Goal: Task Accomplishment & Management: Manage account settings

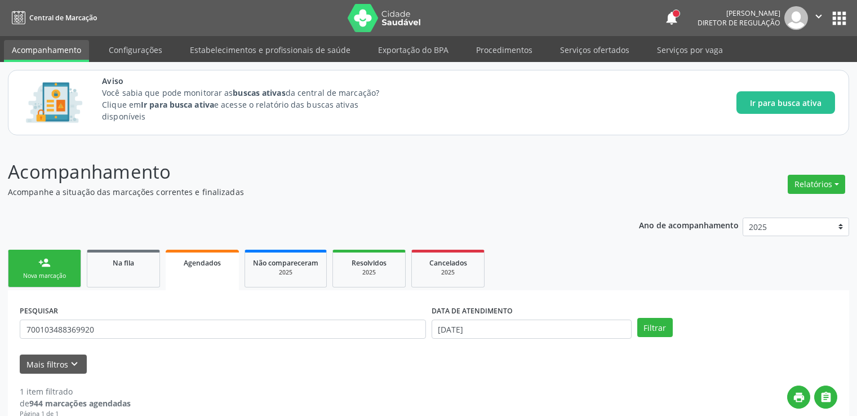
scroll to position [193, 0]
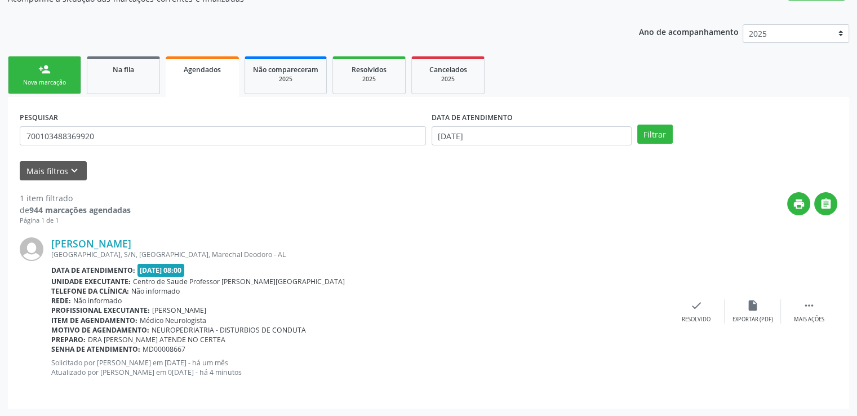
click at [123, 100] on div "PESQUISAR 700103488369920 DATA DE ATENDIMENTO [DATE] Filtrar UNIDADE DE REFERÊN…" at bounding box center [428, 253] width 841 height 312
click at [126, 78] on link "Na fila" at bounding box center [123, 75] width 73 height 38
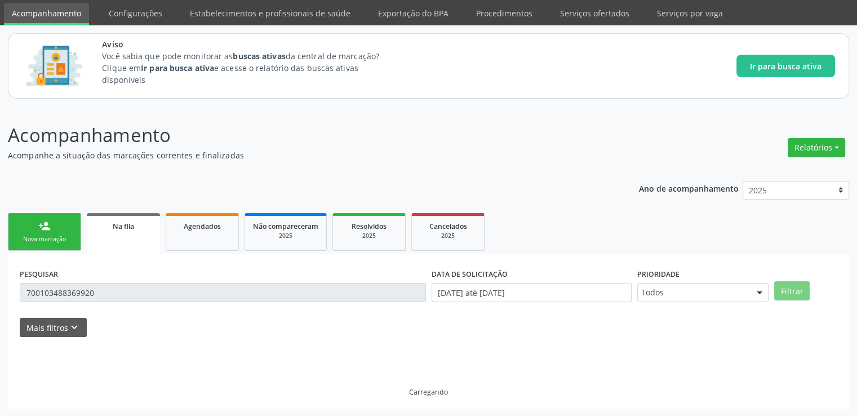
scroll to position [12, 0]
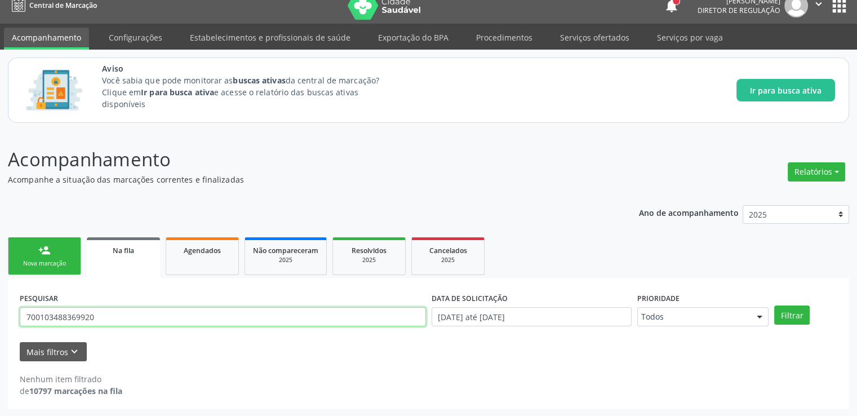
drag, startPoint x: 122, startPoint y: 314, endPoint x: 0, endPoint y: 331, distance: 122.8
click at [0, 331] on div "Acompanhamento Acompanhe a situação das marcações correntes e finalizadas Relat…" at bounding box center [428, 274] width 857 height 286
type input "[PERSON_NAME]"
click at [774, 305] on button "Filtrar" at bounding box center [791, 314] width 35 height 19
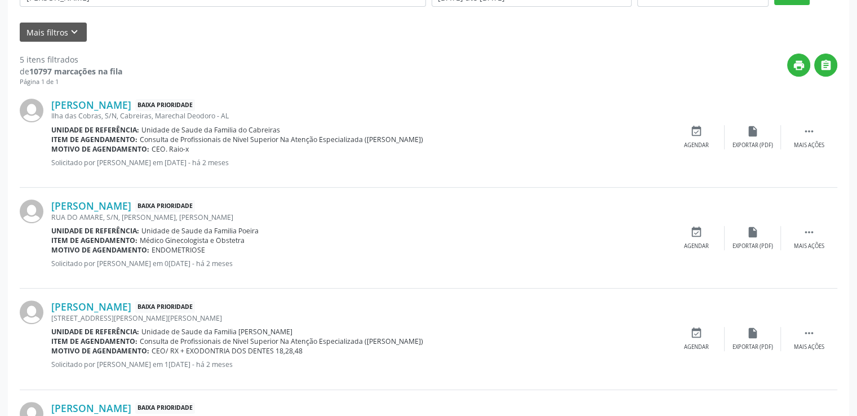
scroll to position [350, 0]
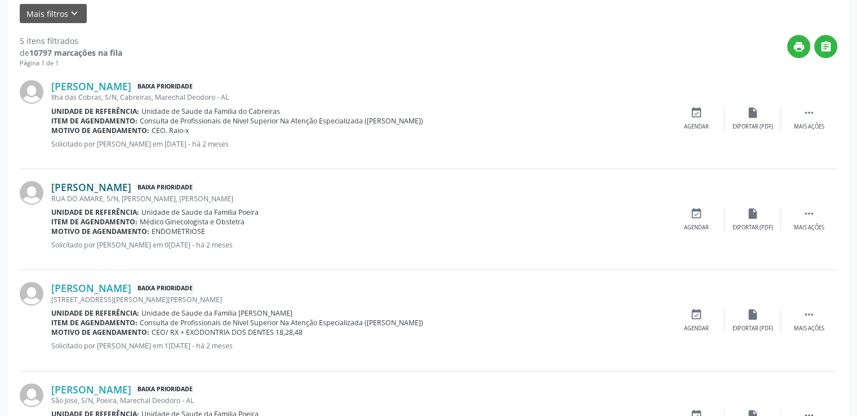
click at [131, 185] on link "[PERSON_NAME]" at bounding box center [91, 187] width 80 height 12
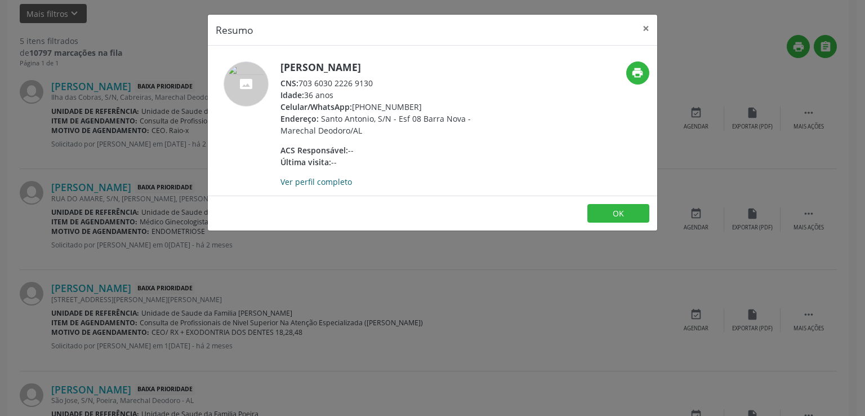
click at [322, 183] on link "Ver perfil completo" at bounding box center [317, 181] width 72 height 11
click at [643, 28] on button "×" at bounding box center [646, 29] width 23 height 28
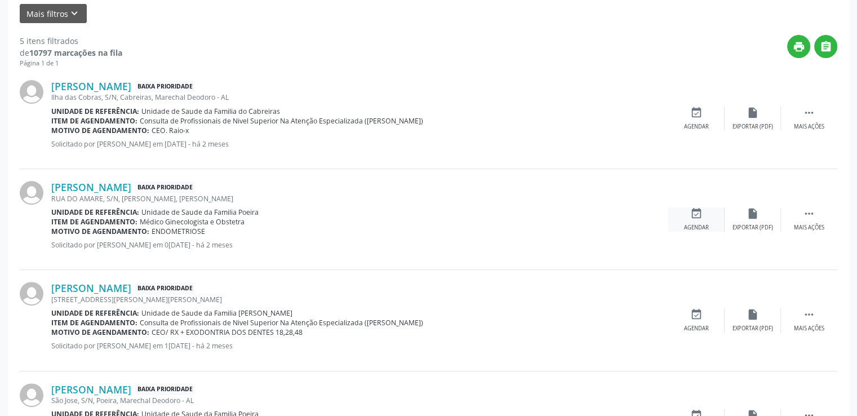
click at [686, 217] on div "event_available Agendar" at bounding box center [696, 219] width 56 height 24
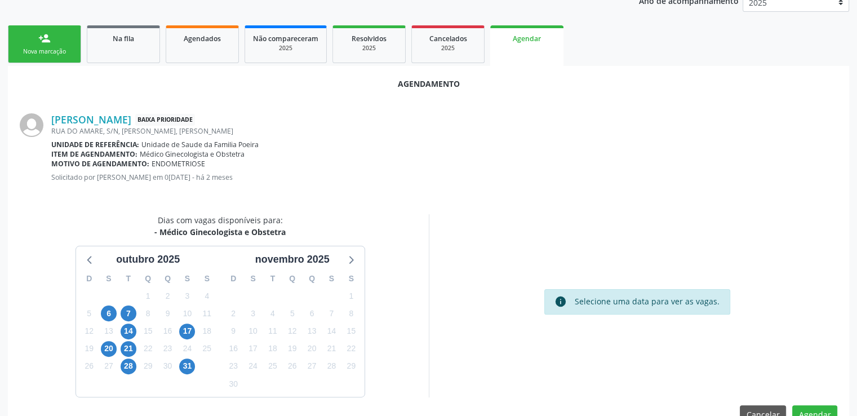
scroll to position [251, 0]
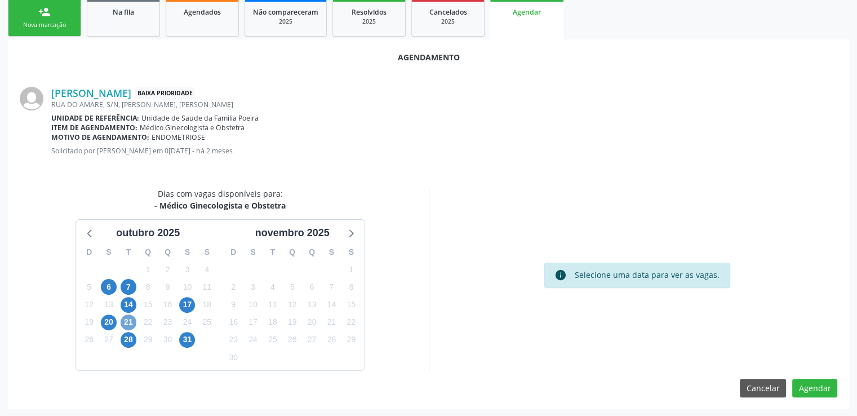
click at [128, 320] on span "21" at bounding box center [129, 322] width 16 height 16
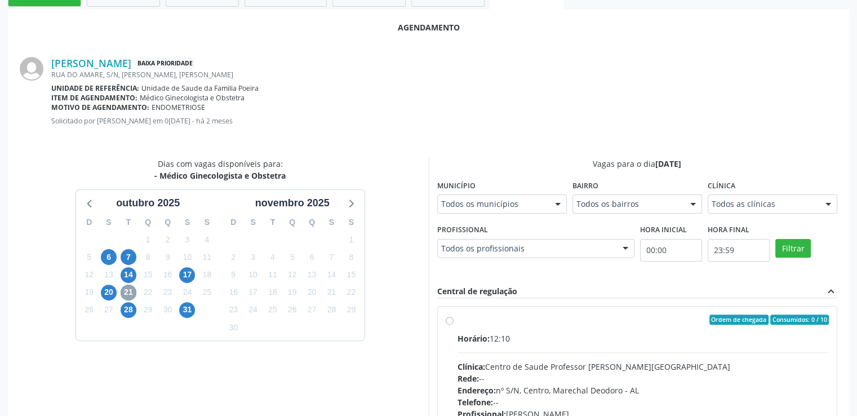
scroll to position [307, 0]
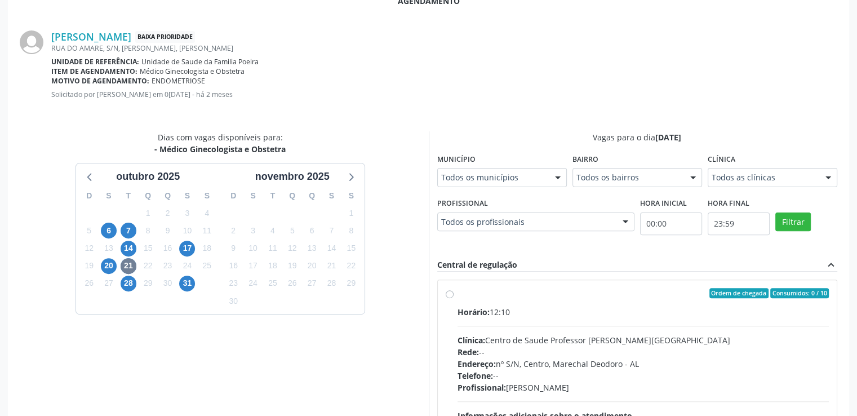
click at [457, 295] on label "Ordem de chegada Consumidos: 0 / 10 Horário: 12:10 Clínica: Centro de Saude Pro…" at bounding box center [643, 374] width 372 height 173
click at [450, 295] on input "Ordem de chegada Consumidos: 0 / 10 Horário: 12:10 Clínica: Centro de Saude Pro…" at bounding box center [450, 293] width 8 height 10
radio input "true"
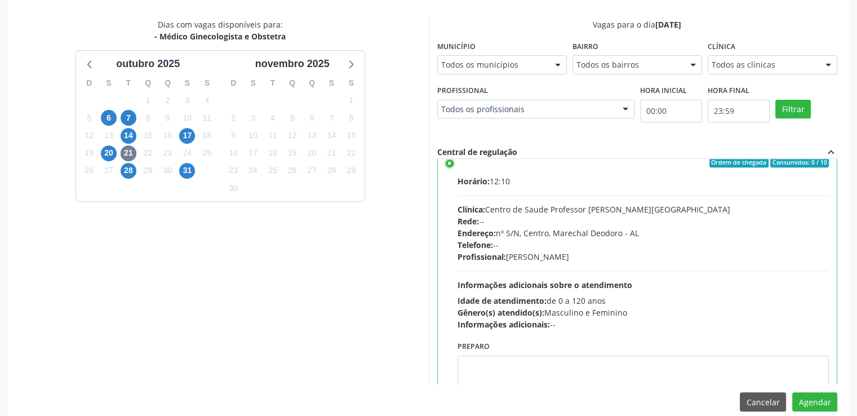
scroll to position [0, 0]
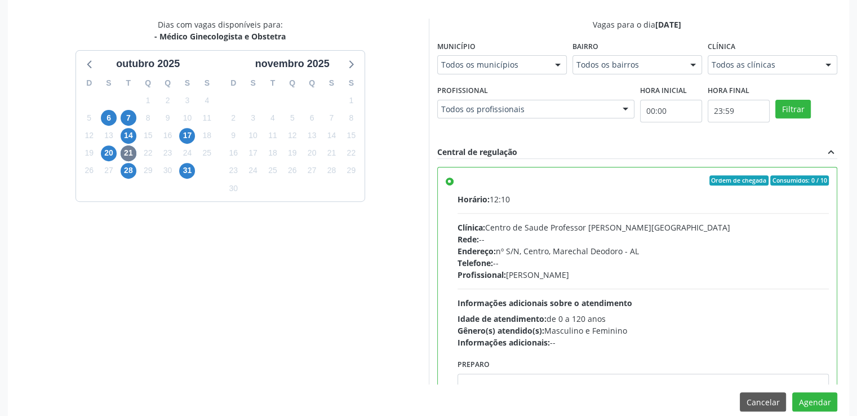
click at [457, 180] on label "Ordem de chegada Consumidos: 0 / 10 Horário: 12:10 Clínica: Centro de Saude Pro…" at bounding box center [643, 261] width 372 height 173
click at [448, 180] on input "Ordem de chegada Consumidos: 0 / 10 Horário: 12:10 Clínica: Centro de Saude Pro…" at bounding box center [450, 180] width 8 height 10
click at [457, 179] on label "Ordem de chegada Consumidos: 0 / 10 Horário: 12:10 Clínica: Centro de Saude Pro…" at bounding box center [643, 261] width 372 height 173
click at [446, 179] on input "Ordem de chegada Consumidos: 0 / 10 Horário: 12:10 Clínica: Centro de Saude Pro…" at bounding box center [450, 180] width 8 height 10
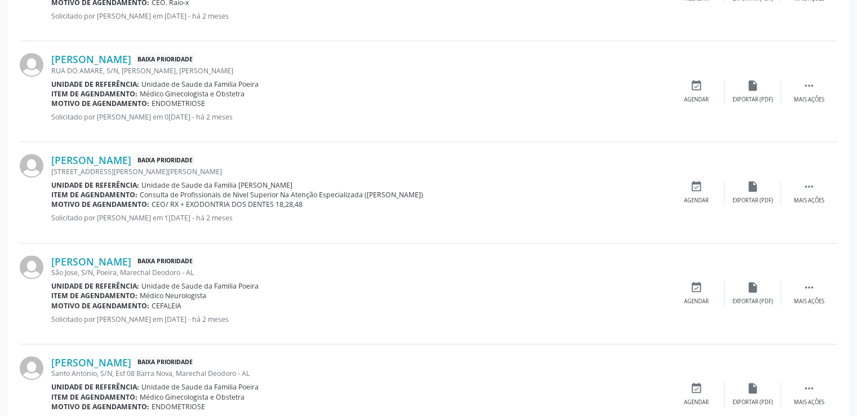
scroll to position [502, 0]
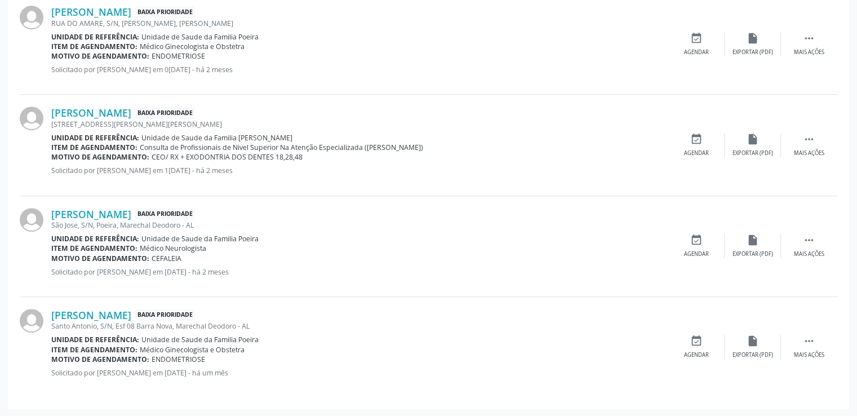
drag, startPoint x: 464, startPoint y: 150, endPoint x: 457, endPoint y: 149, distance: 6.9
click at [462, 149] on div "Item de agendamento: Consulta de Profissionais de Nivel Superior Na Atenção Esp…" at bounding box center [359, 148] width 617 height 10
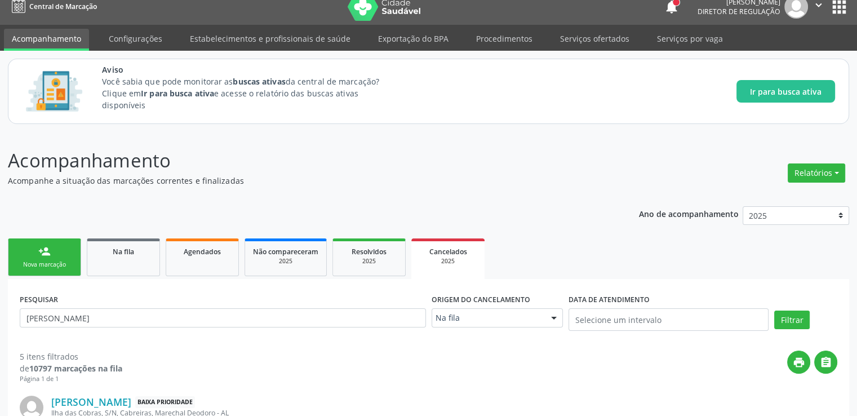
scroll to position [0, 0]
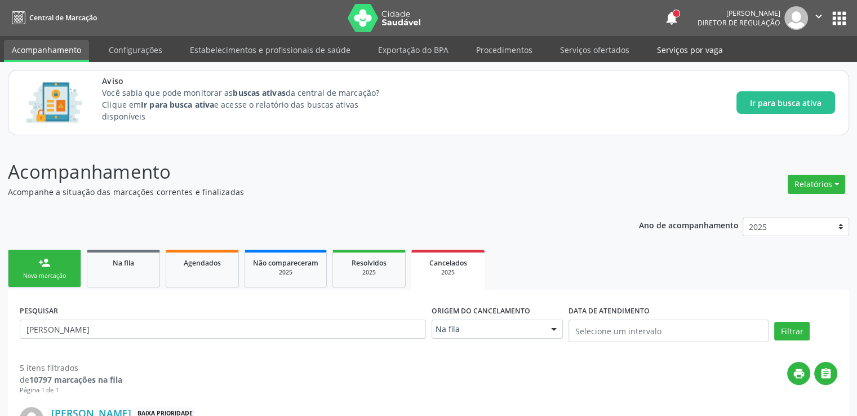
click at [683, 51] on link "Serviços por vaga" at bounding box center [690, 50] width 82 height 20
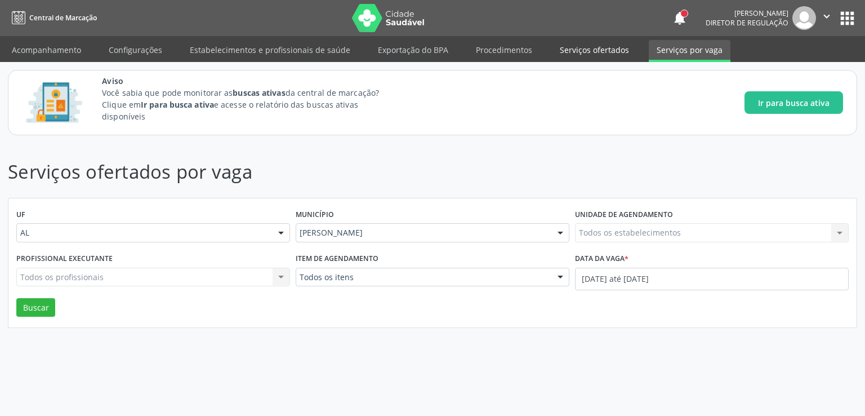
click at [594, 54] on link "Serviços ofertados" at bounding box center [594, 50] width 85 height 20
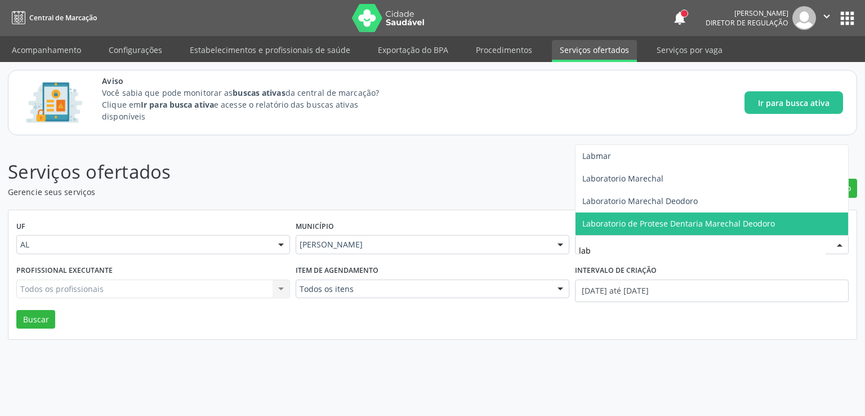
type input "labo"
click at [630, 225] on span "Laboratorio de Protese Dentaria Marechal Deodoro" at bounding box center [678, 223] width 193 height 11
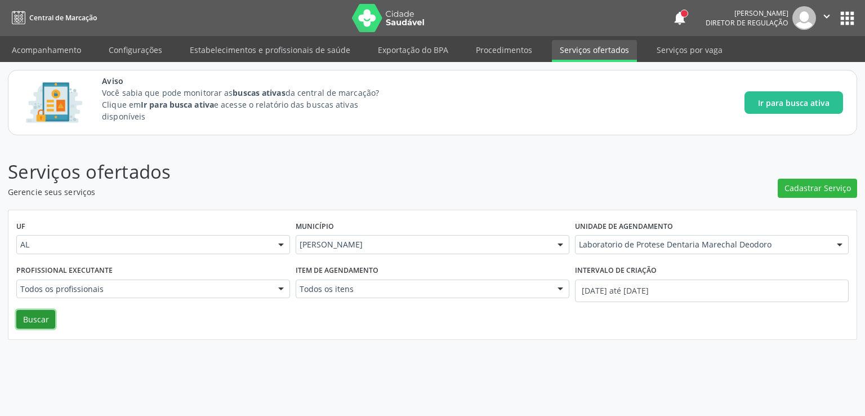
click at [37, 312] on button "Buscar" at bounding box center [35, 319] width 39 height 19
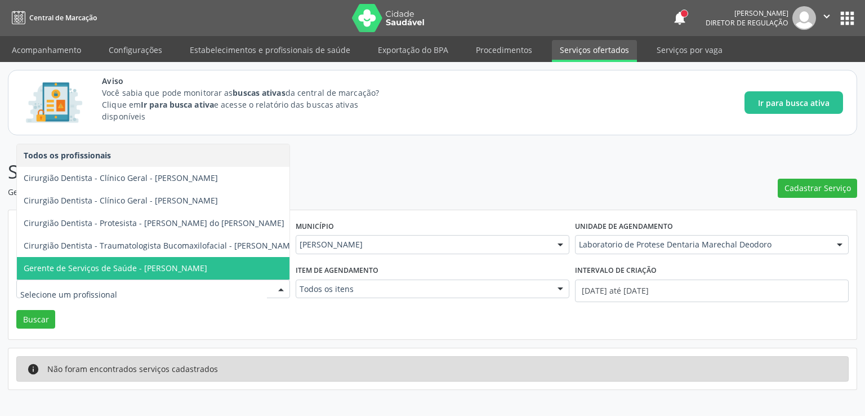
click at [498, 348] on div "info Não foram encontrados serviços cadastrados" at bounding box center [432, 368] width 848 height 41
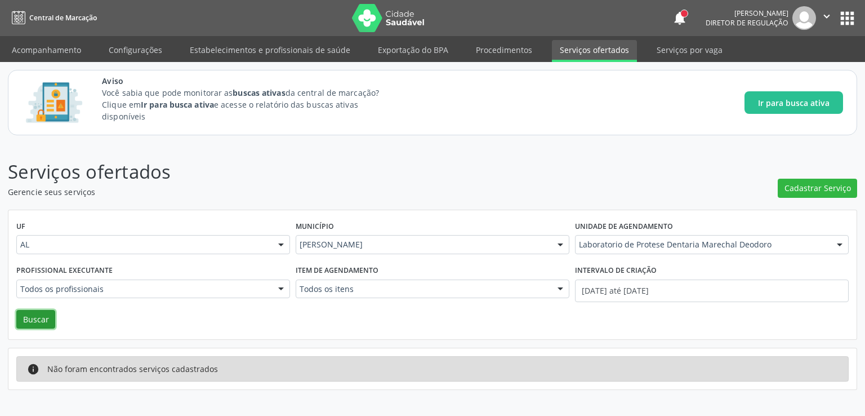
click at [34, 319] on button "Buscar" at bounding box center [35, 319] width 39 height 19
click at [693, 52] on link "Serviços por vaga" at bounding box center [690, 50] width 82 height 20
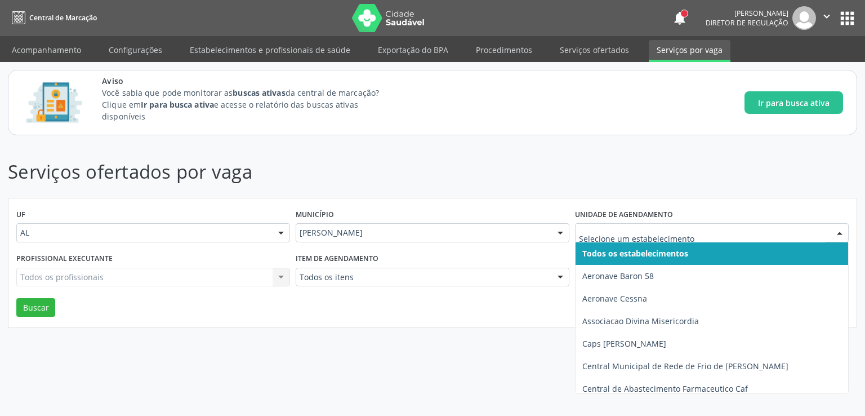
type input "e"
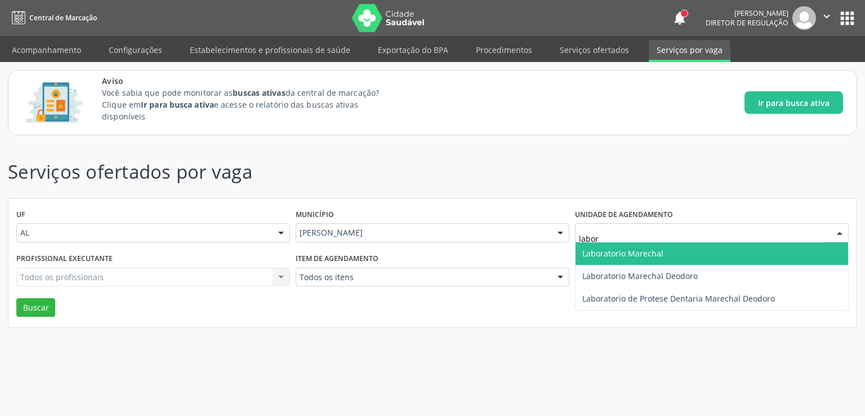
type input "labora"
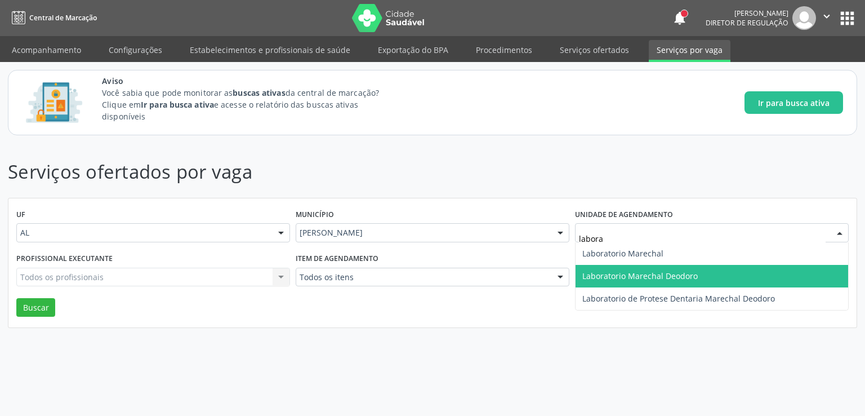
click at [612, 279] on span "Laboratorio Marechal Deodoro" at bounding box center [639, 275] width 115 height 11
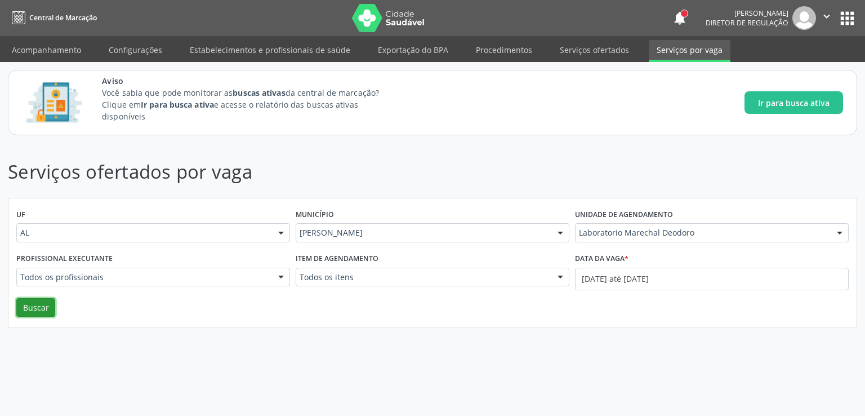
click at [42, 300] on button "Buscar" at bounding box center [35, 307] width 39 height 19
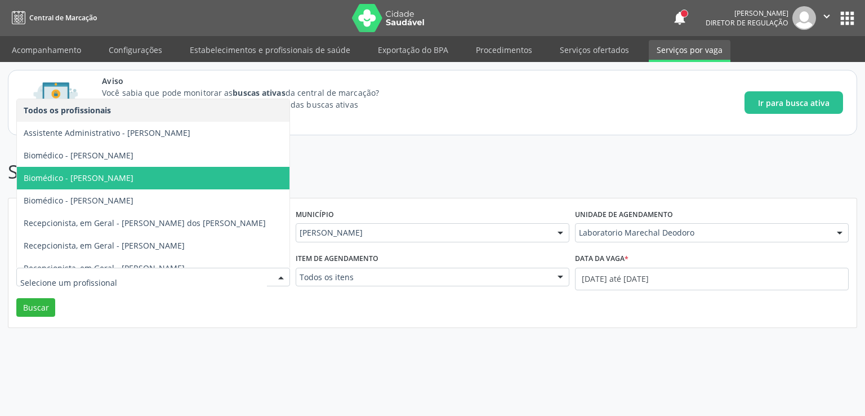
click at [166, 177] on span "Biomédico - [PERSON_NAME]" at bounding box center [153, 178] width 273 height 23
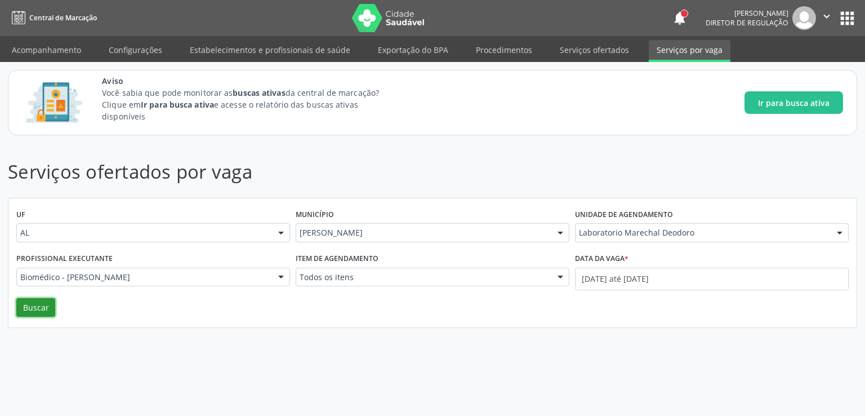
click at [38, 308] on button "Buscar" at bounding box center [35, 307] width 39 height 19
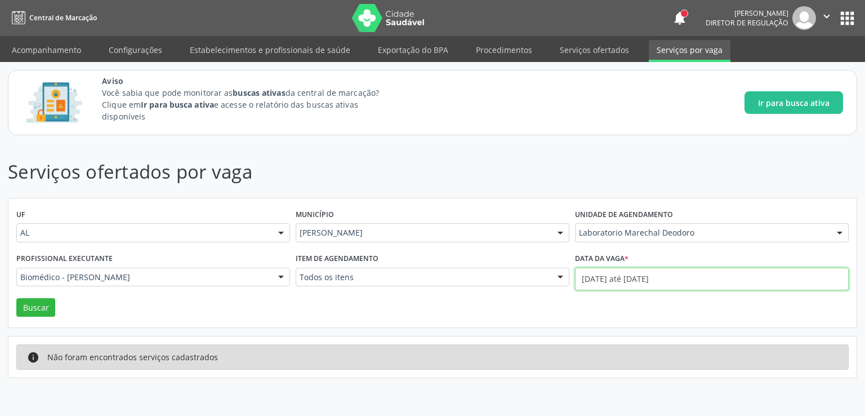
click at [624, 273] on input "[DATE] até [DATE]" at bounding box center [712, 279] width 274 height 23
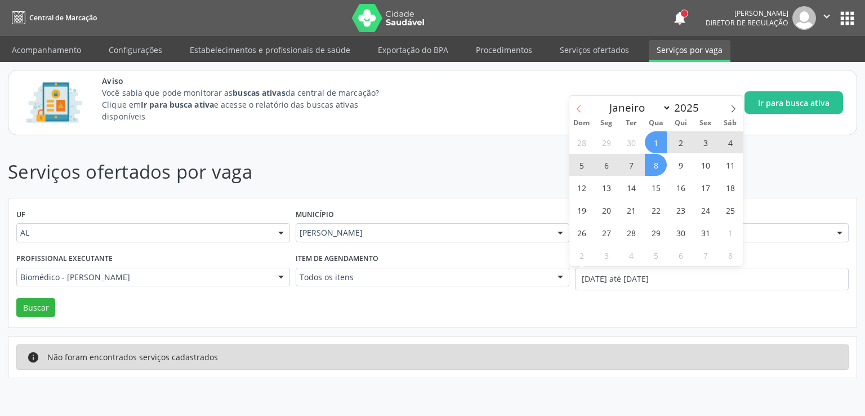
click at [576, 111] on icon at bounding box center [579, 109] width 8 height 8
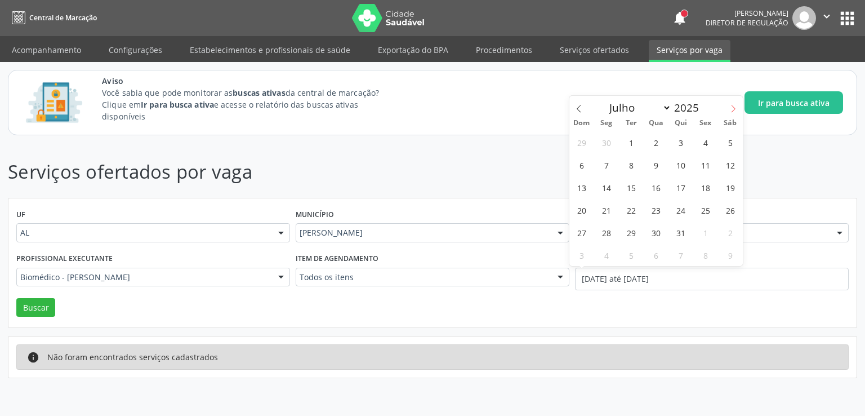
click at [735, 102] on span at bounding box center [733, 105] width 19 height 19
click at [735, 104] on span at bounding box center [733, 105] width 19 height 19
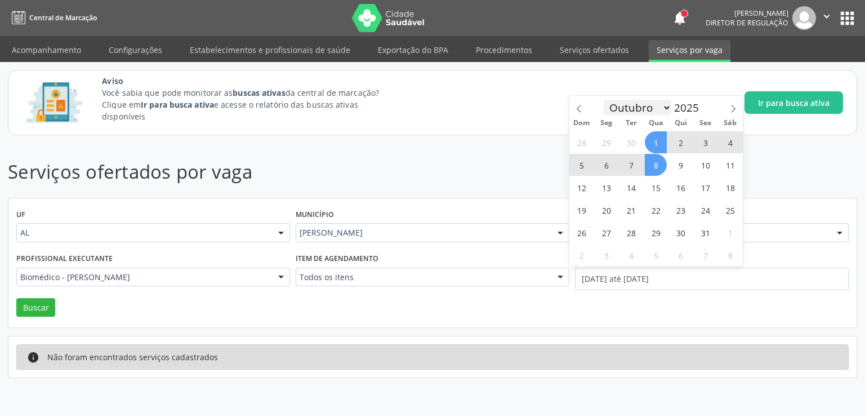
click at [665, 108] on select "Janeiro Fevereiro Março Abril Maio Junho Julho Agosto Setembro Outubro Novembro…" at bounding box center [638, 108] width 68 height 16
select select "8"
click at [604, 100] on select "Janeiro Fevereiro Março Abril Maio Junho Julho Agosto Setembro Outubro Novembro…" at bounding box center [638, 108] width 68 height 16
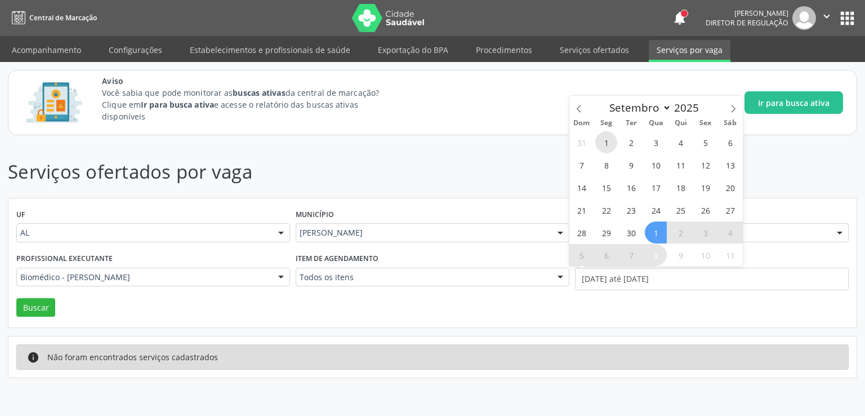
click at [604, 141] on span "1" at bounding box center [606, 142] width 22 height 22
type input "[DATE]"
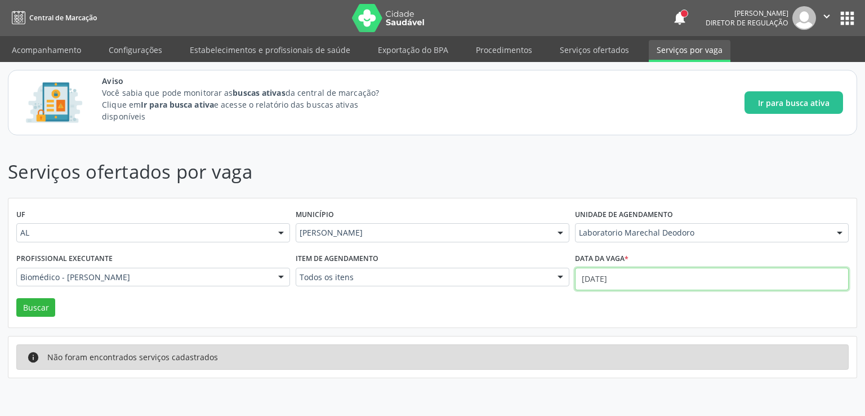
click at [616, 273] on input "[DATE]" at bounding box center [712, 279] width 274 height 23
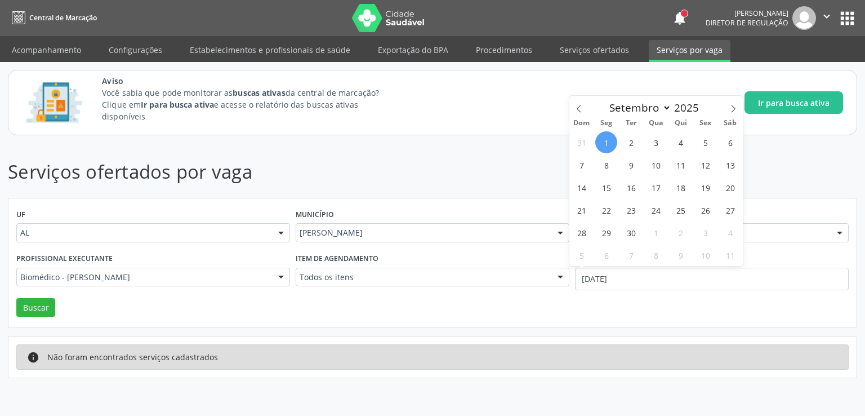
click at [602, 138] on span "1" at bounding box center [606, 142] width 22 height 22
type input "[DATE]"
select select "8"
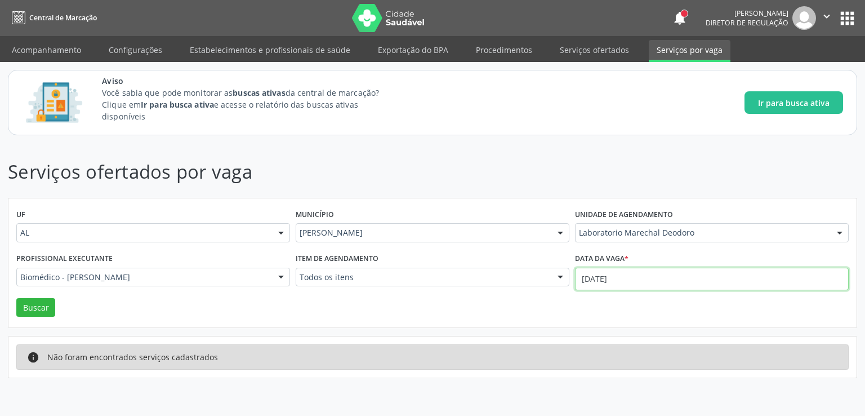
click at [595, 281] on input "[DATE]" at bounding box center [712, 279] width 274 height 23
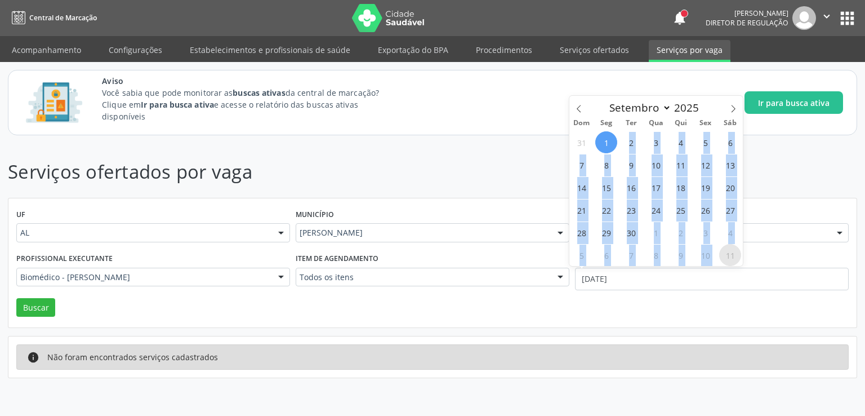
drag, startPoint x: 608, startPoint y: 145, endPoint x: 721, endPoint y: 257, distance: 159.7
click at [721, 257] on div "31 1 2 3 4 5 6 7 8 9 10 11 12 13 14 15 16 17 18 19 20 21 22 23 24 25 26 27 28 2…" at bounding box center [656, 198] width 173 height 135
click at [702, 256] on span "10" at bounding box center [706, 255] width 22 height 22
type input "[DATE]"
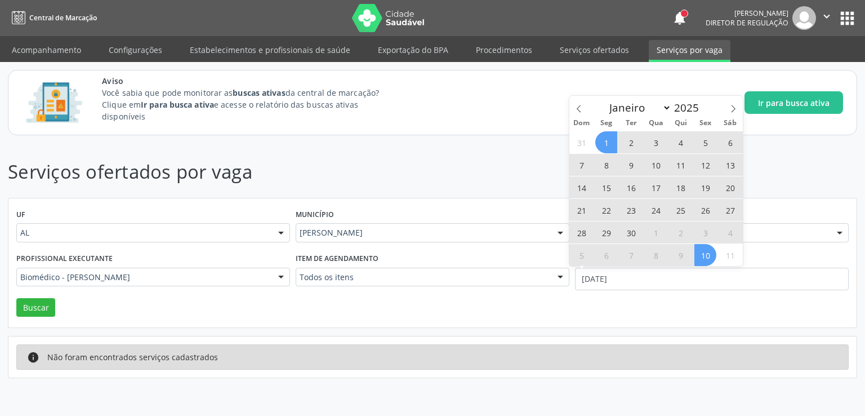
click at [607, 139] on span "1" at bounding box center [606, 142] width 22 height 22
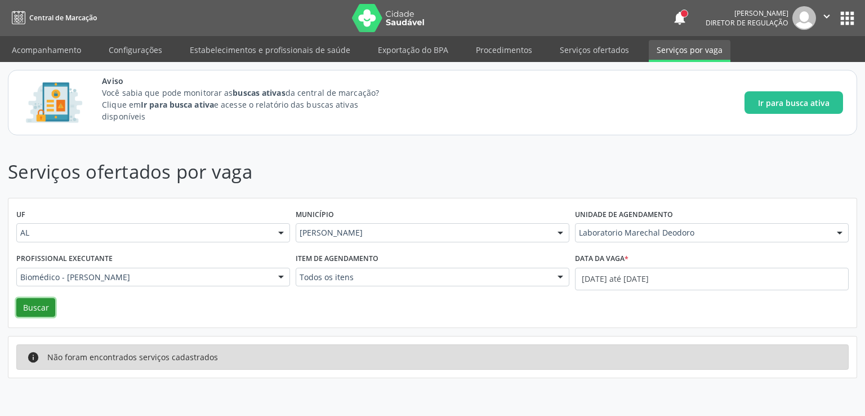
click at [41, 308] on button "Buscar" at bounding box center [35, 307] width 39 height 19
click at [597, 53] on link "Serviços ofertados" at bounding box center [594, 50] width 85 height 20
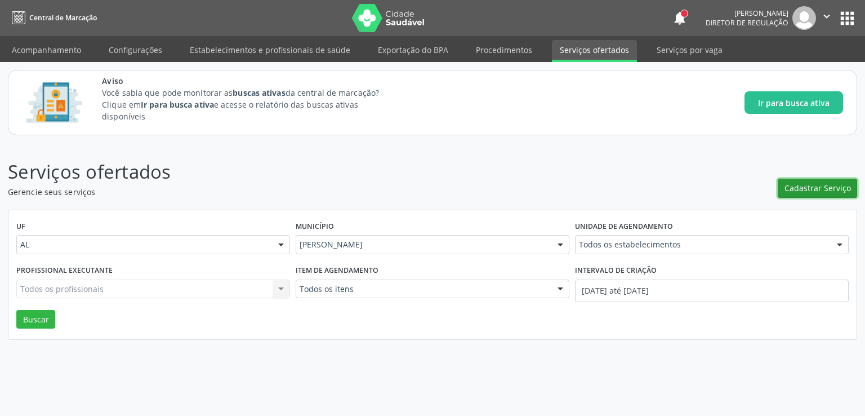
click at [816, 190] on span "Cadastrar Serviço" at bounding box center [818, 188] width 66 height 12
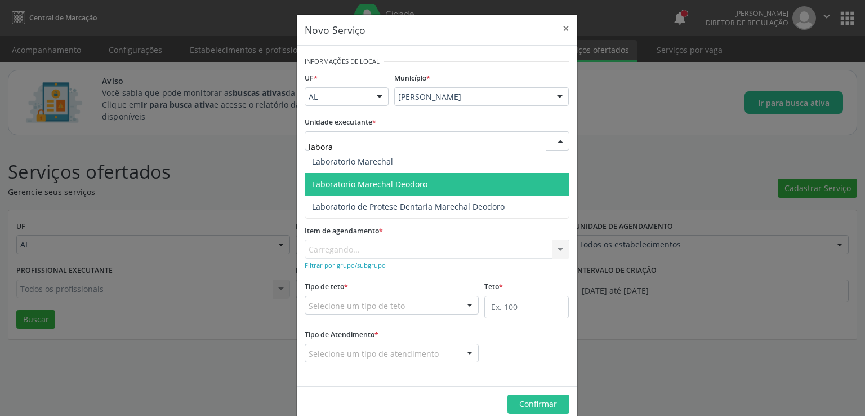
click at [367, 182] on span "Laboratorio Marechal Deodoro" at bounding box center [369, 184] width 115 height 11
type input "labora"
click at [367, 182] on span "Laboratorio Marechal Deodoro" at bounding box center [369, 184] width 115 height 11
type input "laboratorio"
click at [372, 179] on span "Laboratorio Marechal Deodoro" at bounding box center [369, 184] width 115 height 11
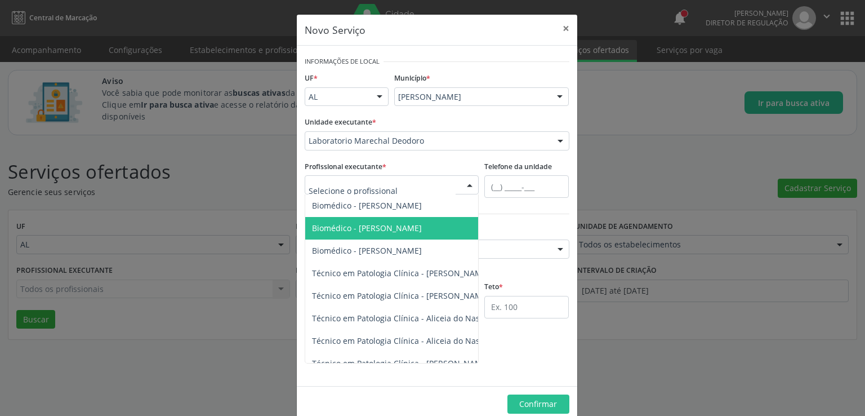
click at [372, 230] on span "Biomédico - [PERSON_NAME]" at bounding box center [367, 228] width 110 height 11
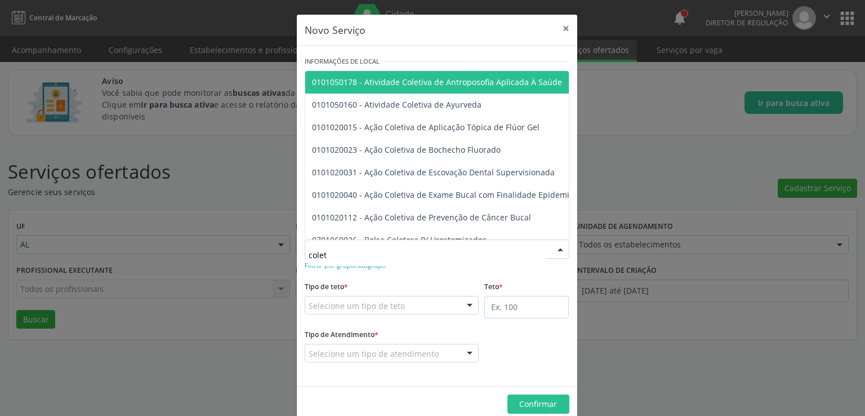
type input "coleta"
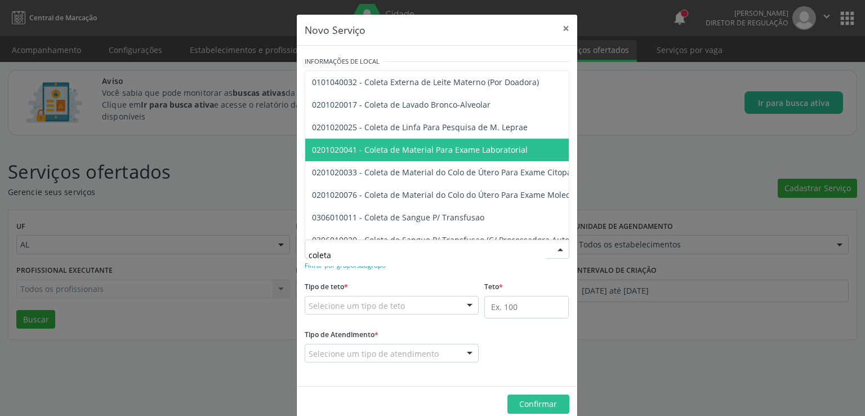
click at [404, 153] on span "0201020041 - Coleta de Material Para Exame Laboratorial" at bounding box center [420, 149] width 216 height 11
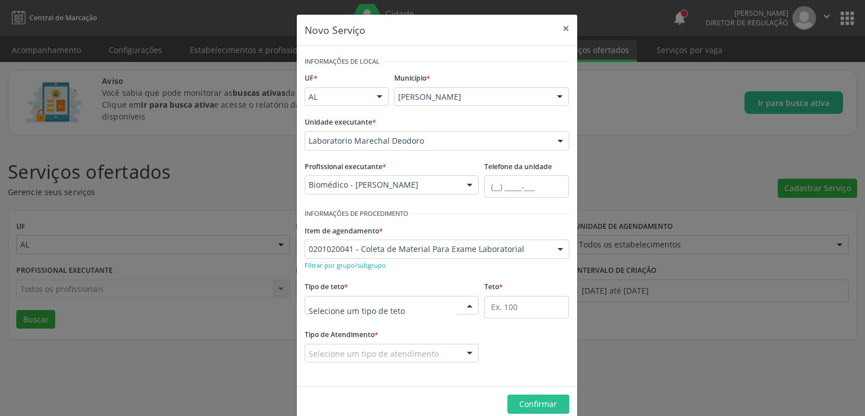
click at [404, 301] on div at bounding box center [392, 305] width 175 height 19
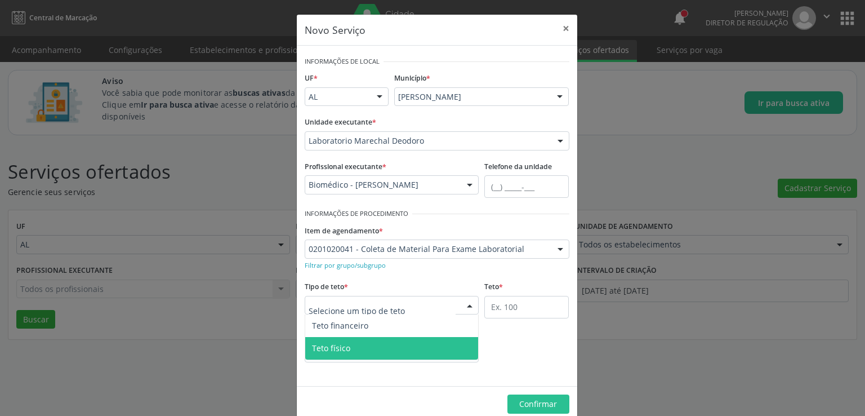
click at [349, 348] on span "Teto físico" at bounding box center [391, 348] width 173 height 23
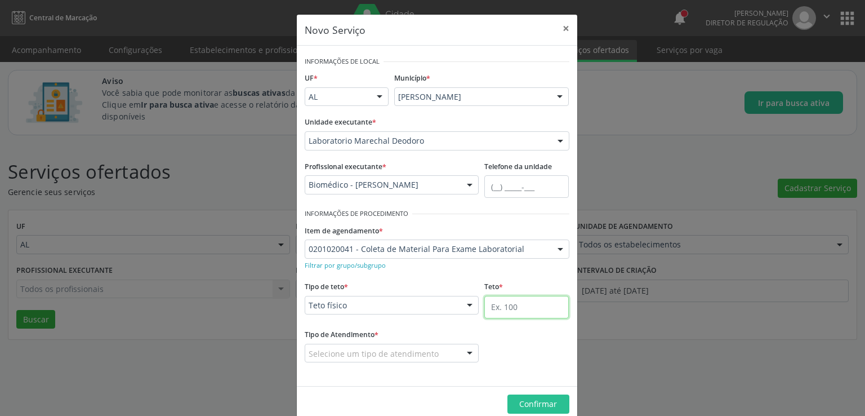
click at [523, 308] on input "text" at bounding box center [526, 307] width 84 height 23
type input "5000"
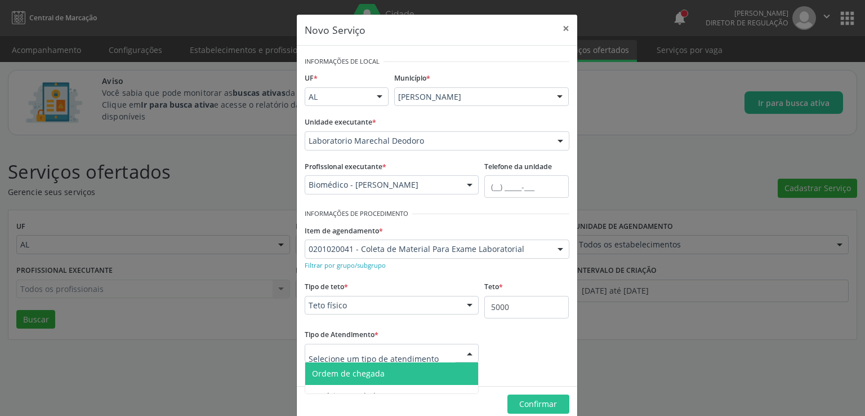
click at [375, 375] on span "Ordem de chegada" at bounding box center [348, 373] width 73 height 11
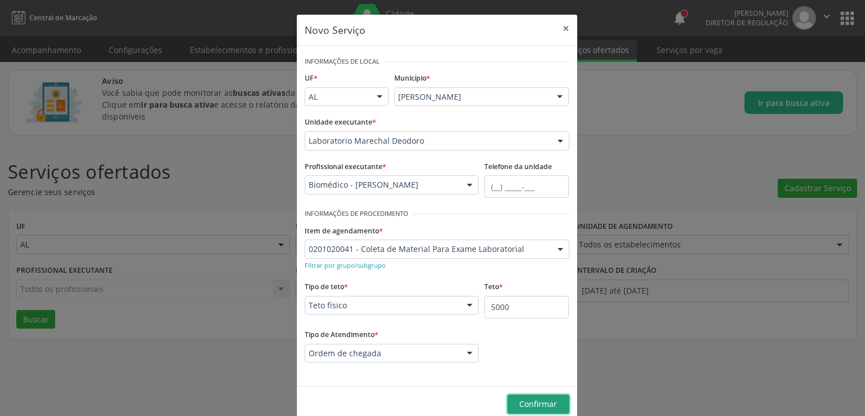
click at [519, 399] on span "Confirmar" at bounding box center [538, 403] width 38 height 11
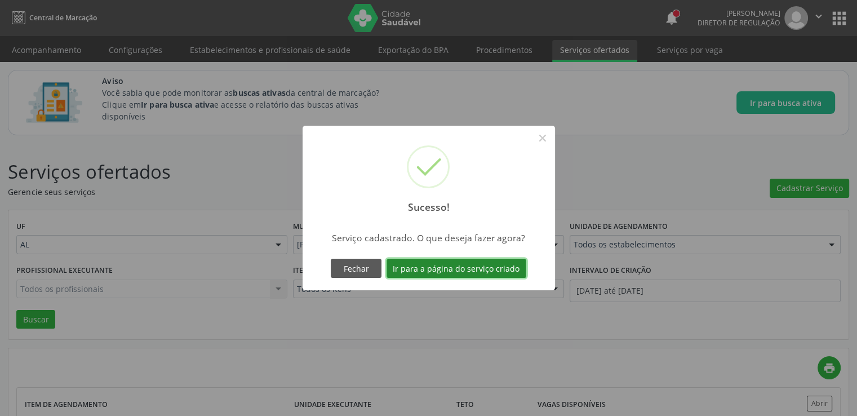
click at [460, 273] on button "Ir para a página do serviço criado" at bounding box center [456, 268] width 140 height 19
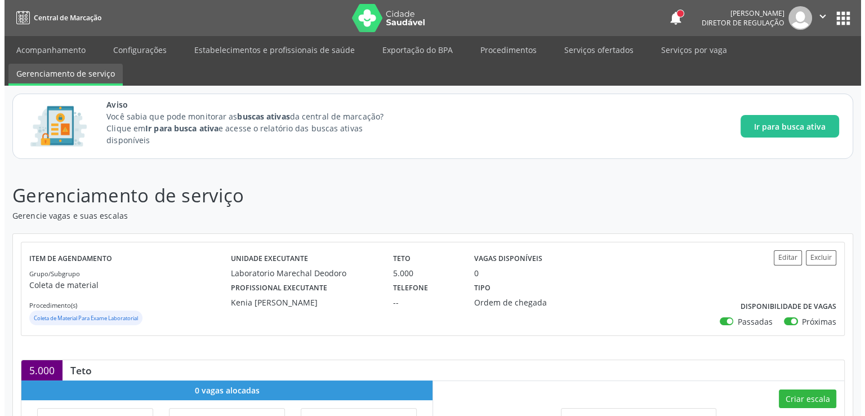
scroll to position [178, 0]
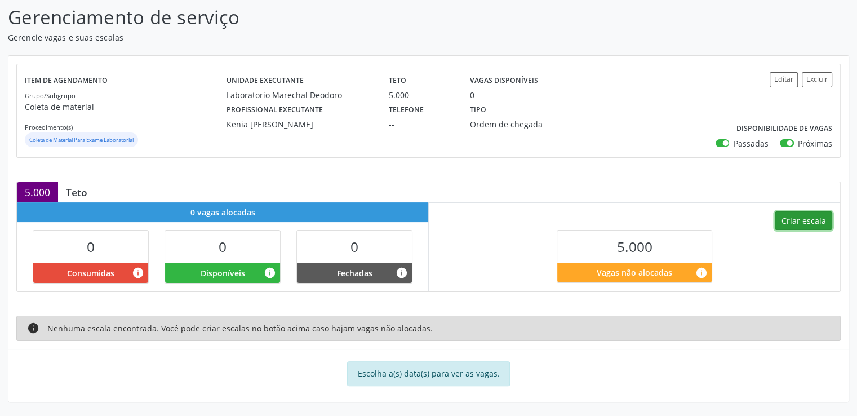
click at [784, 217] on button "Criar escala" at bounding box center [803, 220] width 57 height 19
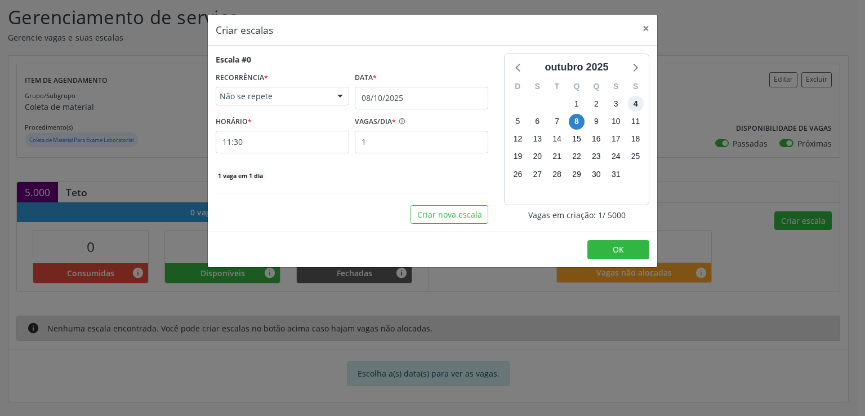
click at [635, 103] on span "4" at bounding box center [636, 104] width 16 height 16
click at [304, 91] on span "Não se repete" at bounding box center [273, 96] width 106 height 11
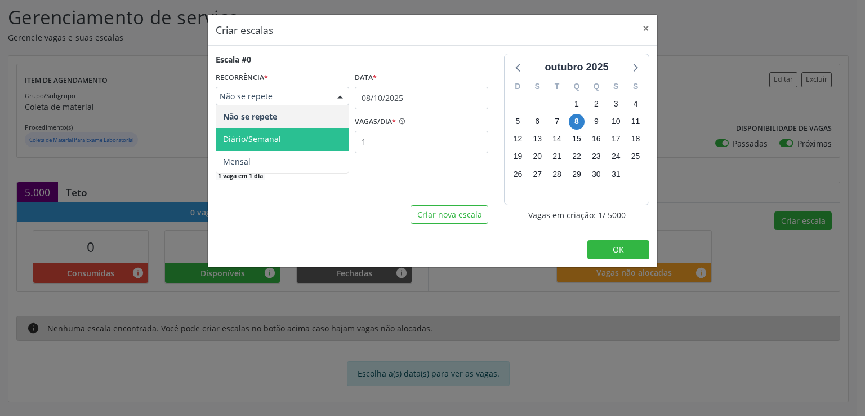
click at [274, 137] on span "Diário/Semanal" at bounding box center [252, 139] width 58 height 11
select select "9"
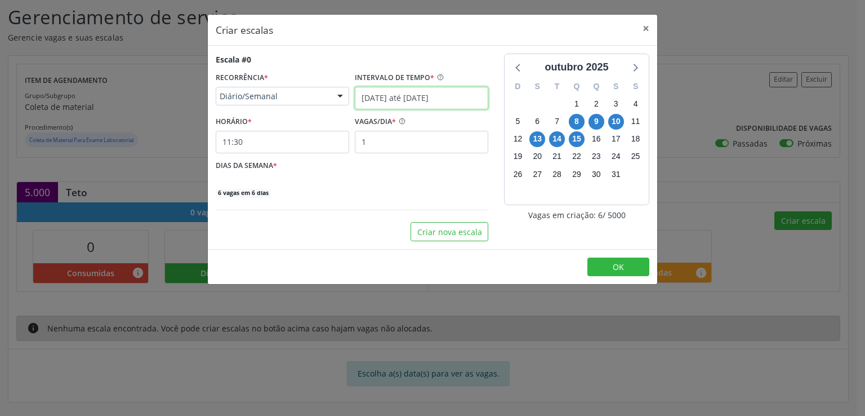
click at [373, 93] on input "[DATE] até [DATE]" at bounding box center [422, 98] width 134 height 23
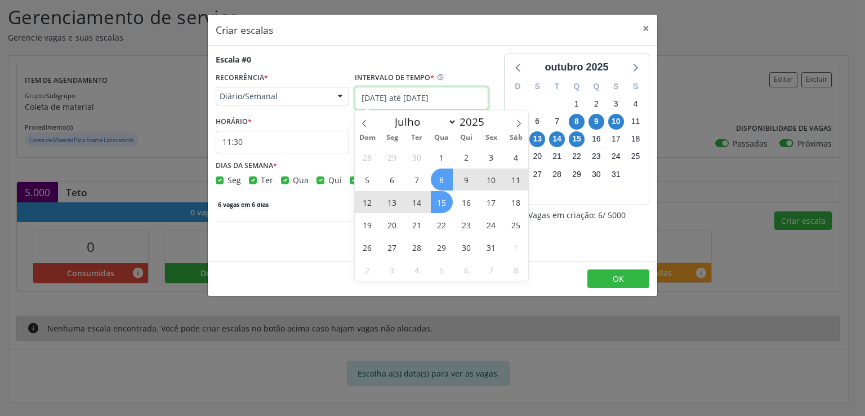
click at [373, 93] on input "[DATE] até [DATE]" at bounding box center [422, 98] width 134 height 23
drag, startPoint x: 449, startPoint y: 175, endPoint x: 479, endPoint y: 248, distance: 78.8
click at [479, 248] on div "28 29 30 1 2 3 4 5 6 7 8 9 10 11 12 13 14 15 16 17 18 19 20 21 22 23 24 25 26 2…" at bounding box center [441, 212] width 173 height 135
click at [443, 180] on span "8" at bounding box center [442, 179] width 22 height 22
type input "08/10/2025"
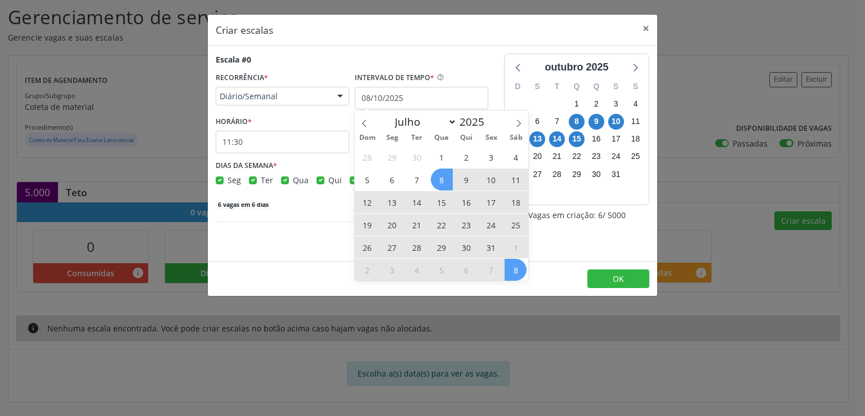
click at [517, 267] on span "8" at bounding box center [516, 270] width 22 height 22
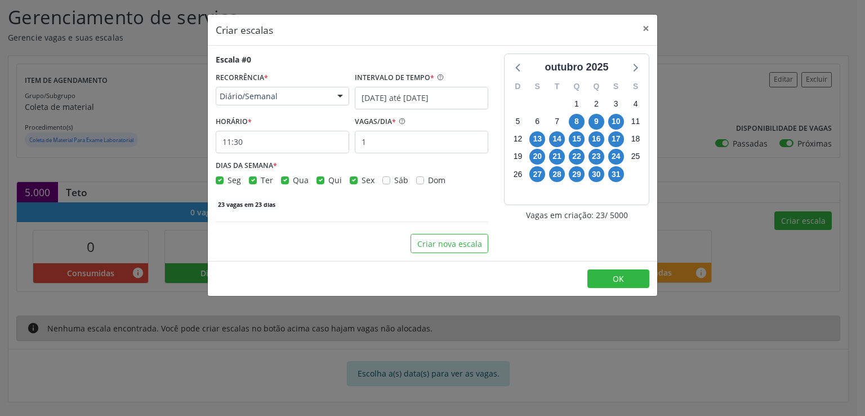
click at [394, 180] on label "Sáb" at bounding box center [401, 180] width 14 height 12
click at [385, 180] on input "Sáb" at bounding box center [386, 179] width 8 height 10
checkbox input "true"
click at [424, 179] on div "Dom" at bounding box center [430, 180] width 29 height 12
click at [428, 180] on label "Dom" at bounding box center [436, 180] width 17 height 12
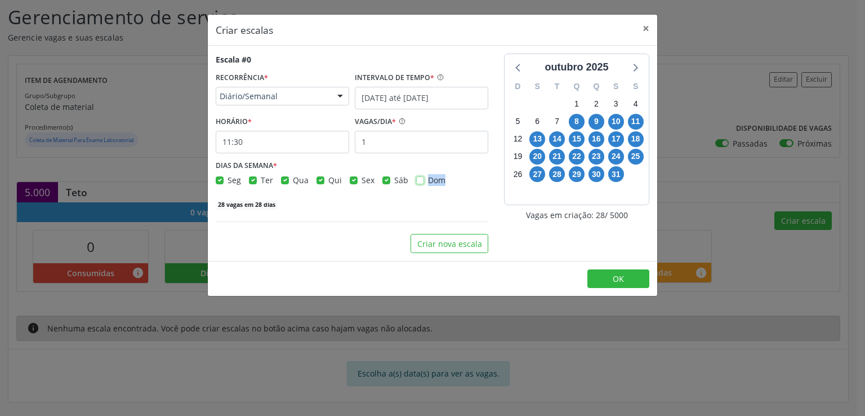
click at [419, 180] on input "Dom" at bounding box center [420, 179] width 8 height 10
click at [428, 180] on label "Dom" at bounding box center [436, 180] width 17 height 12
click at [419, 180] on input "Dom" at bounding box center [420, 179] width 8 height 10
click at [428, 179] on label "Dom" at bounding box center [436, 180] width 17 height 12
click at [417, 179] on input "Dom" at bounding box center [420, 179] width 8 height 10
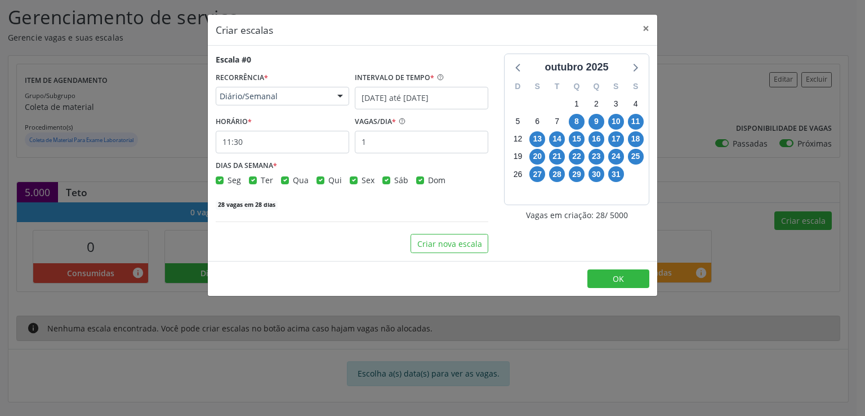
click at [428, 179] on label "Dom" at bounding box center [436, 180] width 17 height 12
click at [417, 179] on input "Dom" at bounding box center [420, 179] width 8 height 10
checkbox input "false"
click at [362, 180] on label "Sex" at bounding box center [368, 180] width 13 height 12
click at [350, 180] on input "Sex" at bounding box center [354, 179] width 8 height 10
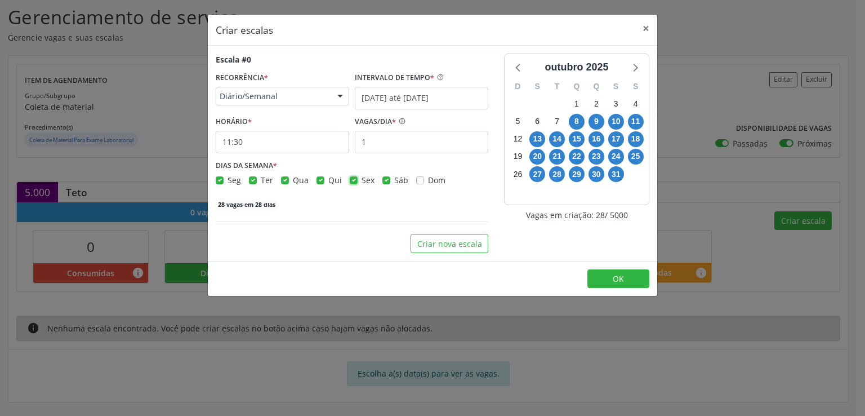
checkbox input "false"
drag, startPoint x: 321, startPoint y: 181, endPoint x: 308, endPoint y: 181, distance: 13.0
click at [328, 181] on label "Qui" at bounding box center [335, 180] width 14 height 12
click at [320, 181] on input "Qui" at bounding box center [321, 179] width 8 height 10
checkbox input "false"
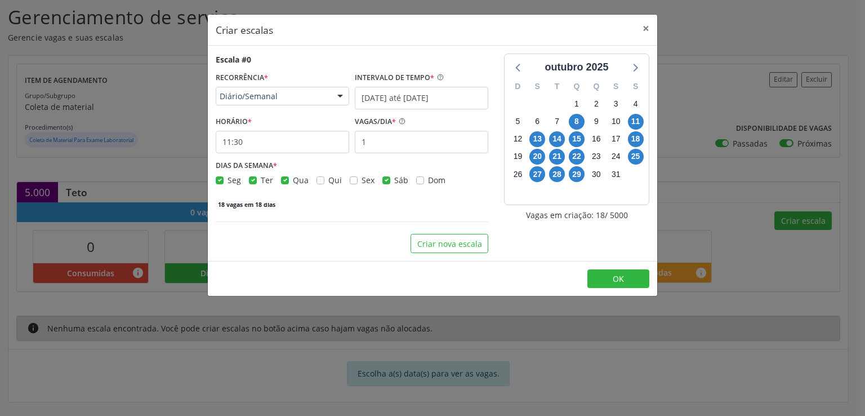
click at [279, 178] on div "Seg Ter Qua Qui Sex Sáb Dom" at bounding box center [352, 180] width 273 height 12
click at [293, 181] on label "Qua" at bounding box center [301, 180] width 16 height 12
click at [282, 181] on input "Qua" at bounding box center [285, 179] width 8 height 10
click at [293, 181] on label "Qua" at bounding box center [301, 180] width 16 height 12
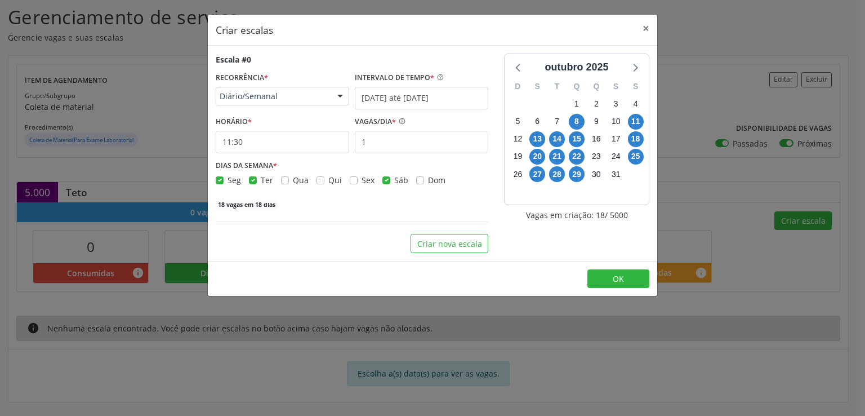
click at [282, 181] on input "Qua" at bounding box center [285, 179] width 8 height 10
checkbox input "true"
click at [261, 177] on label "Ter" at bounding box center [267, 180] width 12 height 12
click at [249, 177] on input "Ter" at bounding box center [253, 179] width 8 height 10
click at [261, 177] on label "Ter" at bounding box center [267, 180] width 12 height 12
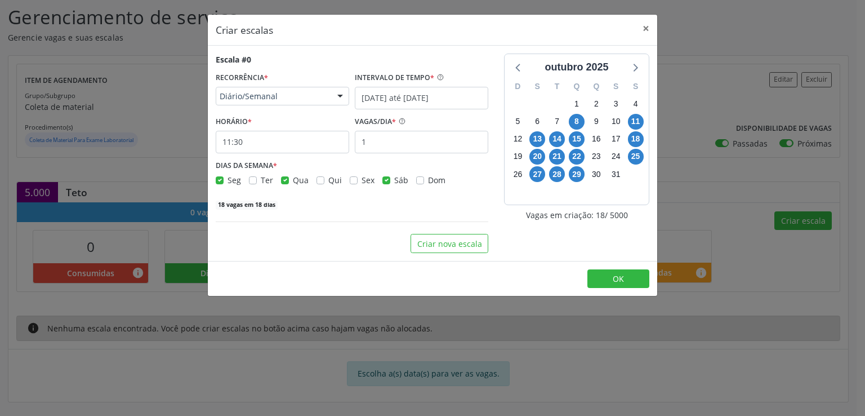
click at [249, 177] on input "Ter" at bounding box center [253, 179] width 8 height 10
checkbox input "true"
click at [228, 176] on label "Seg" at bounding box center [235, 180] width 14 height 12
click at [216, 176] on input "Seg" at bounding box center [220, 179] width 8 height 10
checkbox input "false"
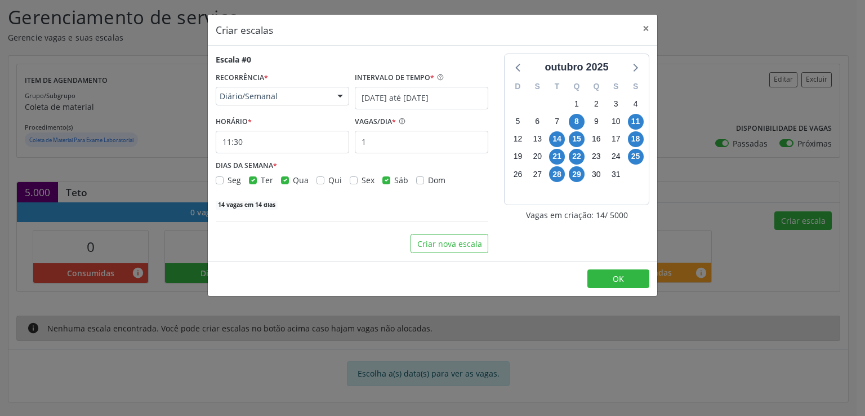
click at [261, 179] on label "Ter" at bounding box center [267, 180] width 12 height 12
click at [251, 179] on input "Ter" at bounding box center [253, 179] width 8 height 10
click at [261, 179] on label "Ter" at bounding box center [267, 180] width 12 height 12
click at [251, 179] on input "Ter" at bounding box center [253, 179] width 8 height 10
checkbox input "true"
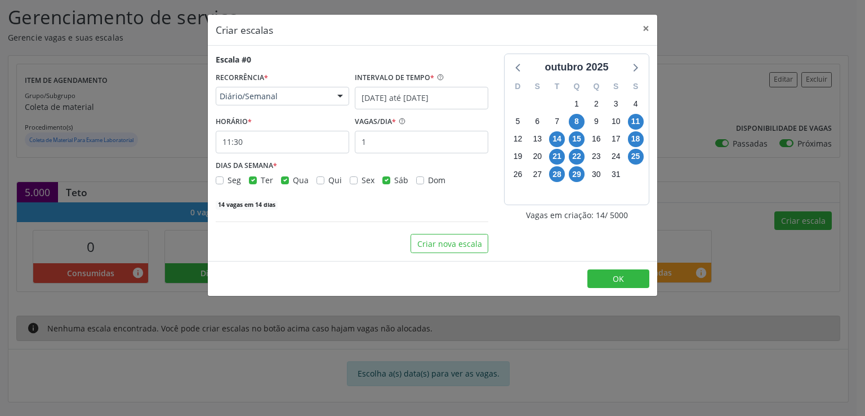
click at [293, 179] on label "Qua" at bounding box center [301, 180] width 16 height 12
click at [285, 179] on input "Qua" at bounding box center [285, 179] width 8 height 10
click at [293, 179] on label "Qua" at bounding box center [301, 180] width 16 height 12
click at [285, 179] on input "Qua" at bounding box center [285, 179] width 8 height 10
checkbox input "true"
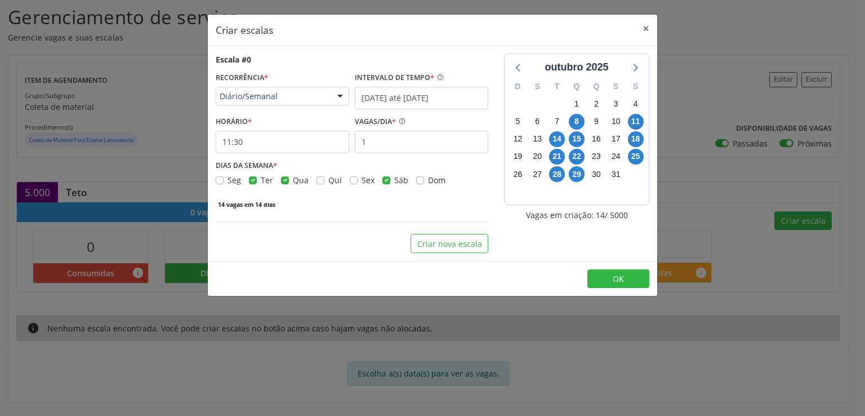
click at [261, 181] on label "Ter" at bounding box center [267, 180] width 12 height 12
click at [255, 181] on input "Ter" at bounding box center [253, 179] width 8 height 10
click at [261, 181] on label "Ter" at bounding box center [267, 180] width 12 height 12
click at [254, 181] on input "Ter" at bounding box center [253, 179] width 8 height 10
click at [261, 177] on label "Ter" at bounding box center [267, 180] width 12 height 12
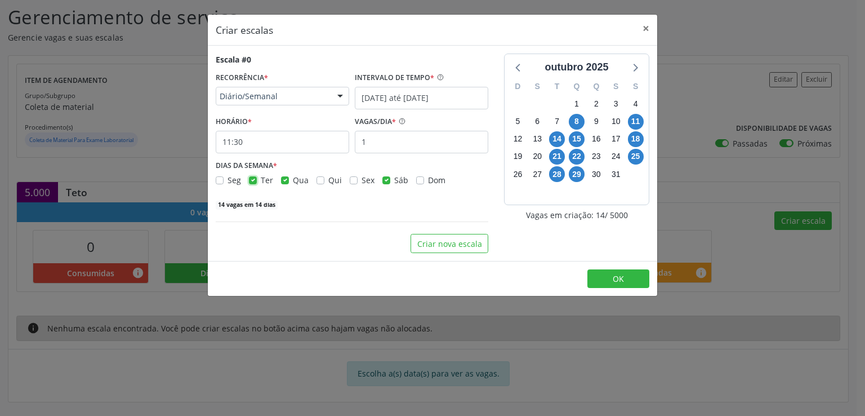
click at [253, 177] on input "Ter" at bounding box center [253, 179] width 8 height 10
checkbox input "false"
click at [293, 181] on label "Qua" at bounding box center [301, 180] width 16 height 12
click at [284, 181] on input "Qua" at bounding box center [285, 179] width 8 height 10
checkbox input "false"
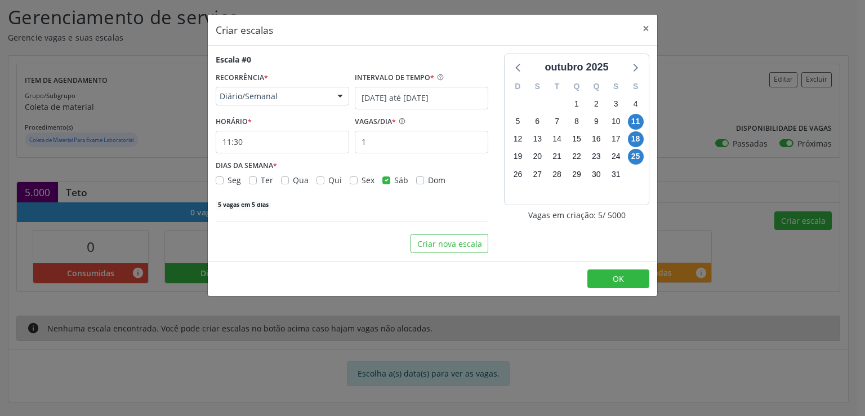
click at [428, 181] on label "Dom" at bounding box center [436, 180] width 17 height 12
click at [416, 181] on input "Dom" at bounding box center [420, 179] width 8 height 10
click at [428, 181] on label "Dom" at bounding box center [436, 180] width 17 height 12
click at [416, 181] on input "Dom" at bounding box center [420, 179] width 8 height 10
click at [428, 181] on label "Dom" at bounding box center [436, 180] width 17 height 12
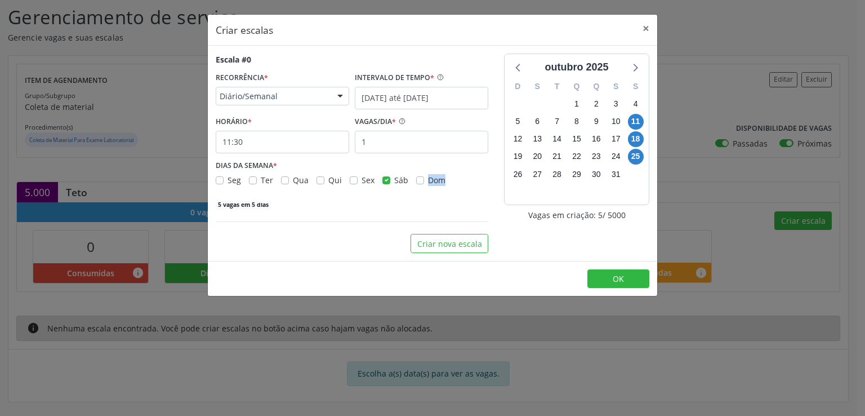
click at [416, 181] on input "Dom" at bounding box center [420, 179] width 8 height 10
click at [428, 181] on label "Dom" at bounding box center [436, 180] width 17 height 12
click at [417, 181] on input "Dom" at bounding box center [420, 179] width 8 height 10
click at [428, 181] on label "Dom" at bounding box center [436, 180] width 17 height 12
click at [417, 181] on input "Dom" at bounding box center [420, 179] width 8 height 10
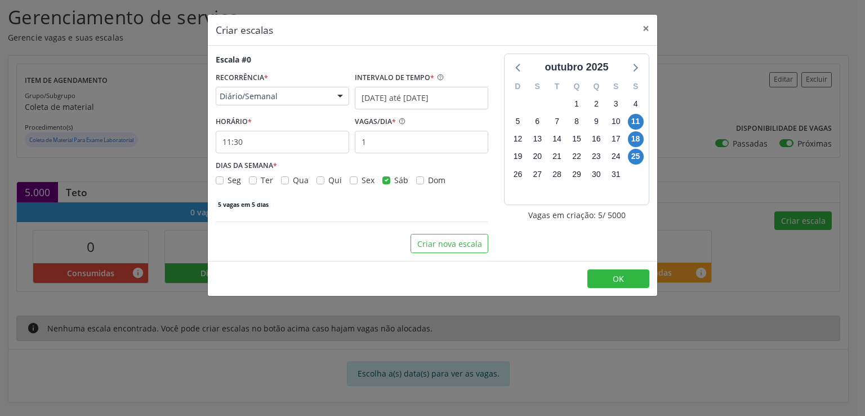
checkbox input "true"
click at [373, 99] on input "[DATE] até [DATE]" at bounding box center [422, 98] width 134 height 23
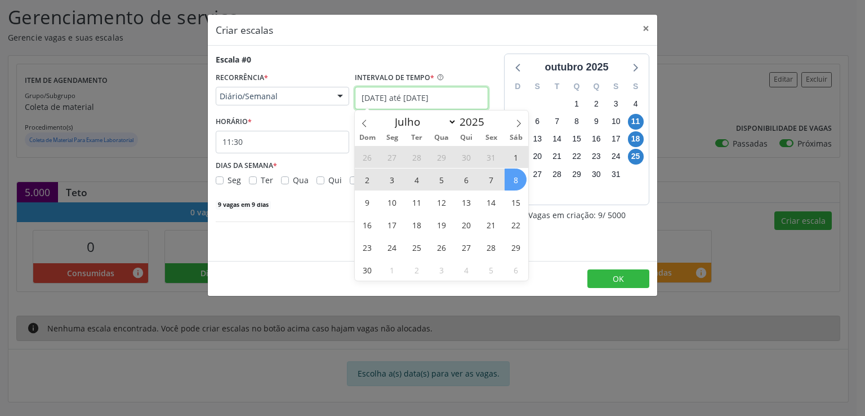
click at [373, 99] on input "[DATE] até [DATE]" at bounding box center [422, 98] width 134 height 23
click at [367, 122] on icon at bounding box center [365, 123] width 8 height 8
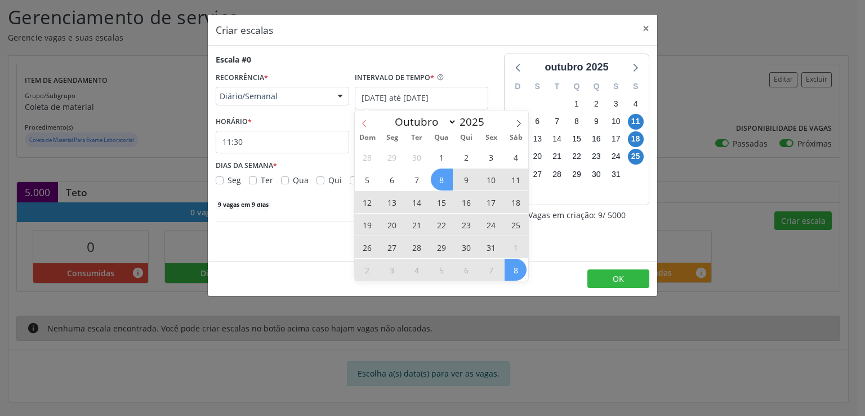
click at [367, 122] on icon at bounding box center [365, 123] width 8 height 8
select select "8"
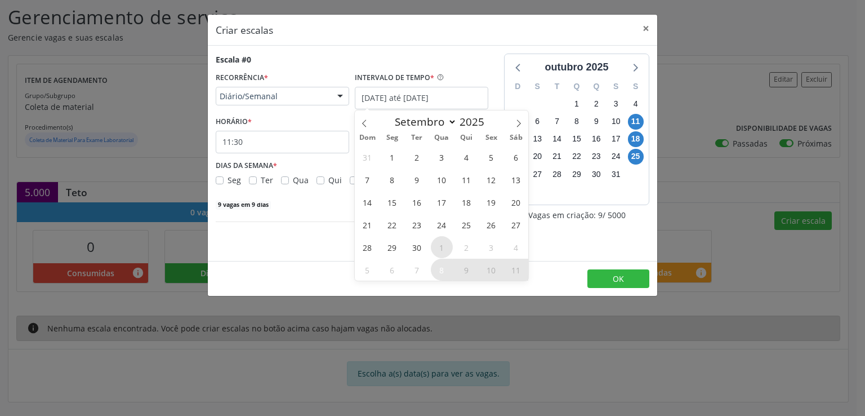
click at [444, 246] on span "1" at bounding box center [442, 247] width 22 height 22
type input "01/10/2025"
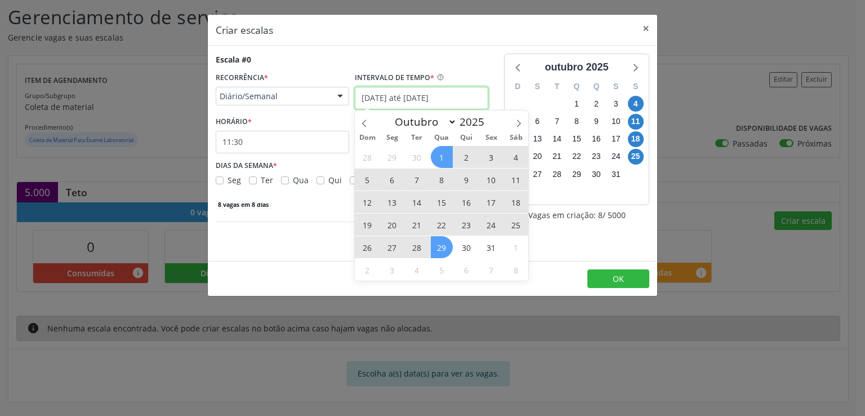
click at [415, 99] on input "[DATE] até [DATE]" at bounding box center [422, 98] width 134 height 23
click at [489, 60] on div "Escala #0 RECORRÊNCIA * Diário/Semanal Não se repete Diário/Semanal Mensal Nenh…" at bounding box center [352, 153] width 288 height 199
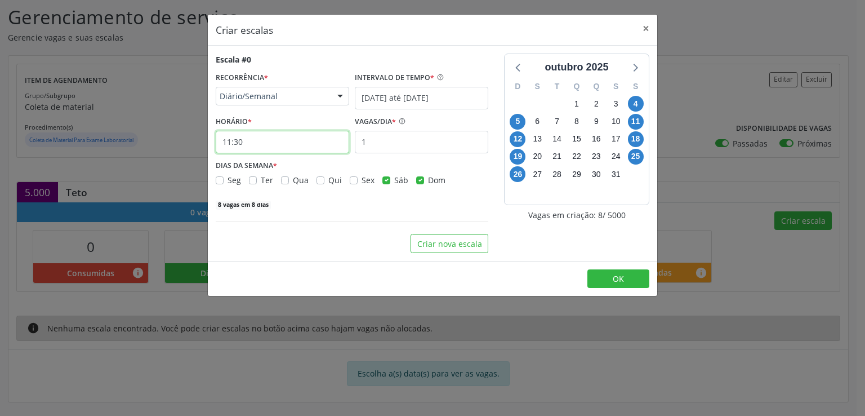
click at [288, 141] on input "11:30" at bounding box center [283, 142] width 134 height 23
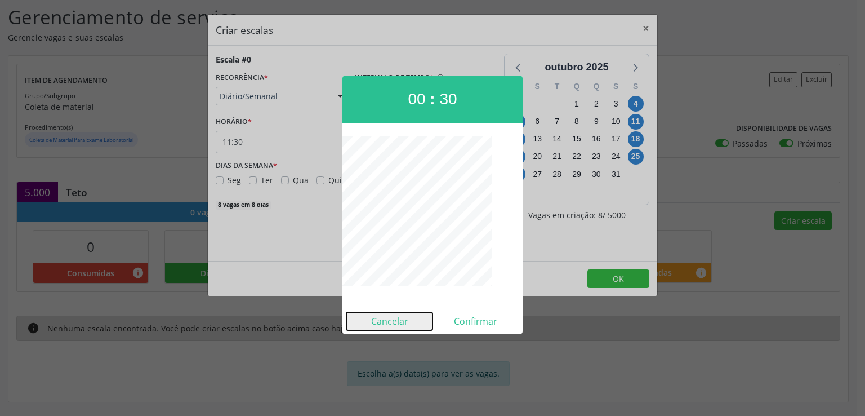
click at [384, 323] on button "Cancelar" at bounding box center [389, 321] width 86 height 18
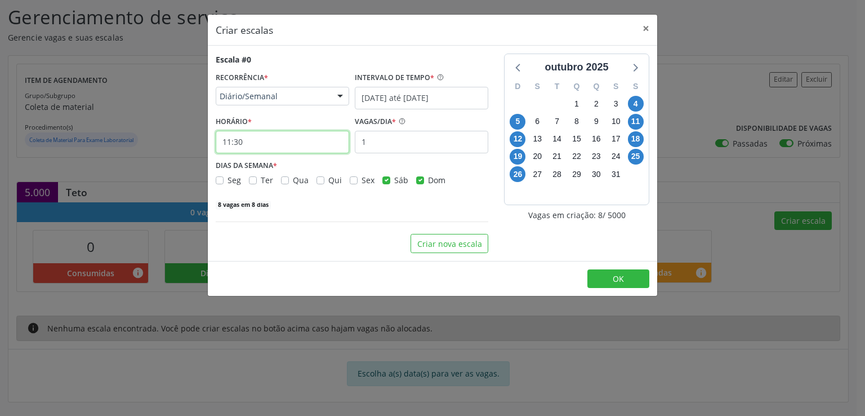
click at [248, 143] on input "11:30" at bounding box center [283, 142] width 134 height 23
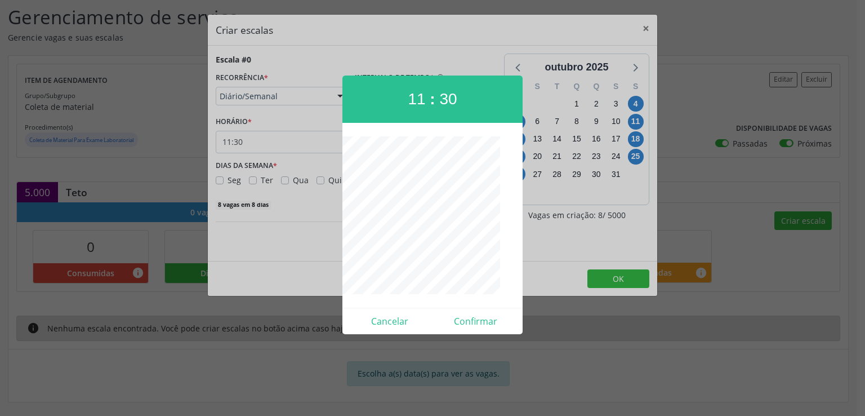
click at [385, 274] on div at bounding box center [432, 215] width 180 height 158
click at [474, 321] on button "Confirmar" at bounding box center [476, 321] width 86 height 18
type input "07:00"
click at [474, 321] on div "Criar escalas × Escala #0 RECORRÊNCIA * Diário/Semanal Não se repete Diário/Sem…" at bounding box center [432, 208] width 865 height 416
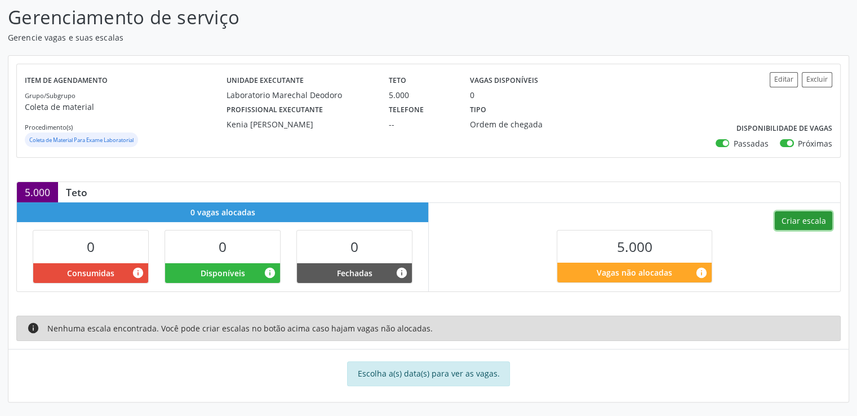
click at [815, 213] on button "Criar escala" at bounding box center [803, 220] width 57 height 19
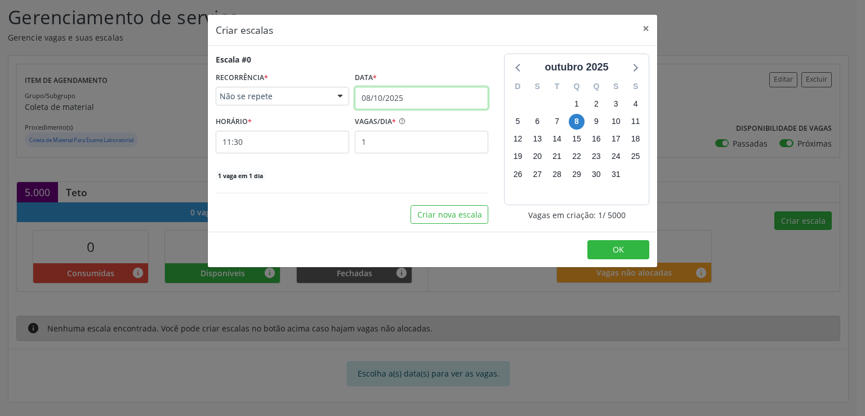
click at [405, 99] on body "Central de Marcação notifications [PERSON_NAME] Diretor de regulação  Configur…" at bounding box center [432, 30] width 865 height 416
click at [405, 99] on input "08/10/2025" at bounding box center [422, 98] width 134 height 23
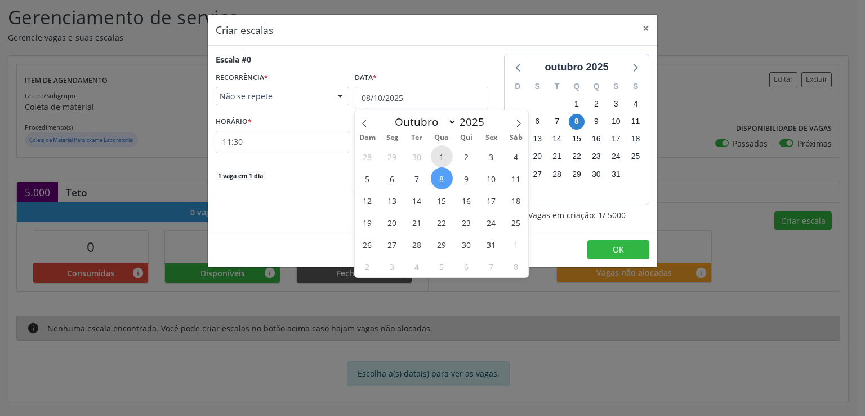
click at [435, 154] on span "1" at bounding box center [442, 156] width 22 height 22
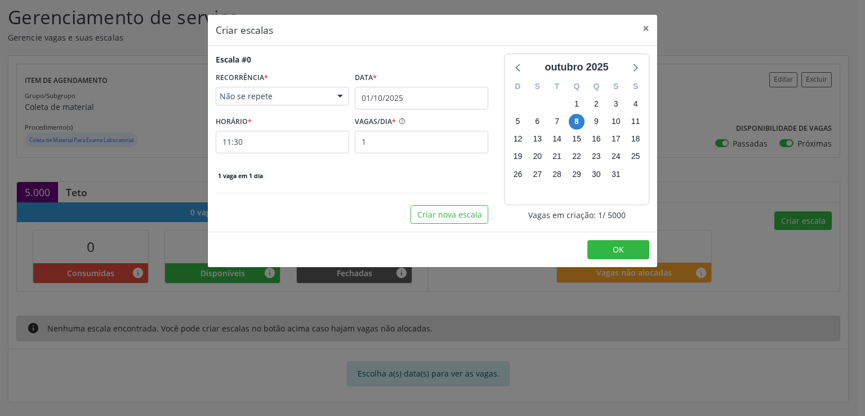
click at [435, 154] on div "Escala #0 RECORRÊNCIA * Não se repete Não se repete Diário/Semanal Mensal Nenhu…" at bounding box center [352, 117] width 273 height 127
click at [391, 102] on body "Central de Marcação notifications [PERSON_NAME] Diretor de regulação  Configur…" at bounding box center [432, 30] width 865 height 416
click at [391, 102] on input "01/10/2025" at bounding box center [422, 98] width 134 height 23
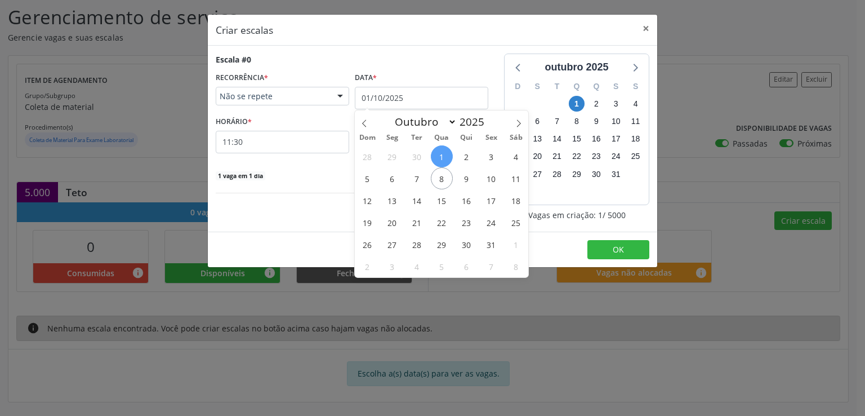
click at [306, 97] on span "Não se repete" at bounding box center [273, 96] width 106 height 11
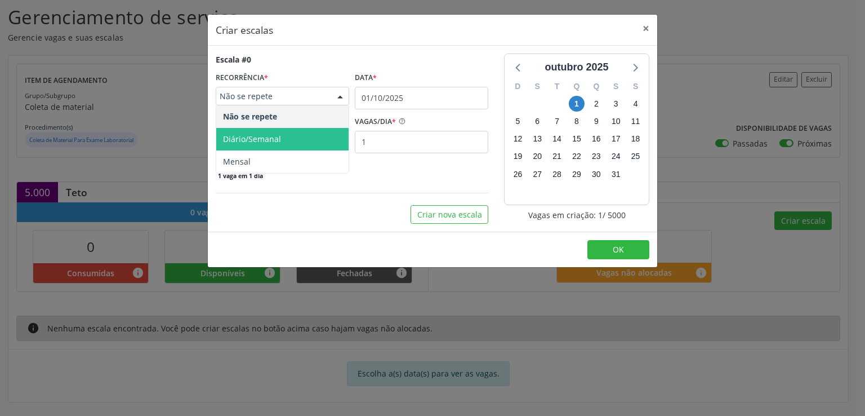
click at [291, 137] on span "Diário/Semanal" at bounding box center [282, 139] width 132 height 23
select select "9"
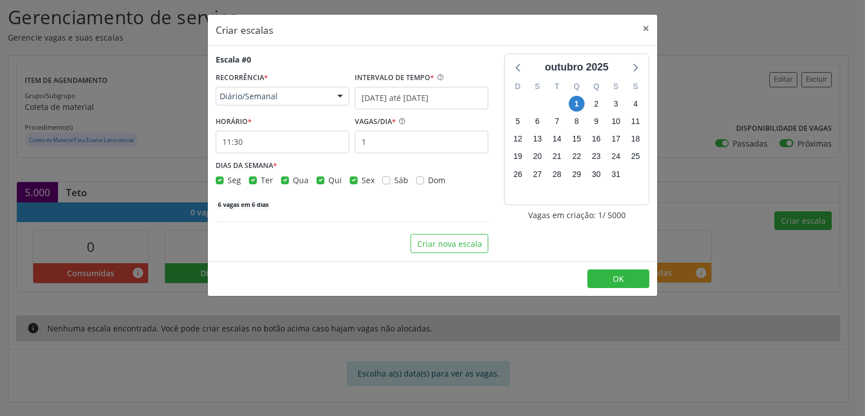
click at [291, 137] on span "Diário/Semanal" at bounding box center [282, 139] width 132 height 23
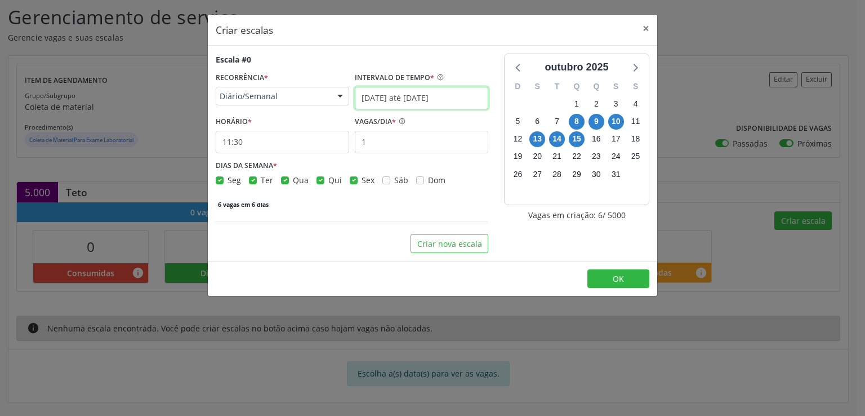
click at [397, 95] on input "[DATE] até [DATE]" at bounding box center [422, 98] width 134 height 23
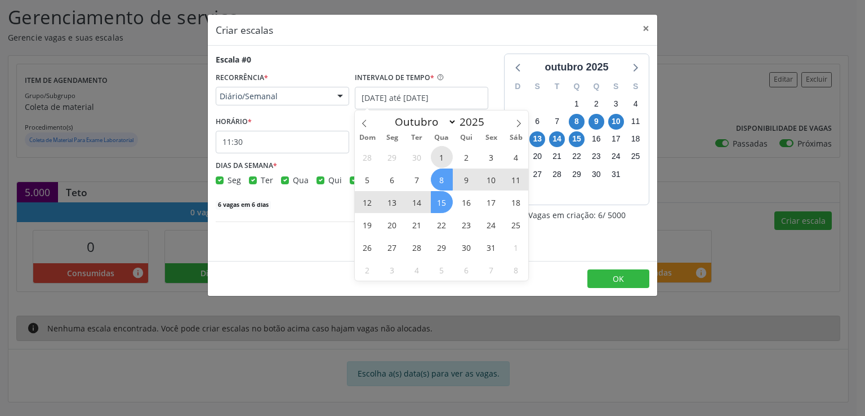
click at [446, 157] on span "1" at bounding box center [442, 157] width 22 height 22
type input "01/10/2025"
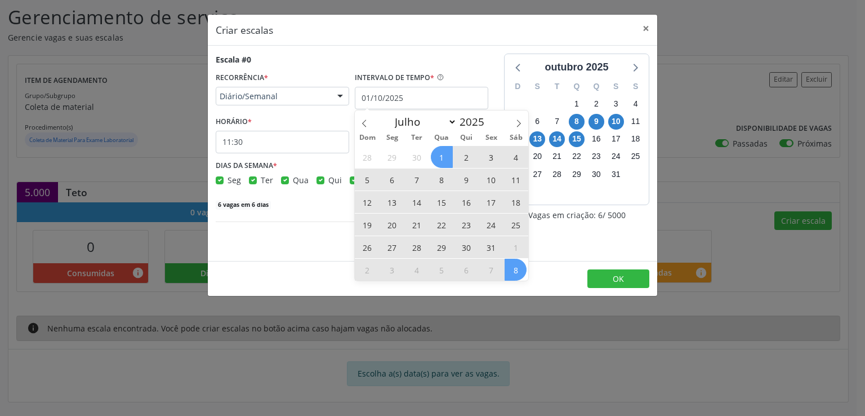
click at [511, 265] on span "8" at bounding box center [516, 270] width 22 height 22
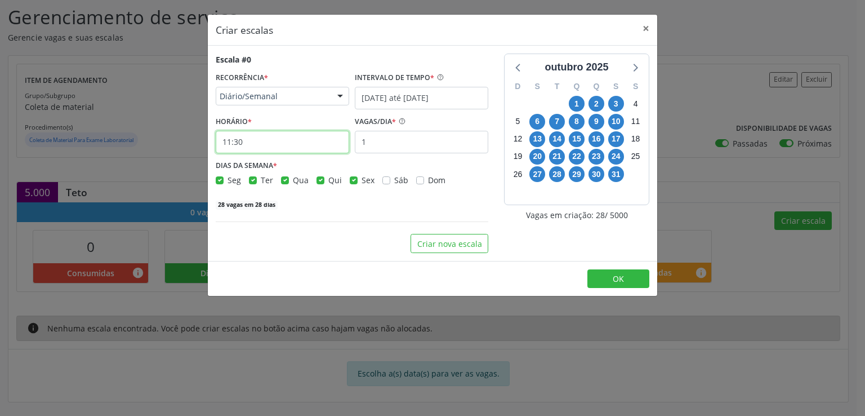
click at [265, 143] on input "11:30" at bounding box center [283, 142] width 134 height 23
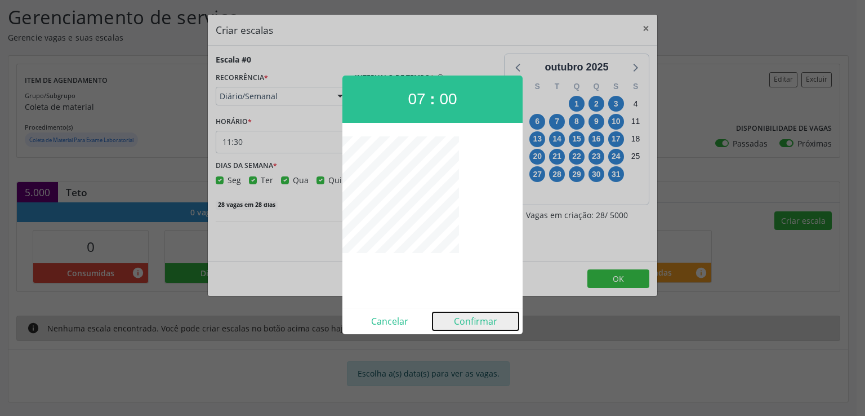
click at [483, 323] on button "Confirmar" at bounding box center [476, 321] width 86 height 18
type input "07:00"
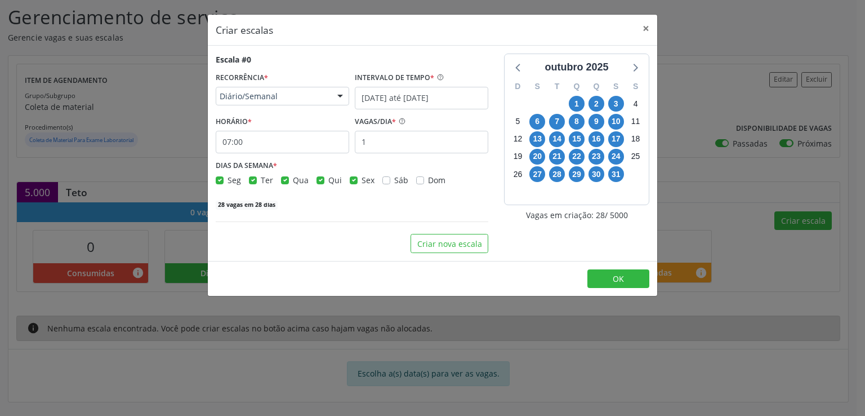
click at [228, 181] on label "Seg" at bounding box center [235, 180] width 14 height 12
click at [220, 181] on input "Seg" at bounding box center [220, 179] width 8 height 10
click at [228, 181] on label "Seg" at bounding box center [235, 180] width 14 height 12
click at [220, 181] on input "Seg" at bounding box center [220, 179] width 8 height 10
checkbox input "true"
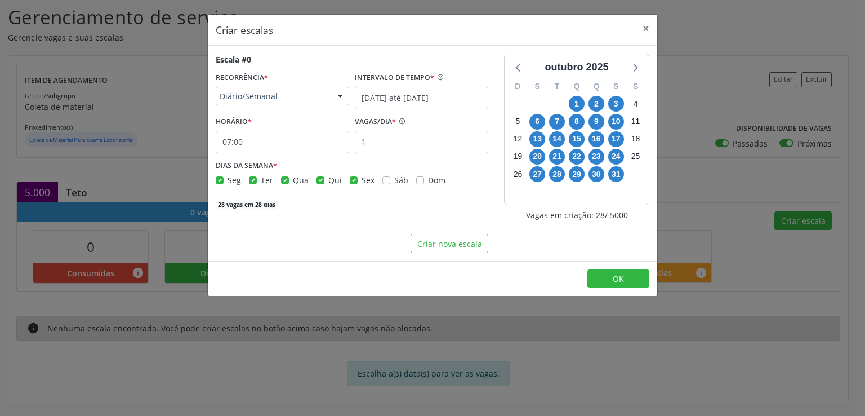
click at [261, 181] on label "Ter" at bounding box center [267, 180] width 12 height 12
click at [253, 181] on input "Ter" at bounding box center [253, 179] width 8 height 10
click at [261, 181] on label "Ter" at bounding box center [267, 180] width 12 height 12
click at [253, 181] on input "Ter" at bounding box center [253, 179] width 8 height 10
checkbox input "true"
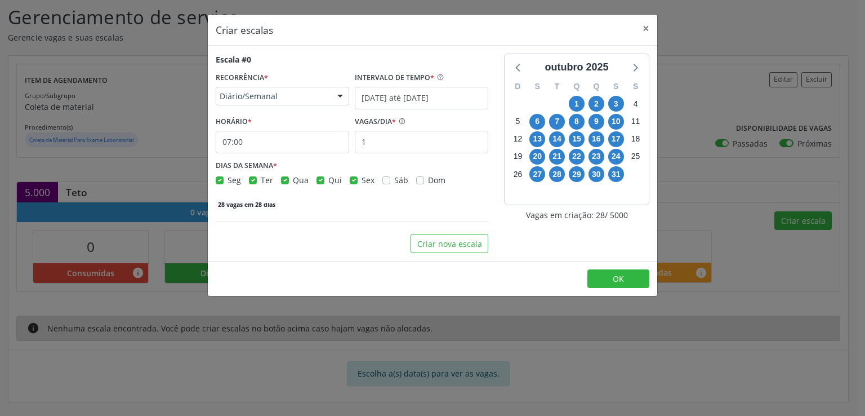
click at [228, 180] on label "Seg" at bounding box center [235, 180] width 14 height 12
click at [216, 180] on input "Seg" at bounding box center [220, 179] width 8 height 10
checkbox input "false"
click at [261, 179] on label "Ter" at bounding box center [267, 180] width 12 height 12
click at [254, 179] on input "Ter" at bounding box center [253, 179] width 8 height 10
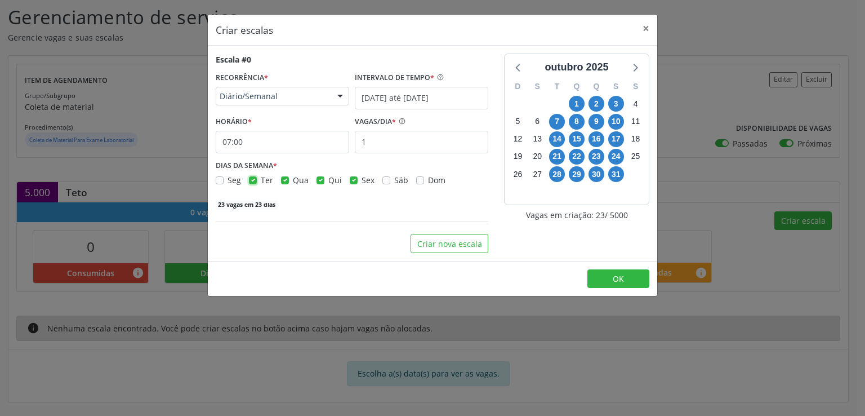
checkbox input "false"
click at [293, 180] on label "Qua" at bounding box center [301, 180] width 16 height 12
click at [284, 180] on input "Qua" at bounding box center [285, 179] width 8 height 10
checkbox input "false"
click at [328, 176] on label "Qui" at bounding box center [335, 180] width 14 height 12
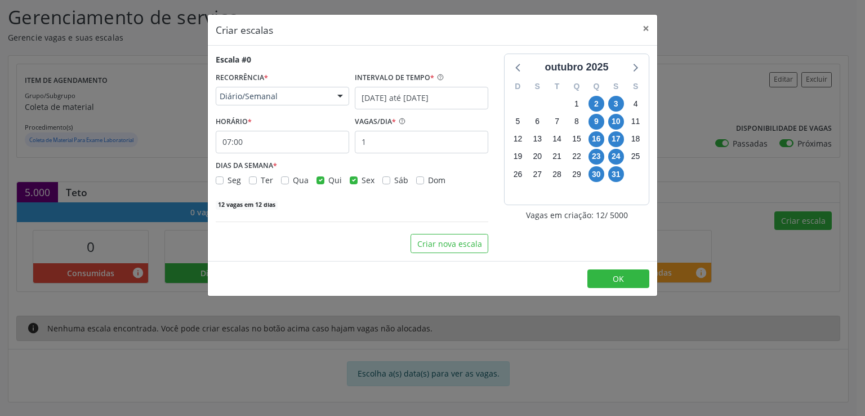
click at [317, 176] on input "Qui" at bounding box center [321, 179] width 8 height 10
checkbox input "false"
click at [362, 181] on label "Sex" at bounding box center [368, 180] width 13 height 12
click at [350, 181] on input "Sex" at bounding box center [354, 179] width 8 height 10
click at [362, 181] on label "Sex" at bounding box center [368, 180] width 13 height 12
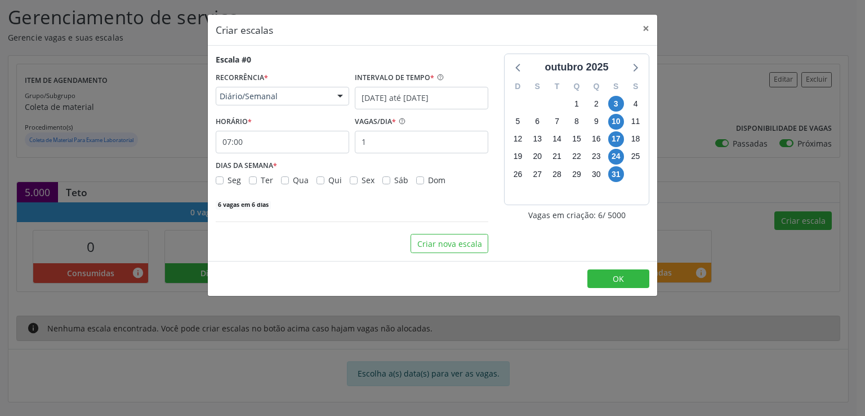
click at [350, 181] on input "Sex" at bounding box center [354, 179] width 8 height 10
click at [362, 179] on label "Sex" at bounding box center [368, 180] width 13 height 12
click at [352, 179] on input "Sex" at bounding box center [354, 179] width 8 height 10
checkbox input "false"
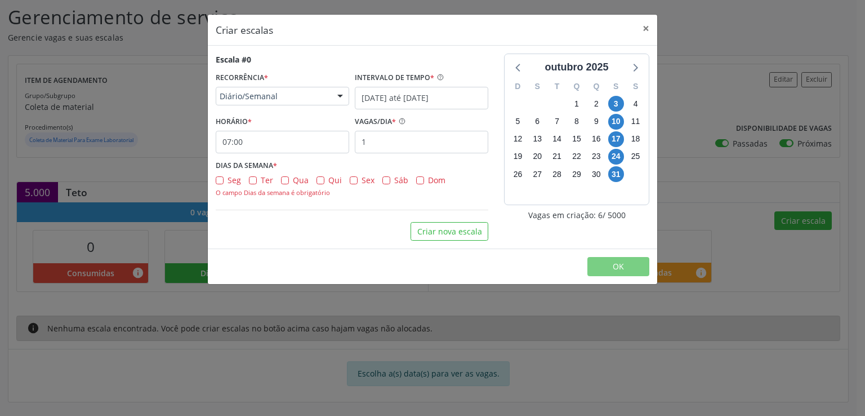
click at [394, 180] on label "Sáb" at bounding box center [401, 180] width 14 height 12
click at [384, 180] on input "Sáb" at bounding box center [386, 179] width 8 height 10
checkbox input "true"
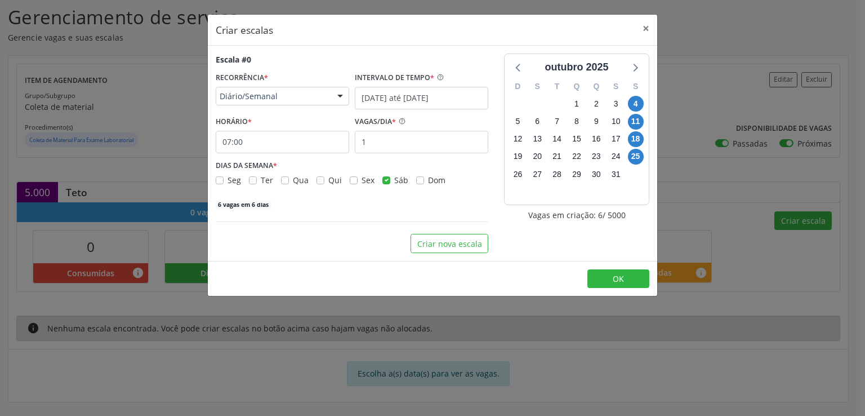
click at [428, 181] on label "Dom" at bounding box center [436, 180] width 17 height 12
click at [417, 181] on input "Dom" at bounding box center [420, 179] width 8 height 10
click at [428, 181] on label "Dom" at bounding box center [436, 180] width 17 height 12
click at [417, 181] on input "Dom" at bounding box center [420, 179] width 8 height 10
click at [428, 181] on label "Dom" at bounding box center [436, 180] width 17 height 12
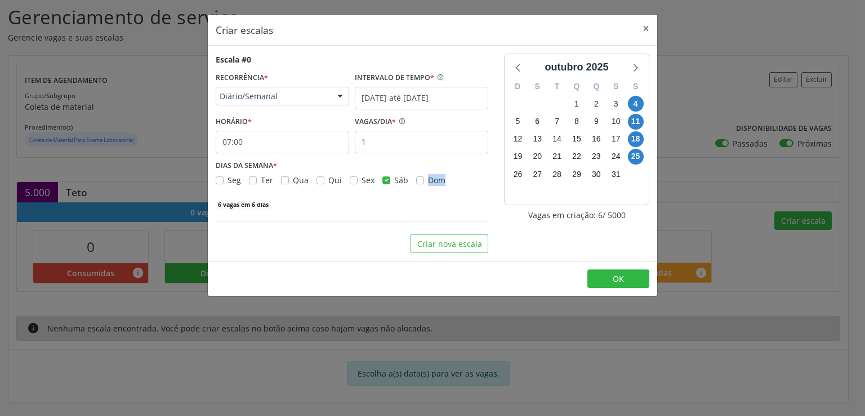
click at [417, 181] on input "Dom" at bounding box center [420, 179] width 8 height 10
checkbox input "true"
click at [395, 140] on input "1" at bounding box center [422, 142] width 134 height 23
type input "5"
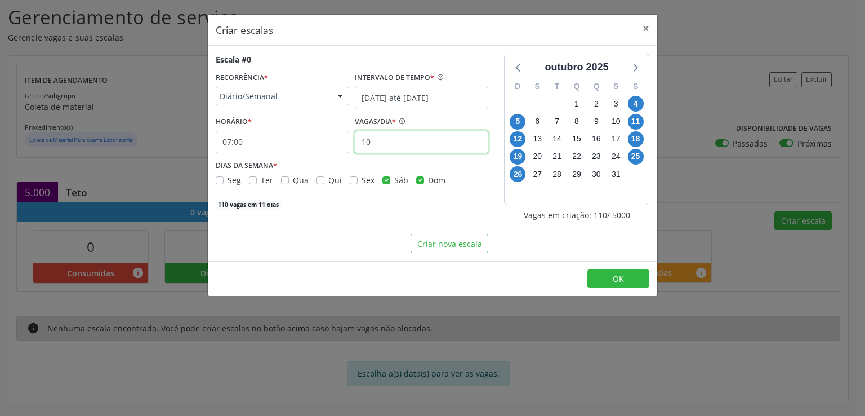
type input "1"
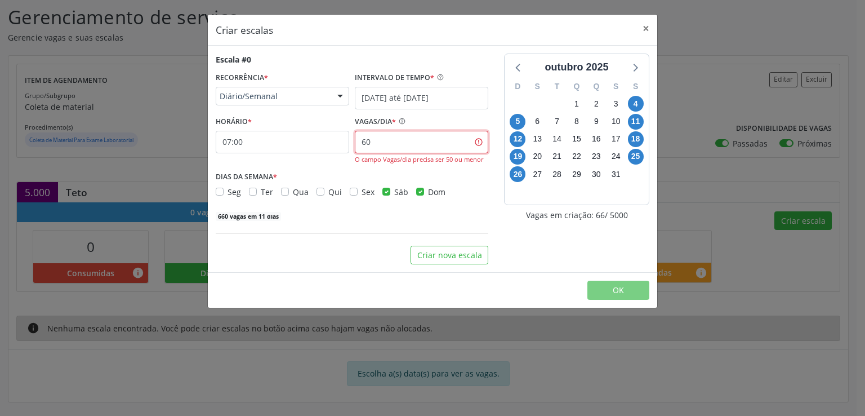
type input "6"
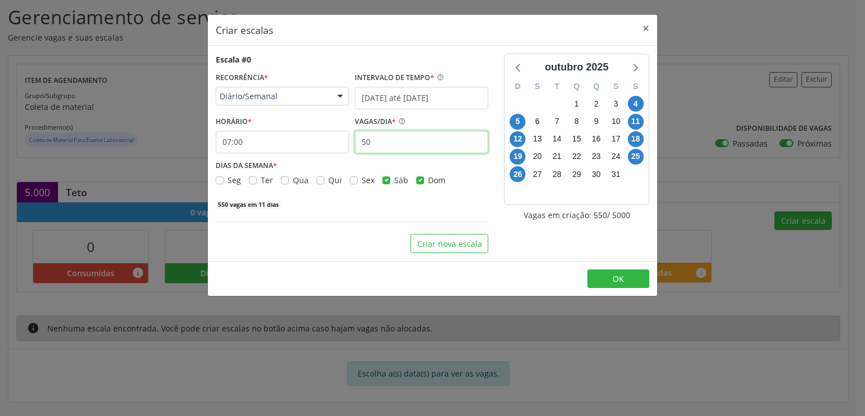
type input "50"
click at [376, 213] on div "Escala #0 RECORRÊNCIA * Diário/Semanal Não se repete Diário/Semanal Mensal Nenh…" at bounding box center [352, 153] width 288 height 199
click at [438, 242] on button "Criar nova escala" at bounding box center [450, 243] width 78 height 19
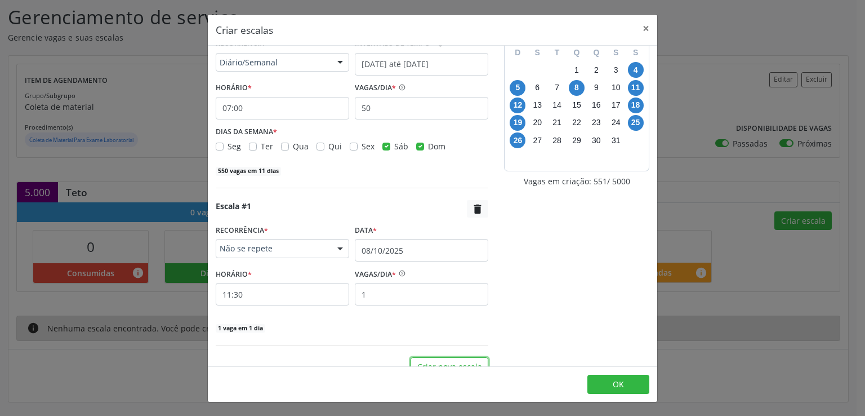
scroll to position [50, 0]
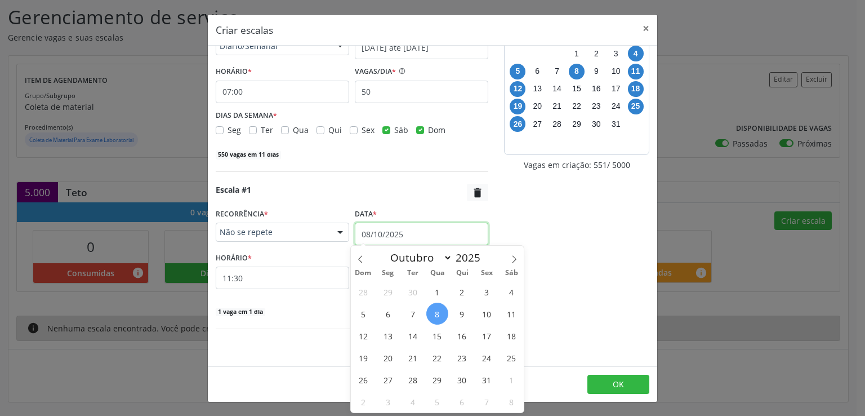
click at [367, 235] on body "Central de Marcação notifications [PERSON_NAME] Diretor de regulação  Configur…" at bounding box center [432, 30] width 865 height 416
click at [367, 235] on input "08/10/2025" at bounding box center [422, 234] width 134 height 23
click at [435, 290] on span "1" at bounding box center [437, 292] width 22 height 22
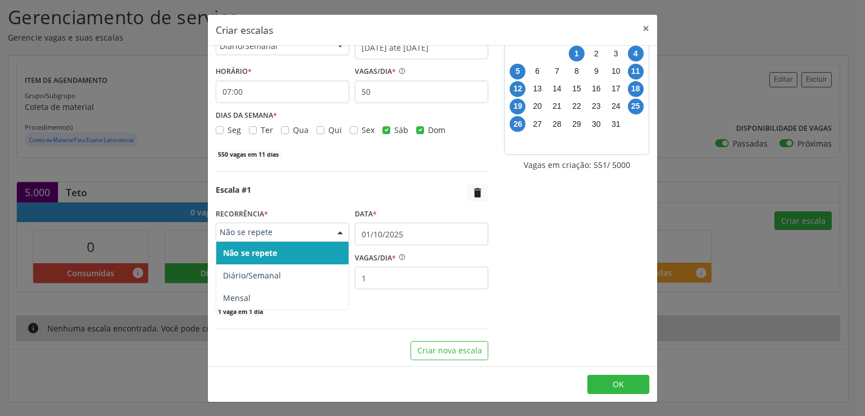
click at [243, 233] on span "Não se repete" at bounding box center [273, 231] width 106 height 11
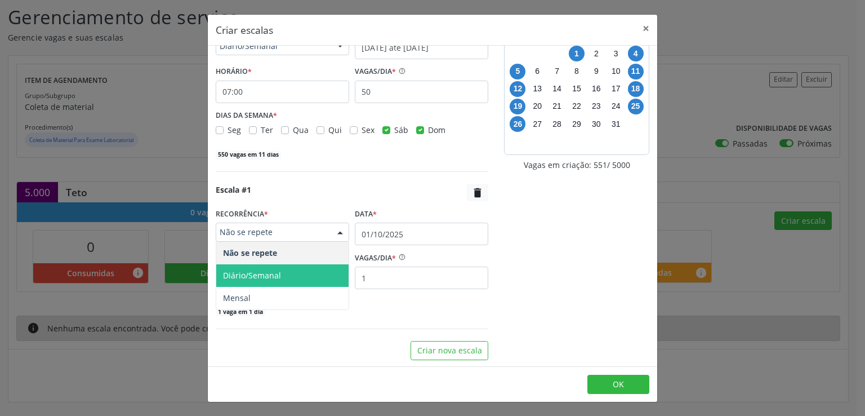
click at [264, 274] on span "Diário/Semanal" at bounding box center [252, 275] width 58 height 11
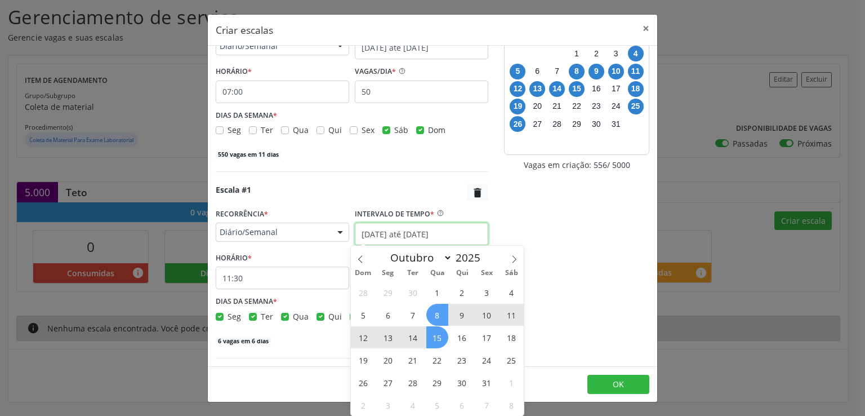
click at [360, 237] on input "[DATE] até [DATE]" at bounding box center [422, 234] width 134 height 23
click at [434, 286] on span "1" at bounding box center [437, 292] width 22 height 22
type input "01/10/2025"
checkbox input "true"
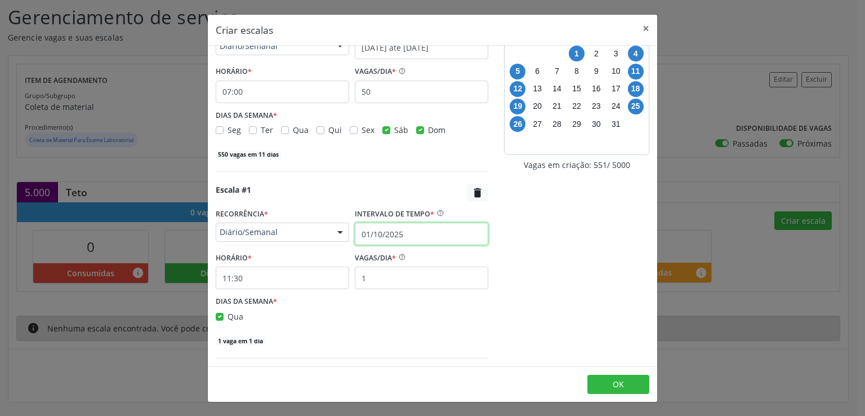
click at [382, 234] on input "01/10/2025" at bounding box center [422, 234] width 134 height 23
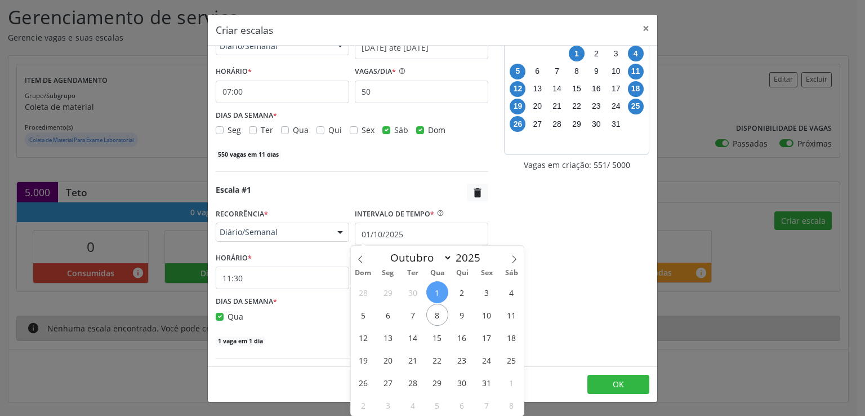
click at [436, 290] on span "1" at bounding box center [437, 292] width 22 height 22
type input "01/10/2025"
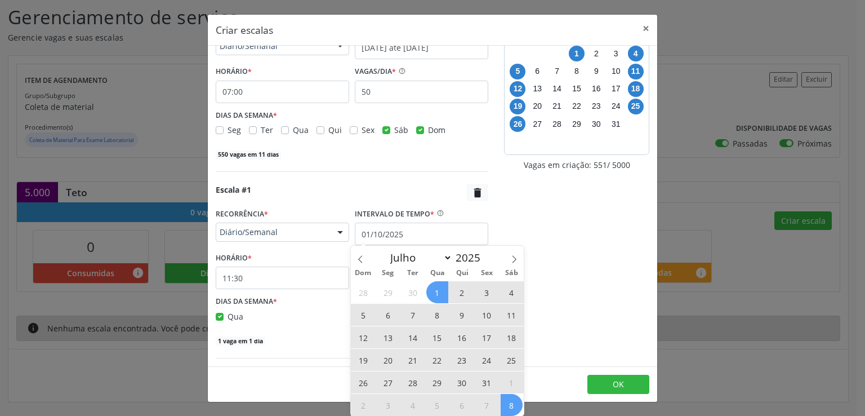
click at [511, 399] on span "8" at bounding box center [512, 405] width 22 height 22
checkbox input "true"
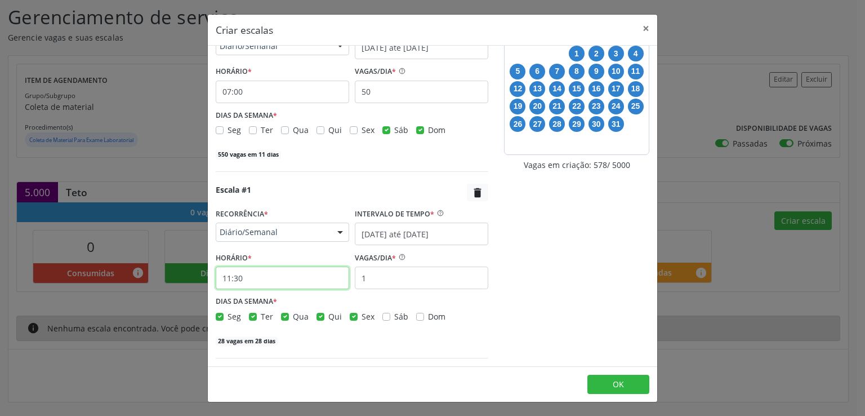
click at [304, 274] on input "11:30" at bounding box center [283, 277] width 134 height 23
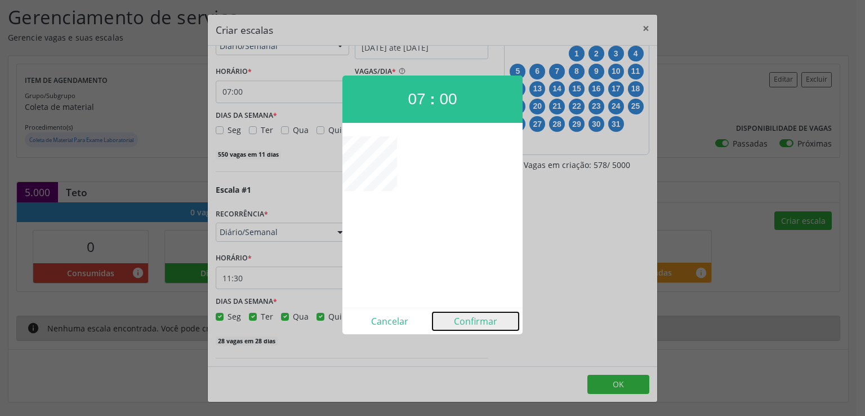
click at [469, 319] on button "Confirmar" at bounding box center [476, 321] width 86 height 18
type input "07:00"
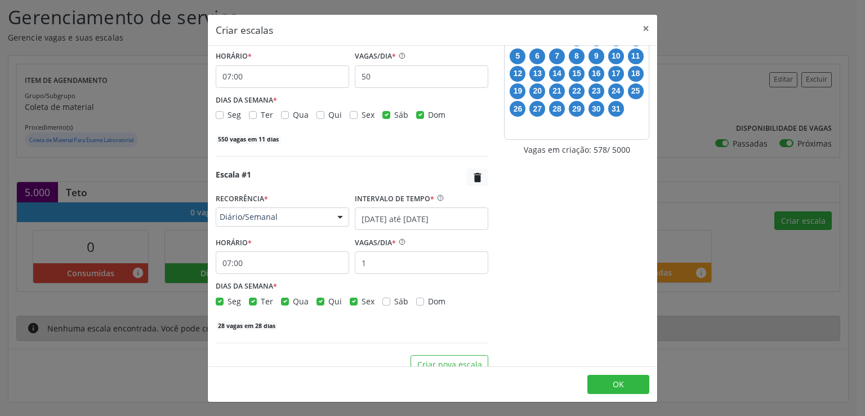
scroll to position [79, 0]
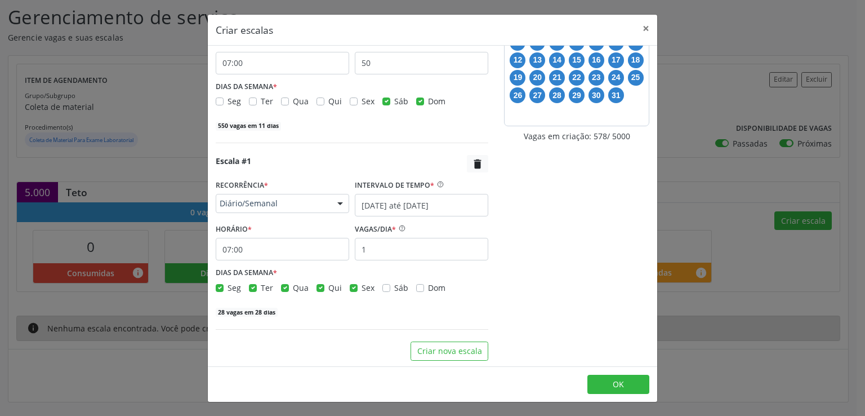
click at [228, 287] on label "Seg" at bounding box center [235, 288] width 14 height 12
click at [220, 287] on input "Seg" at bounding box center [220, 287] width 8 height 10
checkbox input "false"
click at [261, 286] on label "Ter" at bounding box center [267, 288] width 12 height 12
click at [250, 286] on input "Ter" at bounding box center [253, 287] width 8 height 10
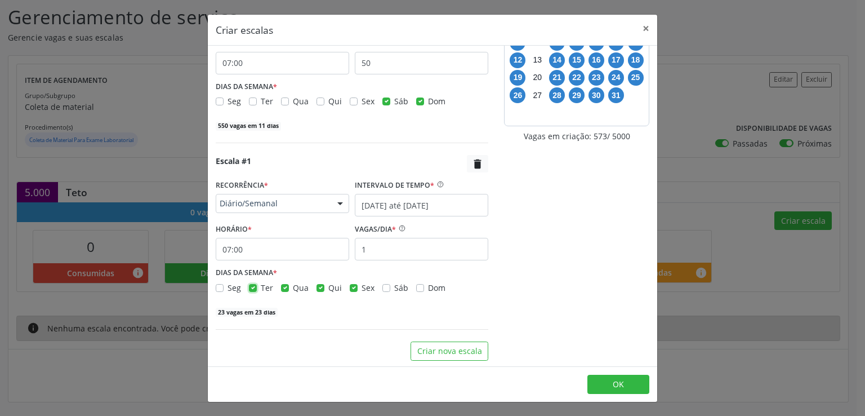
checkbox input "false"
click at [293, 286] on label "Qua" at bounding box center [301, 288] width 16 height 12
click at [281, 286] on input "Qua" at bounding box center [285, 287] width 8 height 10
click at [293, 286] on label "Qua" at bounding box center [301, 288] width 16 height 12
click at [281, 286] on input "Qua" at bounding box center [285, 287] width 8 height 10
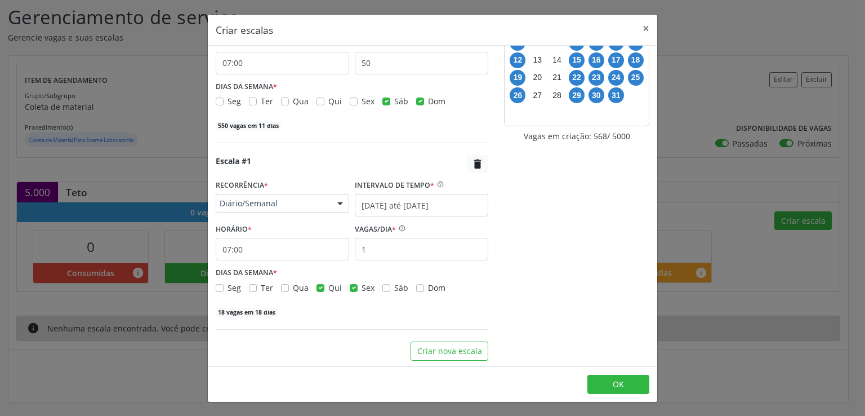
checkbox input "true"
click at [328, 286] on label "Qui" at bounding box center [335, 288] width 14 height 12
click at [317, 286] on input "Qui" at bounding box center [321, 287] width 8 height 10
click at [328, 287] on label "Qui" at bounding box center [335, 288] width 14 height 12
click at [317, 287] on input "Qui" at bounding box center [321, 287] width 8 height 10
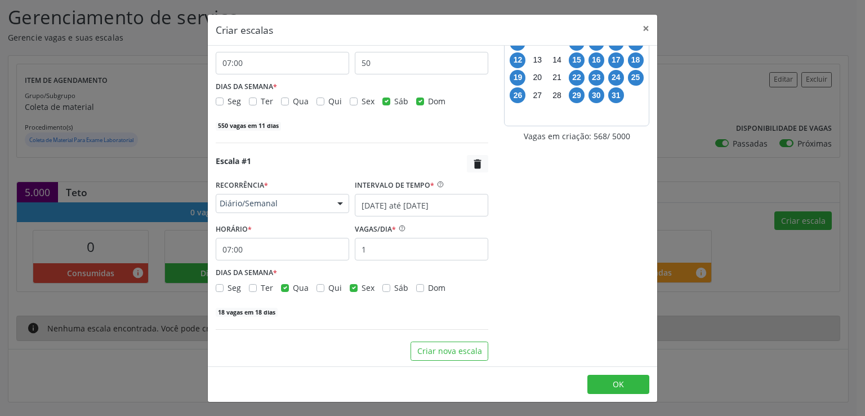
checkbox input "true"
click at [293, 286] on label "Qua" at bounding box center [301, 288] width 16 height 12
click at [282, 286] on input "Qua" at bounding box center [285, 287] width 8 height 10
checkbox input "false"
click at [328, 287] on label "Qui" at bounding box center [335, 288] width 14 height 12
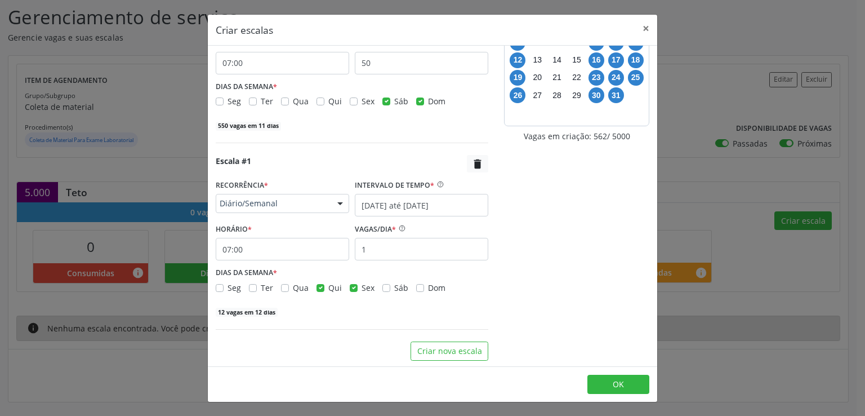
click at [319, 287] on input "Qui" at bounding box center [321, 287] width 8 height 10
checkbox input "false"
click at [362, 286] on label "Sex" at bounding box center [368, 288] width 13 height 12
click at [350, 286] on input "Sex" at bounding box center [354, 287] width 8 height 10
checkbox input "false"
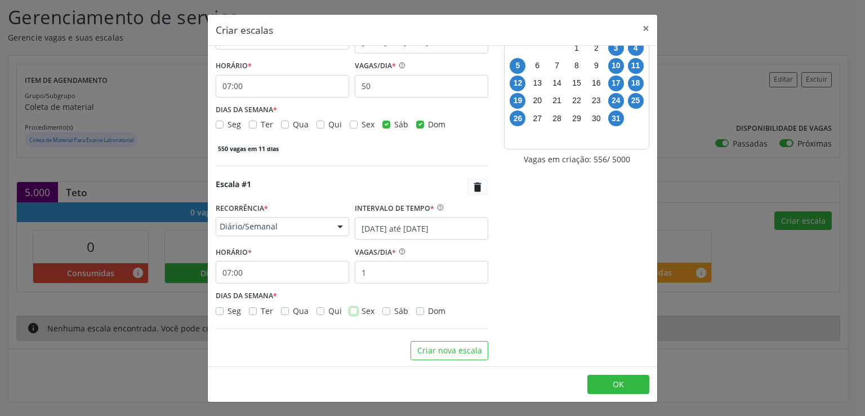
scroll to position [67, 0]
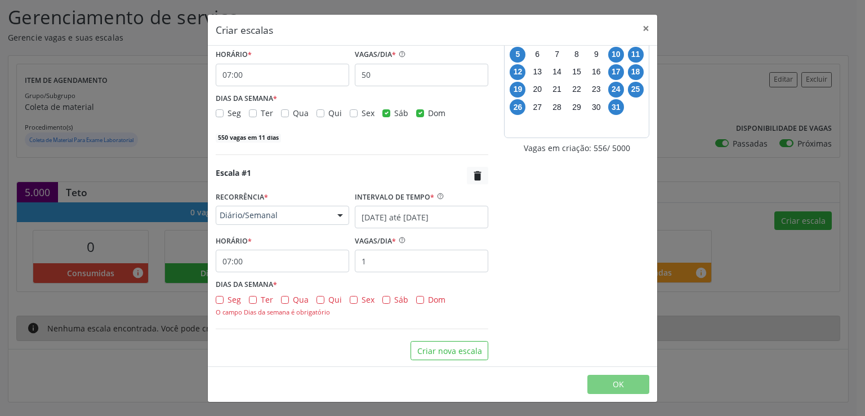
click at [394, 301] on label "Sáb" at bounding box center [401, 299] width 14 height 12
click at [385, 301] on input "Sáb" at bounding box center [386, 298] width 8 height 10
checkbox input "true"
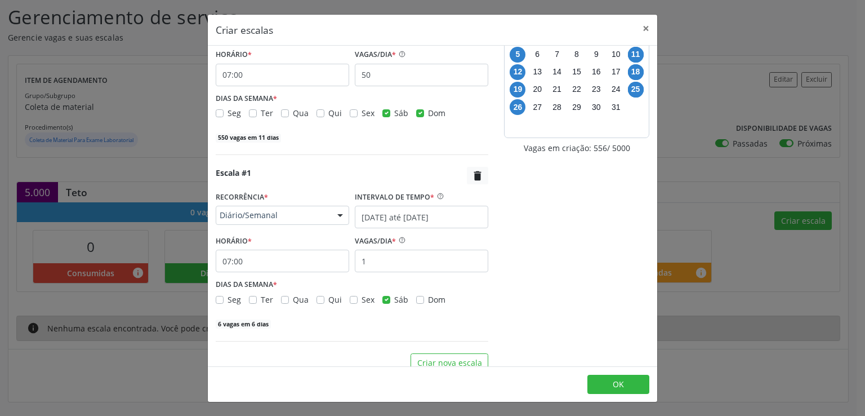
click at [428, 297] on label "Dom" at bounding box center [436, 299] width 17 height 12
click at [419, 297] on input "Dom" at bounding box center [420, 298] width 8 height 10
checkbox input "true"
click at [406, 262] on input "1" at bounding box center [422, 261] width 134 height 23
type input "50"
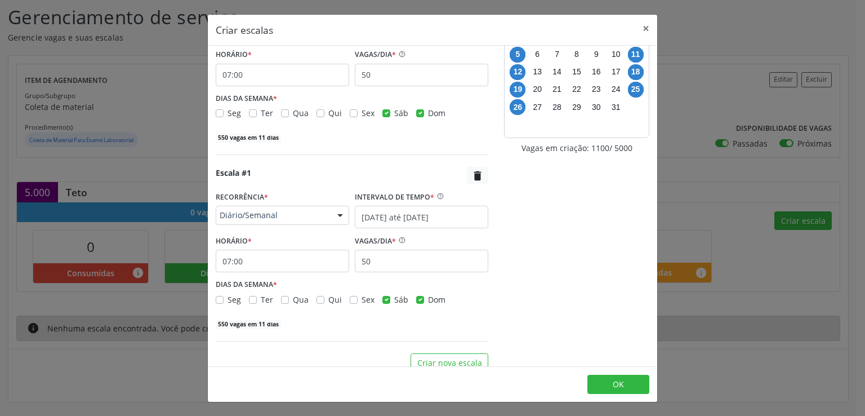
click at [377, 323] on div "550 vagas em 11 dias" at bounding box center [352, 323] width 273 height 12
click at [438, 361] on button "Criar nova escala" at bounding box center [450, 362] width 78 height 19
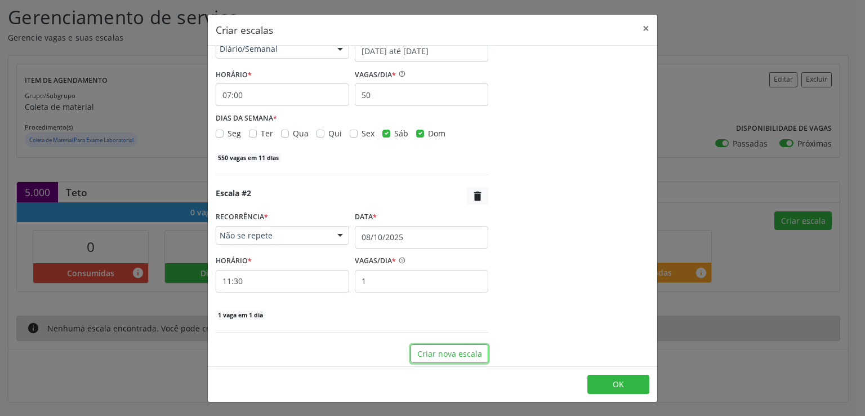
scroll to position [236, 0]
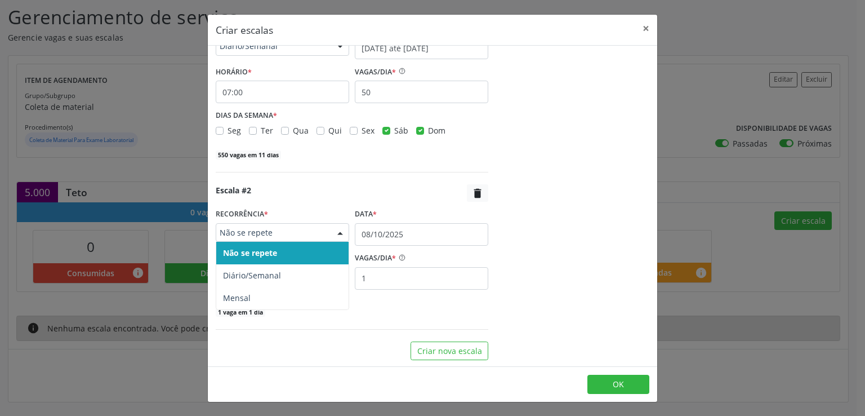
click at [291, 227] on span "Não se repete" at bounding box center [273, 232] width 106 height 11
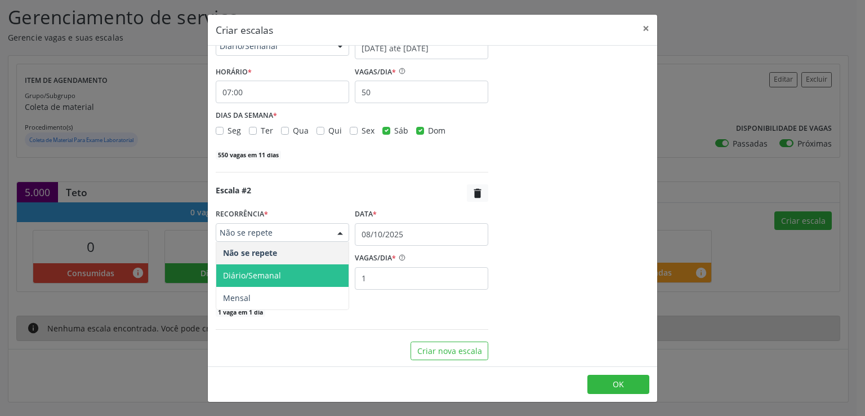
click at [286, 278] on span "Diário/Semanal" at bounding box center [282, 275] width 132 height 23
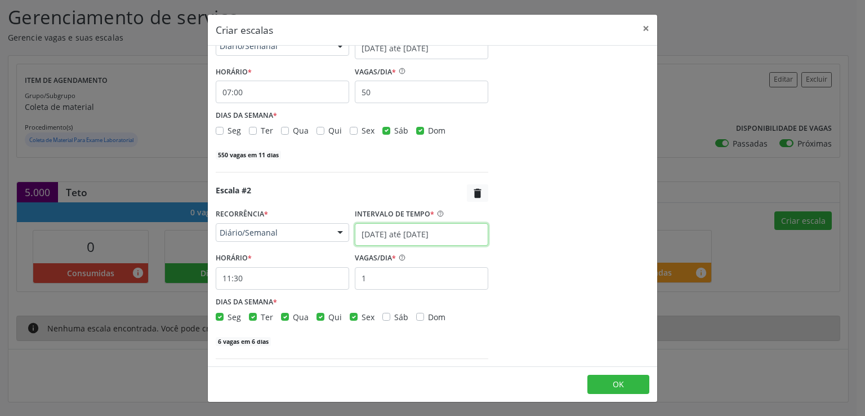
click at [374, 230] on input "[DATE] até [DATE]" at bounding box center [422, 234] width 134 height 23
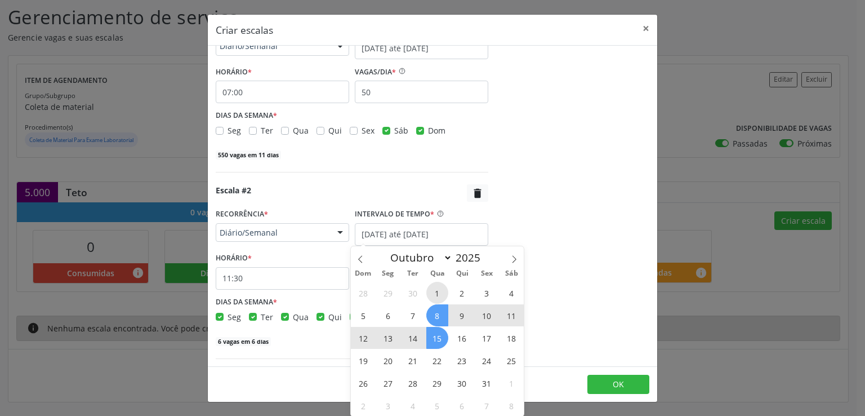
click at [436, 294] on span "1" at bounding box center [437, 293] width 22 height 22
type input "01/10/2025"
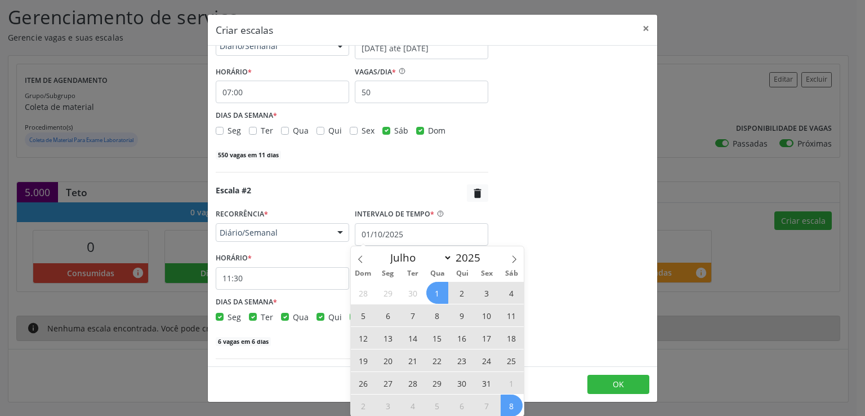
click at [518, 407] on span "8" at bounding box center [512, 405] width 22 height 22
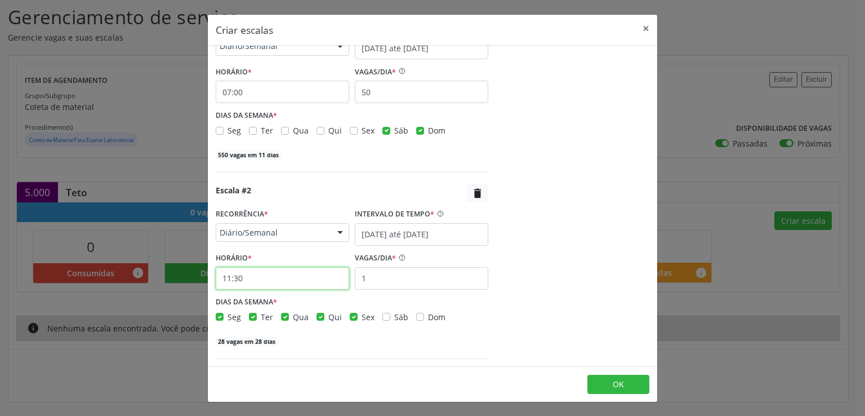
click at [264, 276] on input "11:30" at bounding box center [283, 278] width 134 height 23
click at [264, 275] on input "11:30" at bounding box center [283, 278] width 134 height 23
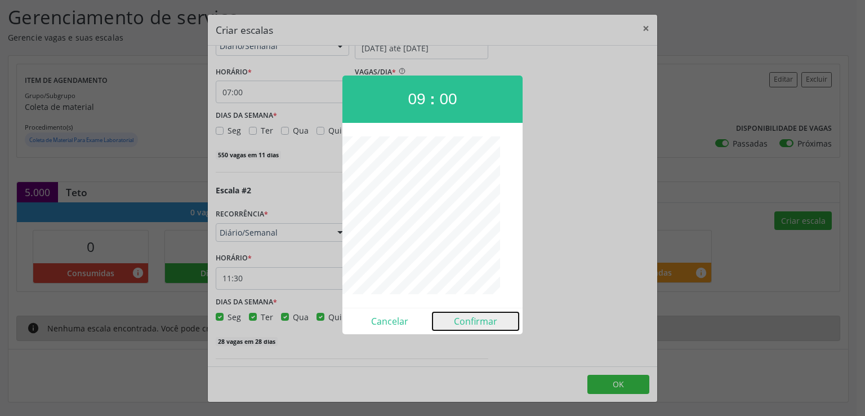
click at [478, 322] on button "Confirmar" at bounding box center [476, 321] width 86 height 18
type input "09:00"
click at [478, 322] on div "Escala #2  RECORRÊNCIA * Diário/Semanal Não se repete Diário/Semanal Mensal Ne…" at bounding box center [352, 265] width 273 height 162
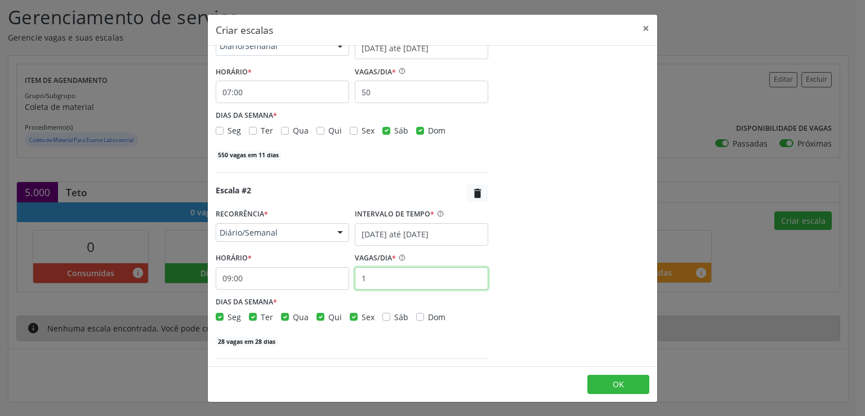
click at [381, 283] on input "1" at bounding box center [422, 278] width 134 height 23
type input "50"
click at [394, 318] on label "Sáb" at bounding box center [401, 317] width 14 height 12
click at [382, 318] on input "Sáb" at bounding box center [386, 316] width 8 height 10
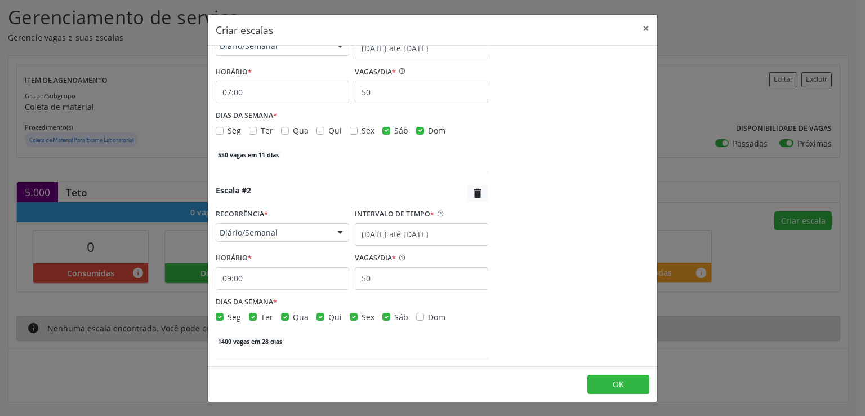
click at [394, 318] on label "Sáb" at bounding box center [401, 317] width 14 height 12
click at [382, 318] on input "Sáb" at bounding box center [386, 316] width 8 height 10
checkbox input "false"
click at [428, 312] on label "Dom" at bounding box center [436, 317] width 17 height 12
click at [416, 312] on input "Dom" at bounding box center [420, 316] width 8 height 10
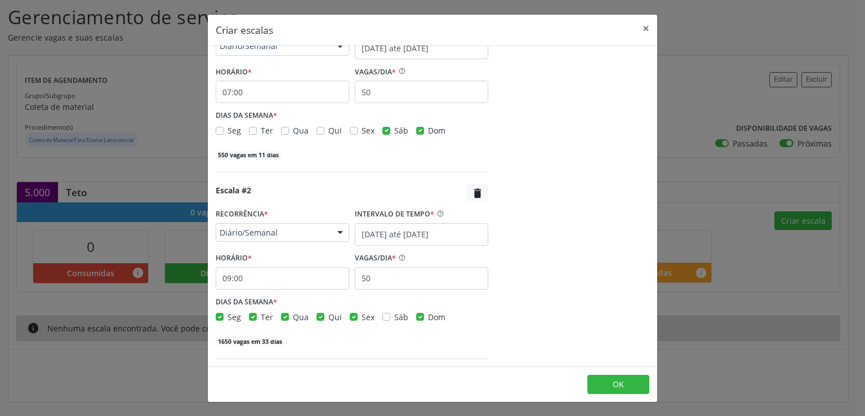
click at [428, 312] on label "Dom" at bounding box center [436, 317] width 17 height 12
click at [416, 312] on input "Dom" at bounding box center [420, 316] width 8 height 10
checkbox input "false"
click at [362, 313] on label "Sex" at bounding box center [368, 317] width 13 height 12
click at [351, 313] on input "Sex" at bounding box center [354, 316] width 8 height 10
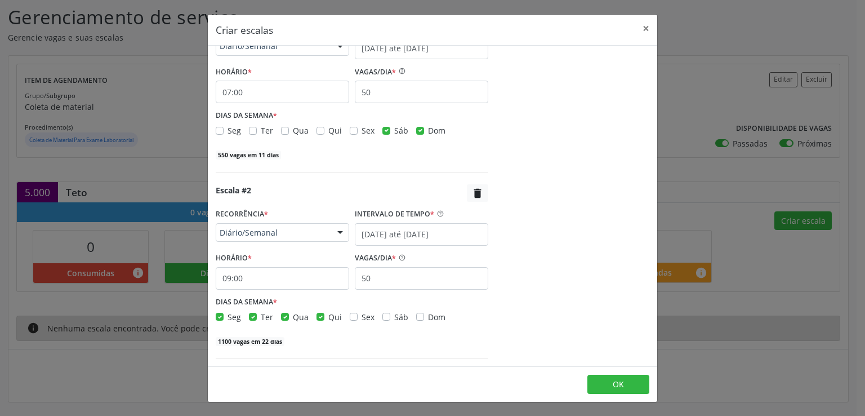
click at [362, 313] on label "Sex" at bounding box center [368, 317] width 13 height 12
click at [351, 313] on input "Sex" at bounding box center [354, 316] width 8 height 10
checkbox input "true"
click at [328, 316] on label "Qui" at bounding box center [335, 317] width 14 height 12
click at [320, 316] on input "Qui" at bounding box center [321, 316] width 8 height 10
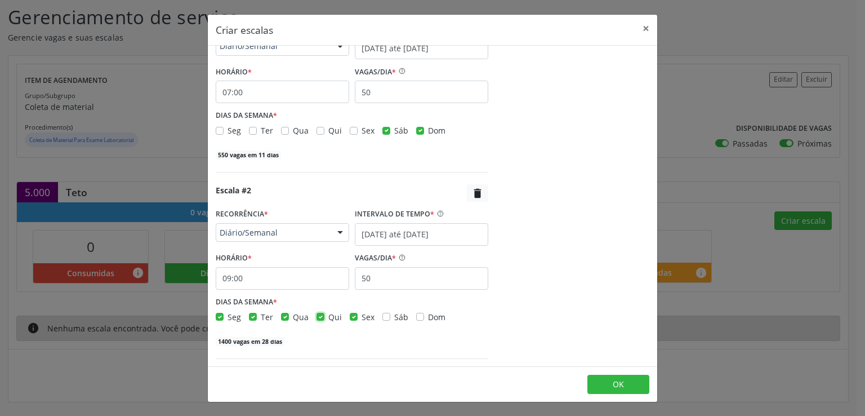
checkbox input "false"
click at [293, 315] on label "Qua" at bounding box center [301, 317] width 16 height 12
click at [281, 315] on input "Qua" at bounding box center [285, 316] width 8 height 10
click at [293, 315] on label "Qua" at bounding box center [301, 317] width 16 height 12
click at [281, 315] on input "Qua" at bounding box center [285, 316] width 8 height 10
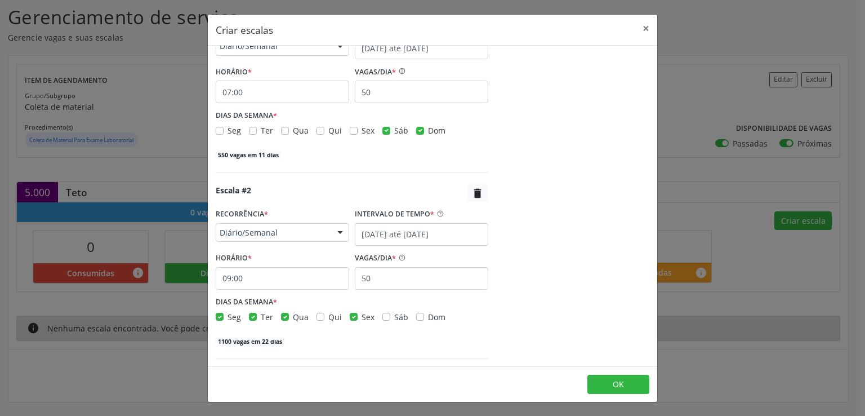
click at [293, 317] on label "Qua" at bounding box center [301, 317] width 16 height 12
click at [283, 317] on input "Qua" at bounding box center [285, 316] width 8 height 10
click at [293, 317] on label "Qua" at bounding box center [301, 317] width 16 height 12
click at [283, 317] on input "Qua" at bounding box center [285, 316] width 8 height 10
checkbox input "true"
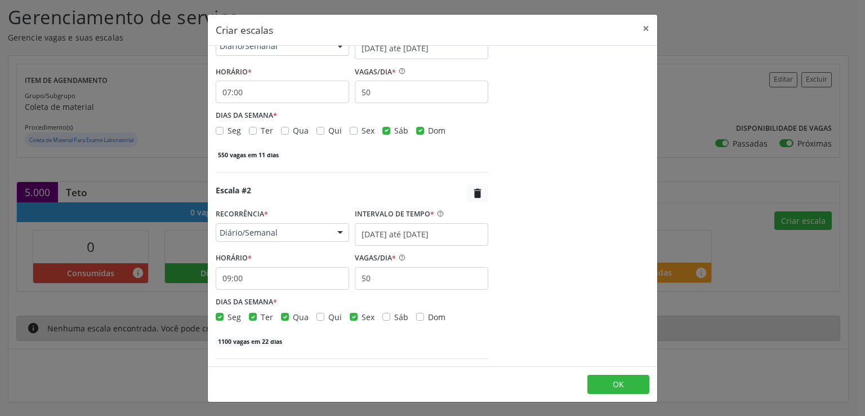
click at [261, 317] on label "Ter" at bounding box center [267, 317] width 12 height 12
click at [253, 317] on input "Ter" at bounding box center [253, 316] width 8 height 10
click at [261, 317] on label "Ter" at bounding box center [267, 317] width 12 height 12
click at [253, 317] on input "Ter" at bounding box center [253, 316] width 8 height 10
click at [245, 318] on div "Seg Ter Qua Qui Sex Sáb Dom" at bounding box center [352, 317] width 273 height 12
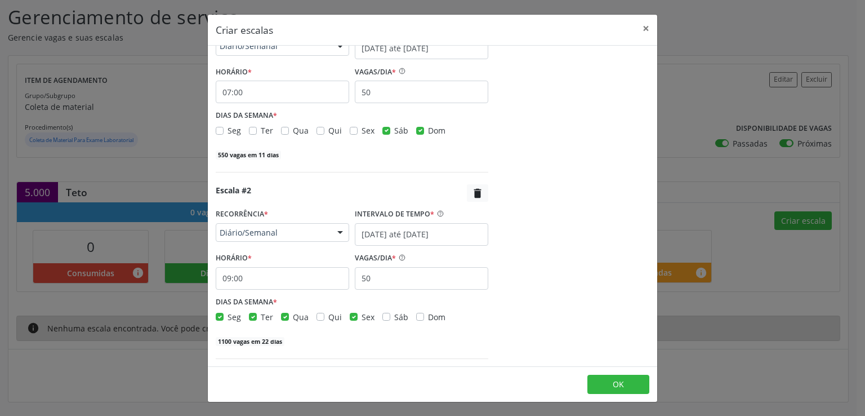
click at [245, 318] on div "Seg Ter Qua Qui Sex Sáb Dom" at bounding box center [352, 317] width 273 height 12
click at [261, 317] on label "Ter" at bounding box center [267, 317] width 12 height 12
click at [253, 317] on input "Ter" at bounding box center [253, 316] width 8 height 10
checkbox input "false"
click at [228, 317] on label "Seg" at bounding box center [235, 317] width 14 height 12
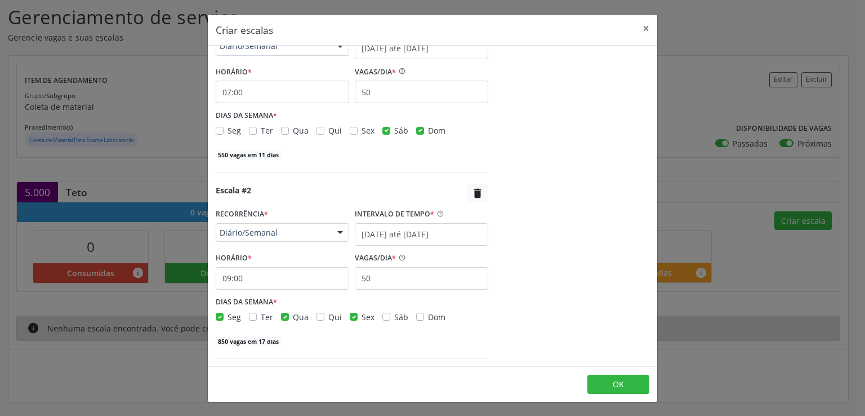
click at [222, 317] on input "Seg" at bounding box center [220, 316] width 8 height 10
checkbox input "false"
click at [293, 314] on label "Qua" at bounding box center [301, 317] width 16 height 12
click at [286, 314] on input "Qua" at bounding box center [285, 316] width 8 height 10
checkbox input "false"
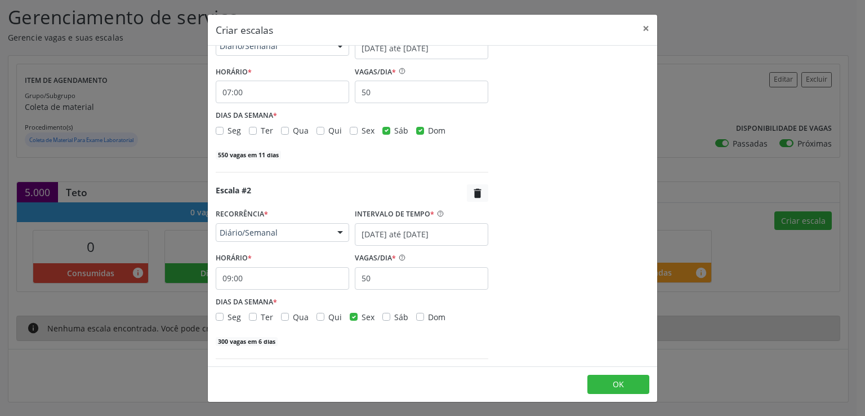
click at [362, 315] on label "Sex" at bounding box center [368, 317] width 13 height 12
click at [354, 315] on input "Sex" at bounding box center [354, 316] width 8 height 10
click at [362, 316] on label "Sex" at bounding box center [368, 317] width 13 height 12
click at [354, 316] on input "Sex" at bounding box center [354, 316] width 8 height 10
click at [362, 314] on label "Sex" at bounding box center [368, 317] width 13 height 12
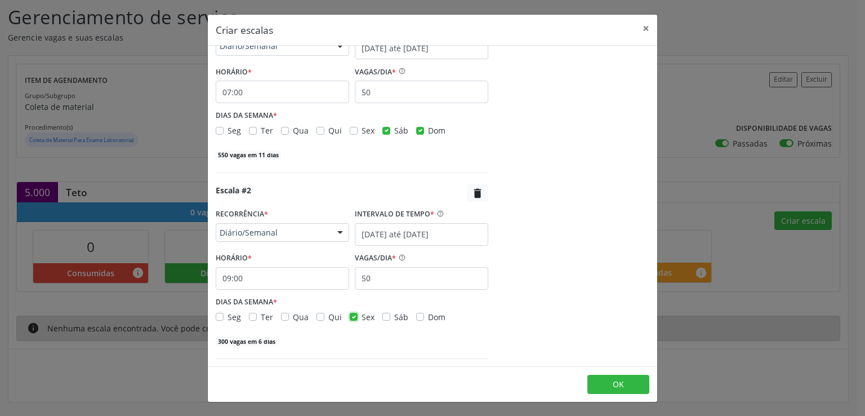
click at [350, 314] on input "Sex" at bounding box center [354, 316] width 8 height 10
checkbox input "false"
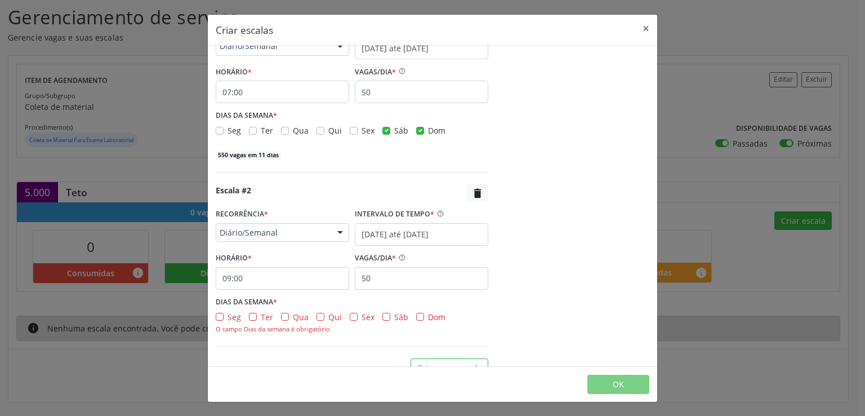
click at [394, 316] on label "Sáb" at bounding box center [401, 317] width 14 height 12
click at [382, 316] on input "Sáb" at bounding box center [386, 316] width 8 height 10
click at [394, 316] on label "Sáb" at bounding box center [401, 317] width 14 height 12
click at [382, 316] on input "Sáb" at bounding box center [386, 316] width 8 height 10
click at [394, 316] on label "Sáb" at bounding box center [401, 317] width 14 height 12
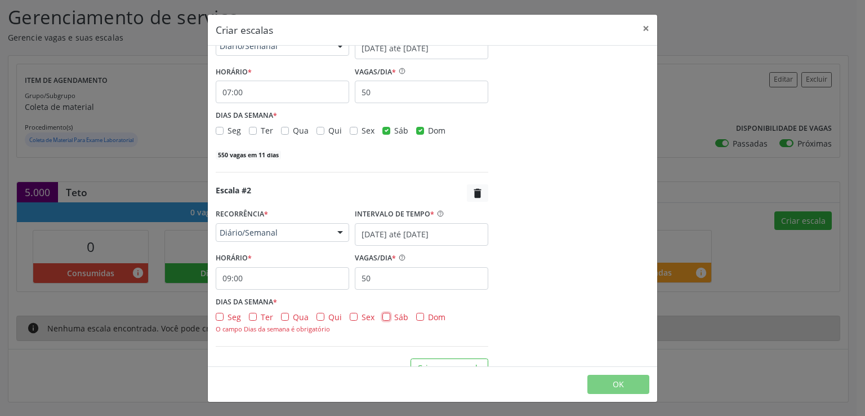
click at [386, 316] on input "Sáb" at bounding box center [386, 316] width 8 height 10
checkbox input "true"
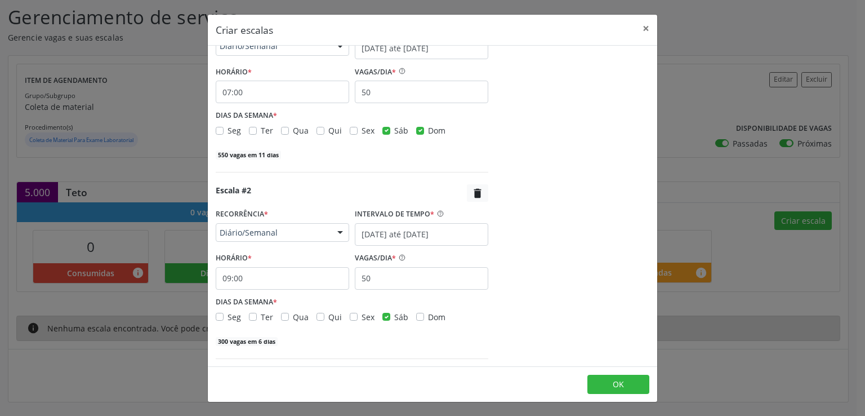
click at [428, 317] on label "Dom" at bounding box center [436, 317] width 17 height 12
click at [417, 317] on input "Dom" at bounding box center [420, 316] width 8 height 10
checkbox input "true"
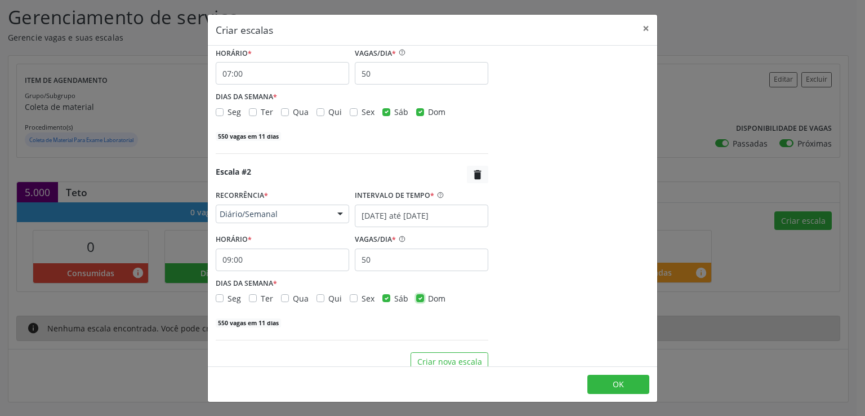
scroll to position [265, 0]
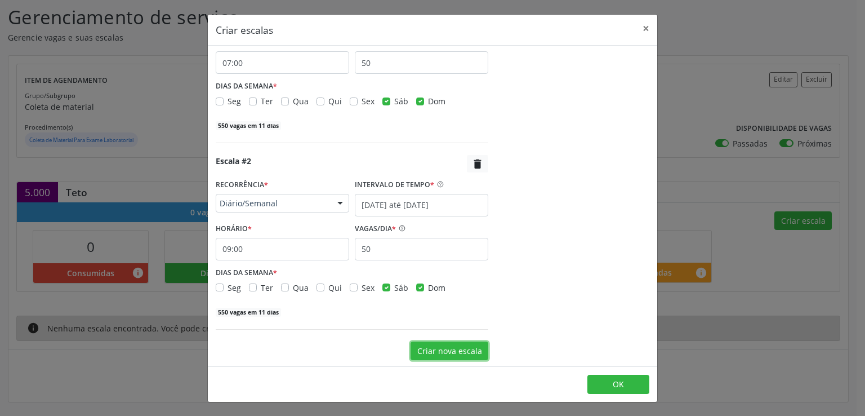
click at [445, 353] on button "Criar nova escala" at bounding box center [450, 350] width 78 height 19
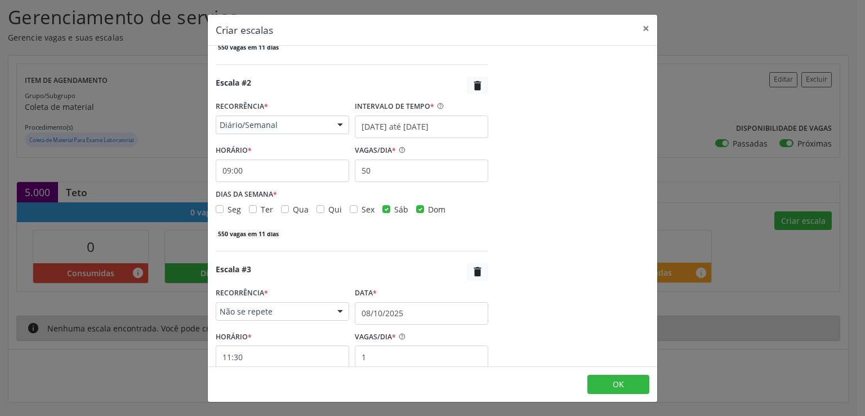
scroll to position [422, 0]
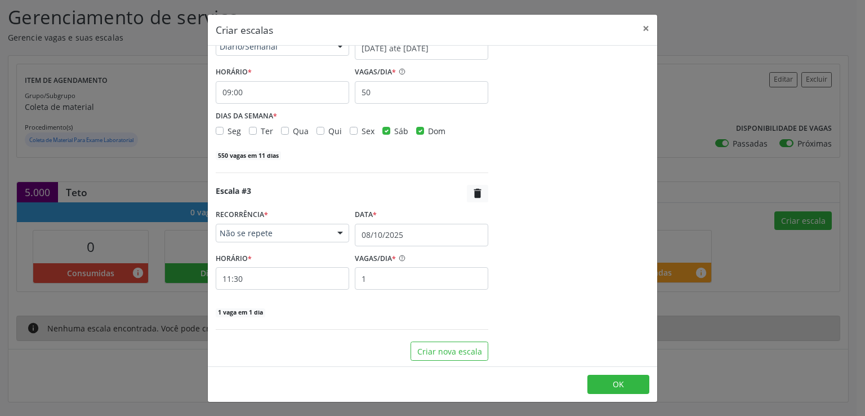
click at [313, 233] on span "Não se repete" at bounding box center [273, 233] width 106 height 11
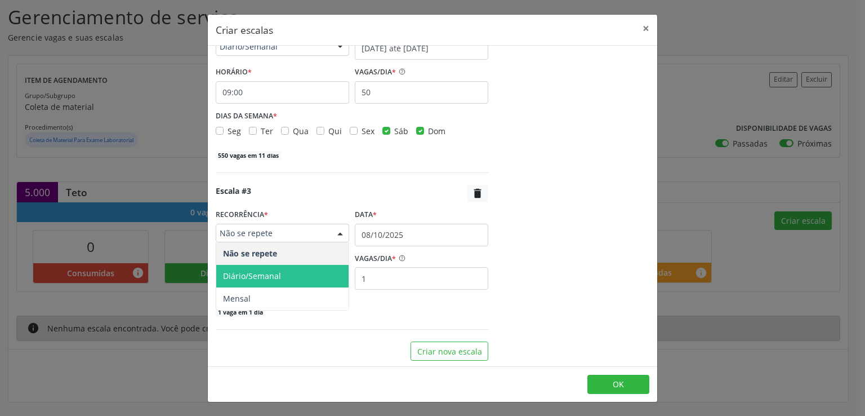
click at [292, 267] on span "Diário/Semanal" at bounding box center [282, 276] width 132 height 23
select select "9"
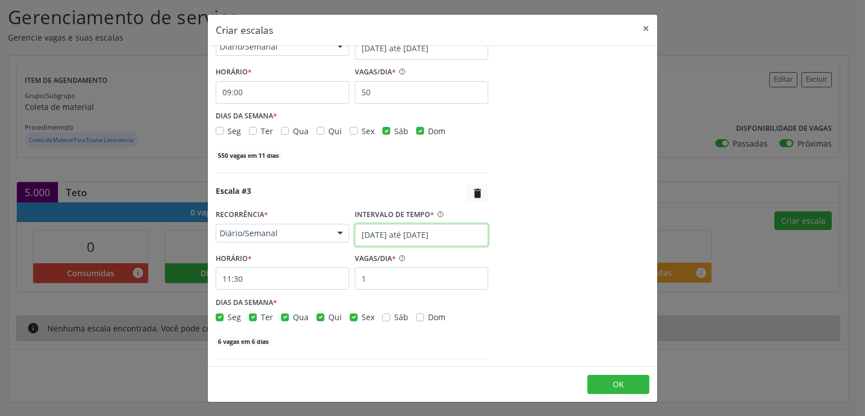
click at [358, 230] on input "[DATE] até [DATE]" at bounding box center [422, 235] width 134 height 23
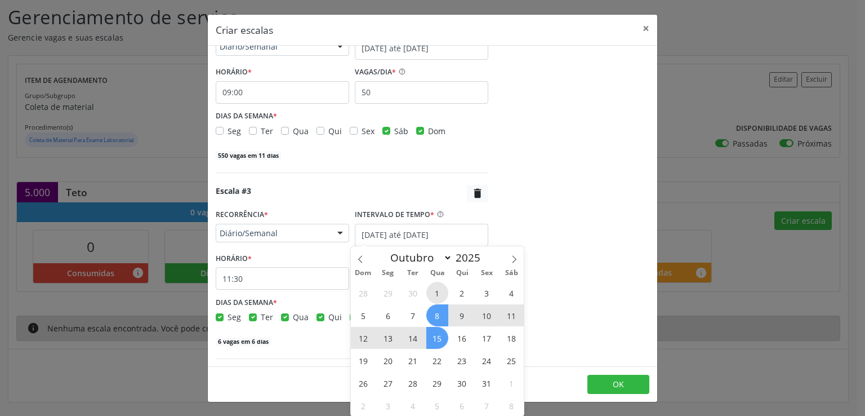
click at [442, 291] on span "1" at bounding box center [437, 293] width 22 height 22
type input "01/10/2025"
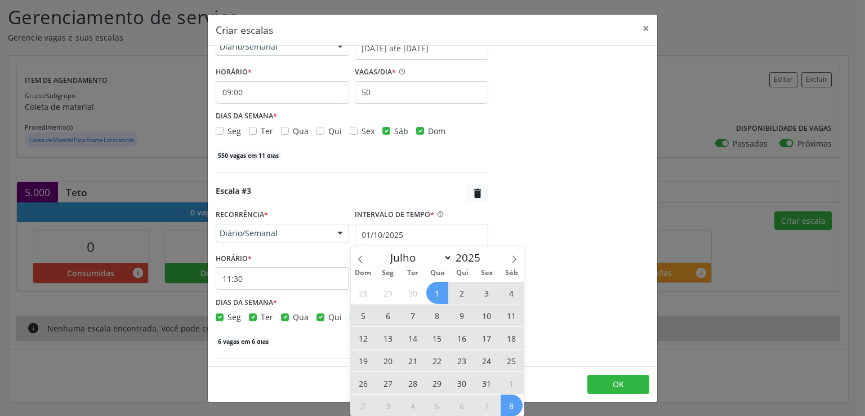
click at [515, 403] on span "8" at bounding box center [512, 405] width 22 height 22
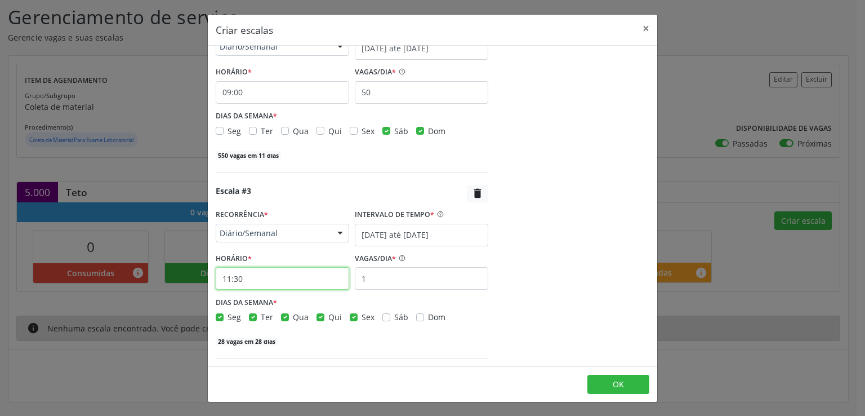
click at [293, 280] on input "11:30" at bounding box center [283, 278] width 134 height 23
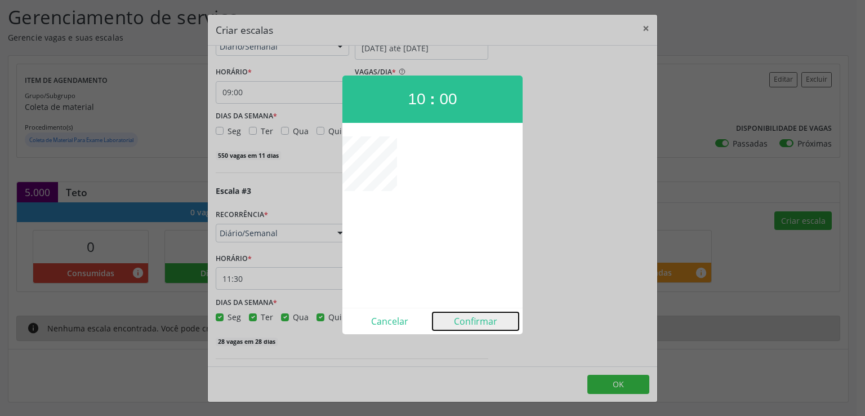
click at [465, 316] on button "Confirmar" at bounding box center [476, 321] width 86 height 18
type input "10:00"
click at [465, 316] on div "Seg Ter Qua Qui Sex Sáb Dom" at bounding box center [352, 317] width 273 height 12
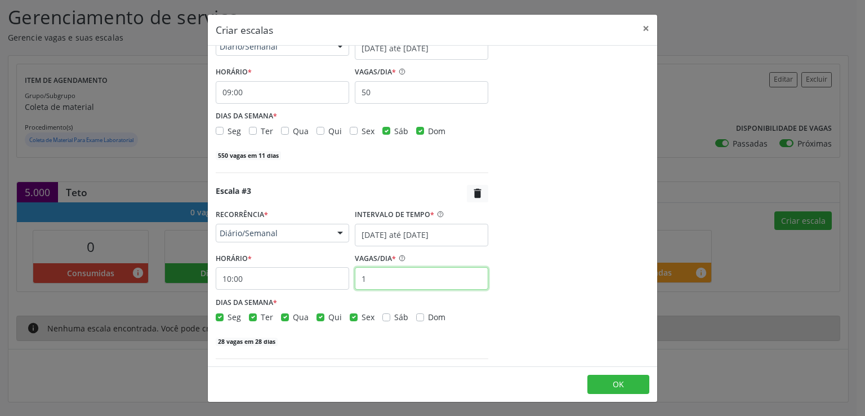
click at [372, 275] on input "1" at bounding box center [422, 278] width 134 height 23
type input "50"
click at [362, 314] on label "Sex" at bounding box center [368, 317] width 13 height 12
click at [351, 314] on input "Sex" at bounding box center [354, 316] width 8 height 10
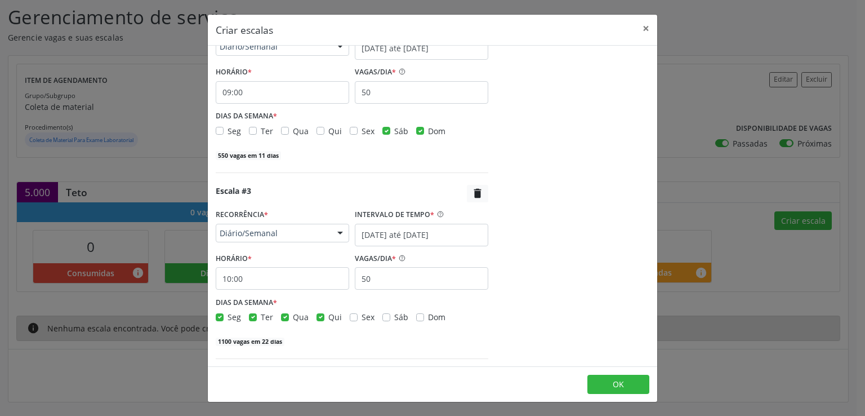
click at [362, 314] on label "Sex" at bounding box center [368, 317] width 13 height 12
click at [351, 314] on input "Sex" at bounding box center [354, 316] width 8 height 10
checkbox input "true"
click at [328, 314] on label "Qui" at bounding box center [335, 317] width 14 height 12
click at [318, 314] on input "Qui" at bounding box center [321, 316] width 8 height 10
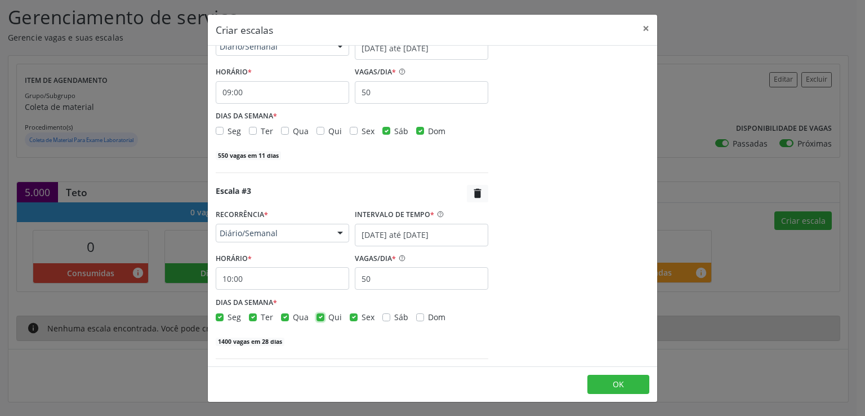
checkbox input "false"
click at [293, 317] on label "Qua" at bounding box center [301, 317] width 16 height 12
click at [283, 317] on input "Qua" at bounding box center [285, 316] width 8 height 10
checkbox input "false"
click at [261, 317] on label "Ter" at bounding box center [267, 317] width 12 height 12
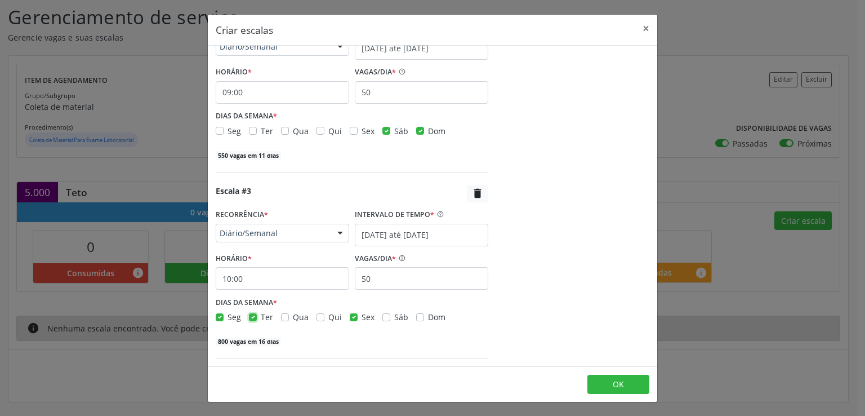
click at [253, 317] on input "Ter" at bounding box center [253, 316] width 8 height 10
checkbox input "false"
click at [225, 319] on div "Seg" at bounding box center [228, 317] width 25 height 12
click at [216, 311] on div "Seg" at bounding box center [228, 317] width 25 height 12
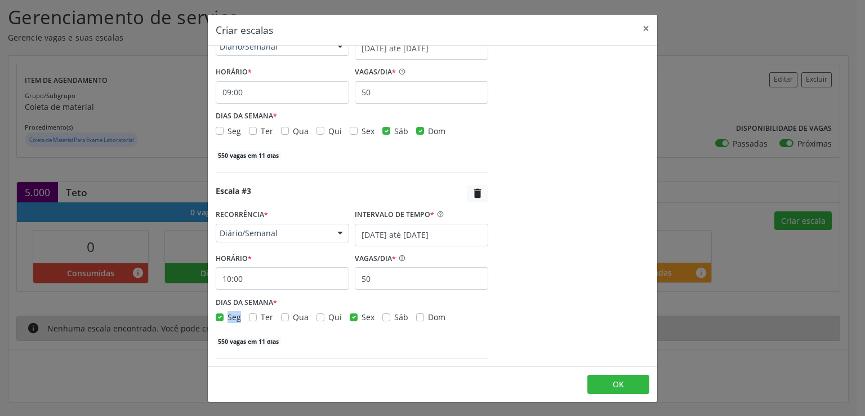
click at [228, 314] on label "Seg" at bounding box center [235, 317] width 14 height 12
click at [217, 314] on input "Seg" at bounding box center [220, 316] width 8 height 10
checkbox input "false"
click at [347, 318] on div "Seg Ter Qua Qui Sex Sáb Dom" at bounding box center [352, 317] width 273 height 12
click at [362, 318] on label "Sex" at bounding box center [368, 317] width 13 height 12
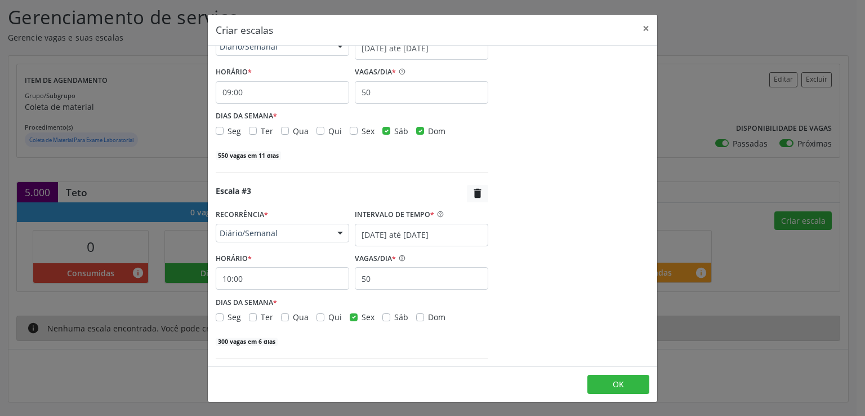
click at [355, 318] on input "Sex" at bounding box center [354, 316] width 8 height 10
checkbox input "false"
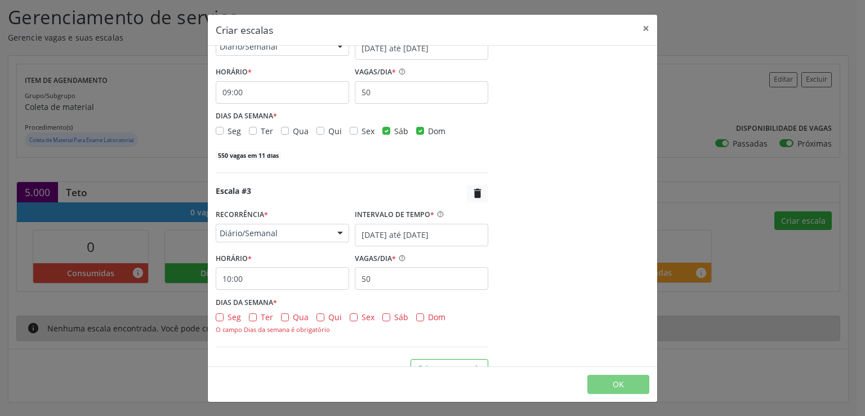
click at [394, 316] on label "Sáb" at bounding box center [401, 317] width 14 height 12
click at [385, 316] on input "Sáb" at bounding box center [386, 316] width 8 height 10
checkbox input "true"
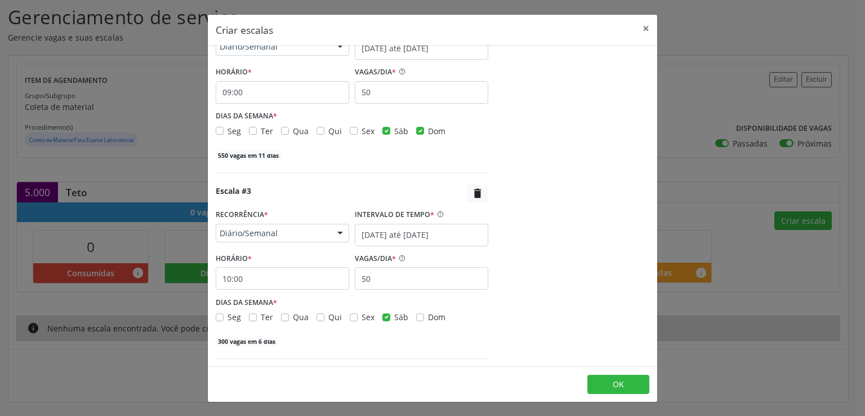
click at [414, 321] on div "Escala #3  RECORRÊNCIA * Diário/Semanal Não se repete Diário/Semanal Mensal Ne…" at bounding box center [352, 266] width 273 height 162
click at [428, 318] on label "Dom" at bounding box center [436, 317] width 17 height 12
click at [416, 318] on input "Dom" at bounding box center [420, 316] width 8 height 10
click at [428, 318] on label "Dom" at bounding box center [436, 317] width 17 height 12
click at [416, 318] on input "Dom" at bounding box center [420, 316] width 8 height 10
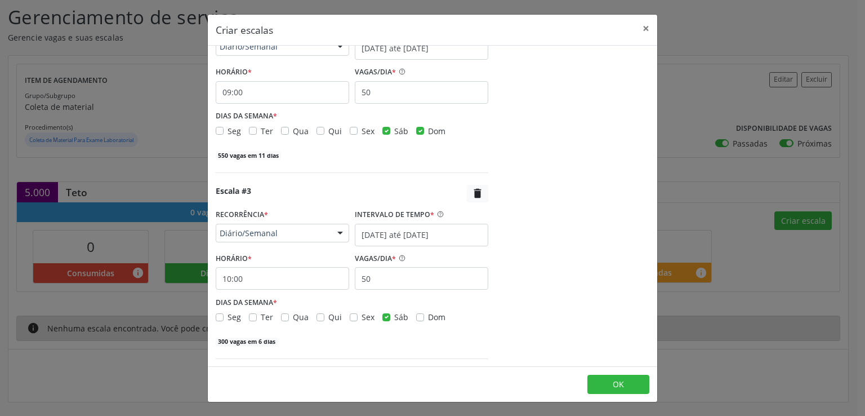
click at [428, 317] on label "Dom" at bounding box center [436, 317] width 17 height 12
click at [416, 317] on input "Dom" at bounding box center [420, 316] width 8 height 10
checkbox input "true"
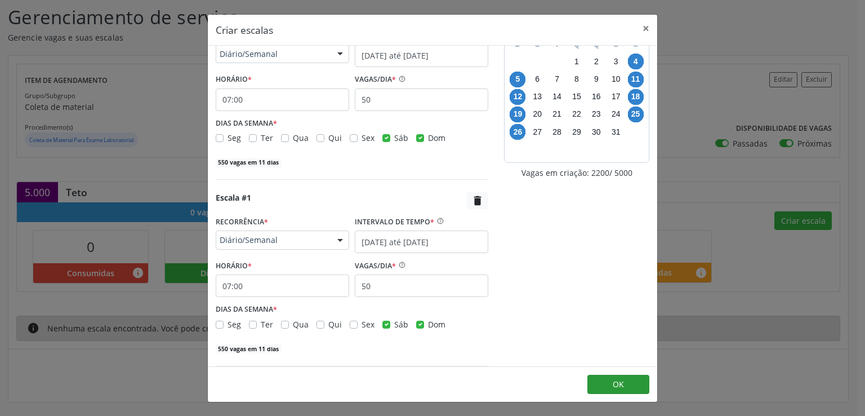
scroll to position [394, 0]
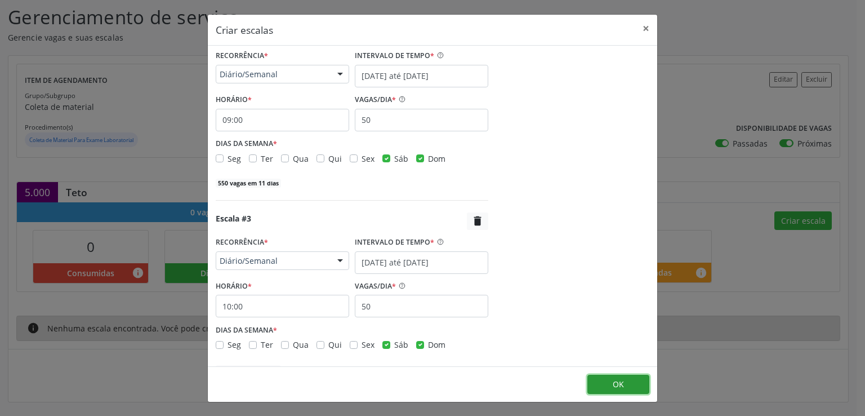
click at [607, 388] on button "OK" at bounding box center [619, 384] width 62 height 19
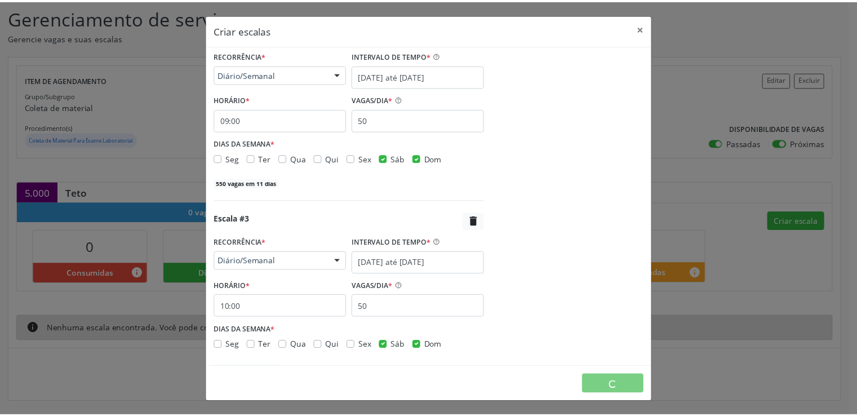
scroll to position [0, 0]
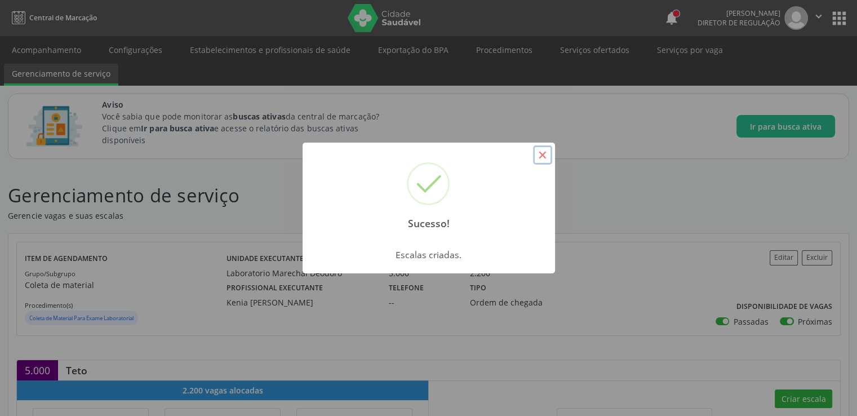
click at [548, 149] on button "×" at bounding box center [542, 154] width 19 height 19
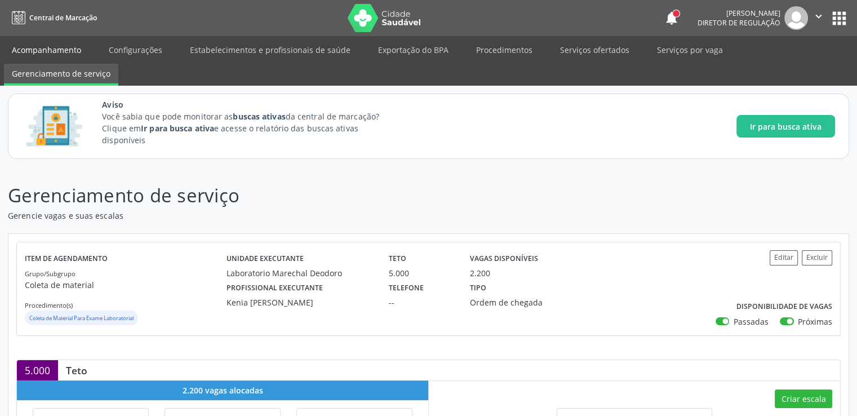
click at [68, 56] on link "Acompanhamento" at bounding box center [46, 50] width 85 height 20
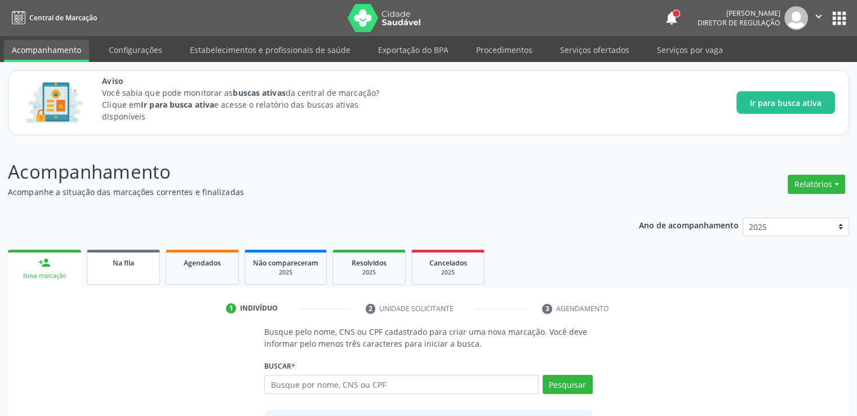
click at [117, 270] on link "Na fila" at bounding box center [123, 267] width 73 height 35
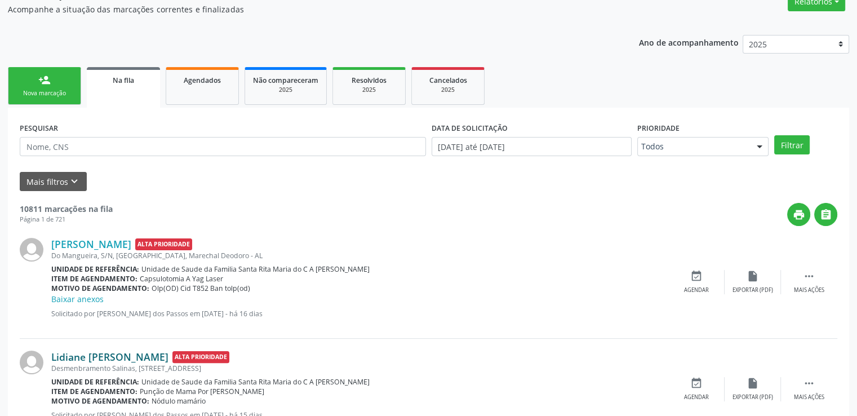
scroll to position [225, 0]
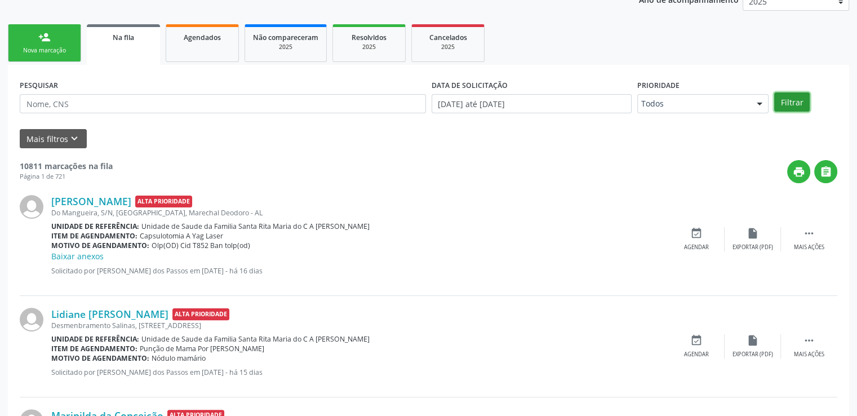
click at [793, 106] on button "Filtrar" at bounding box center [791, 101] width 35 height 19
click at [30, 319] on img at bounding box center [32, 320] width 24 height 24
click at [50, 136] on button "Mais filtros keyboard_arrow_down" at bounding box center [53, 139] width 67 height 20
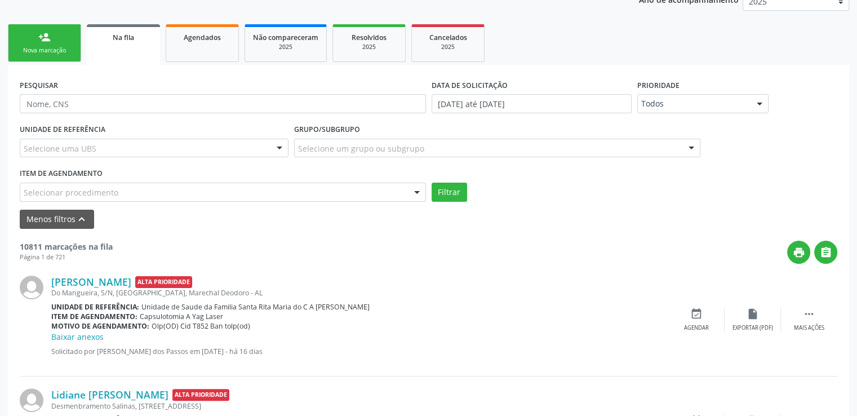
click at [82, 183] on div "Selecionar procedimento" at bounding box center [223, 192] width 406 height 19
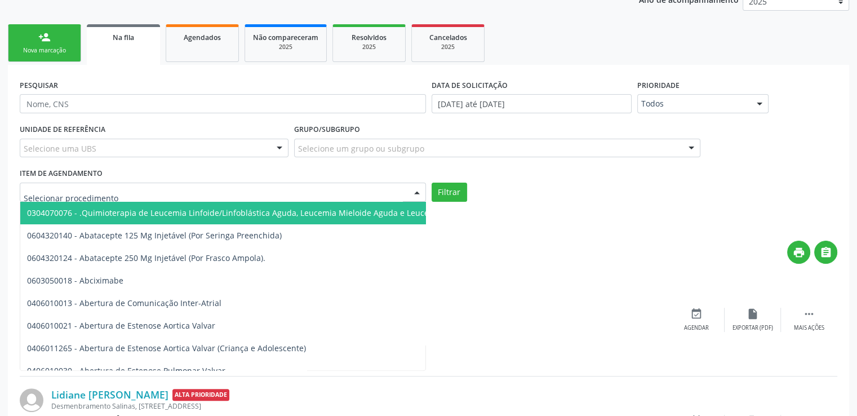
click at [85, 188] on input "text" at bounding box center [213, 197] width 379 height 23
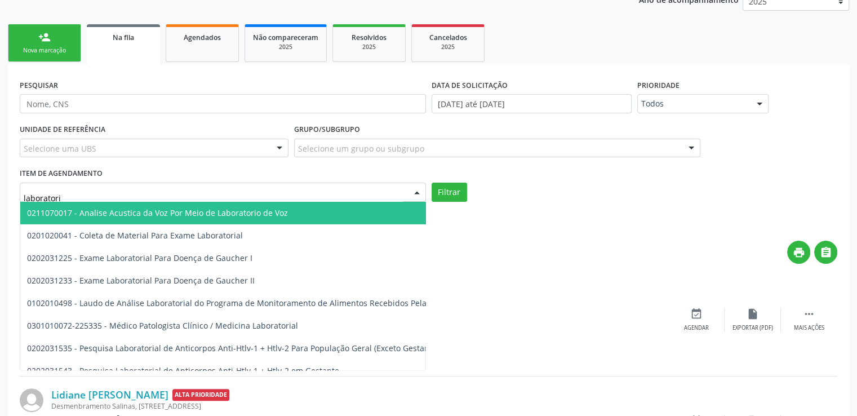
type input "laboratoria"
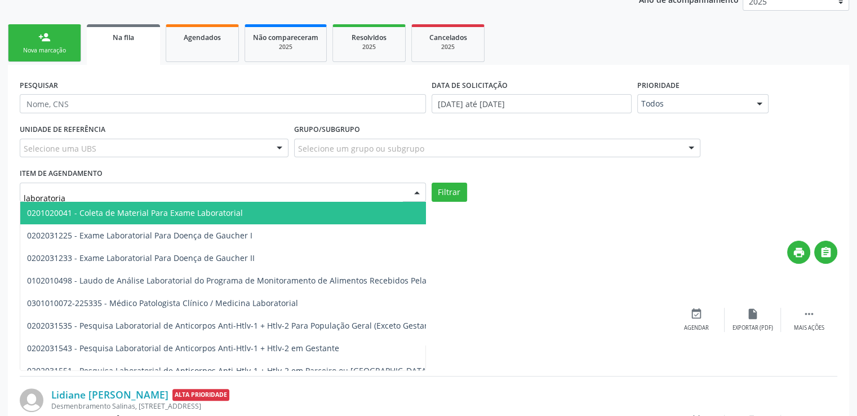
click at [328, 214] on span "0201020041 - Coleta de Material Para Exame Laboratorial" at bounding box center [403, 213] width 766 height 23
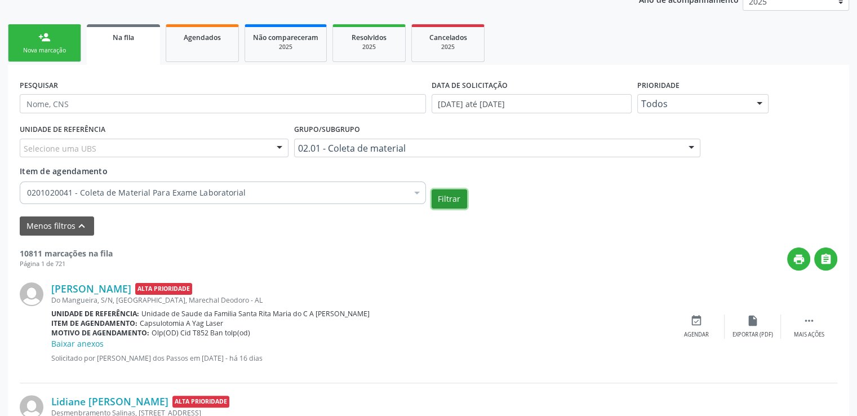
click at [446, 195] on button "Filtrar" at bounding box center [448, 198] width 35 height 19
